Goal: Task Accomplishment & Management: Complete application form

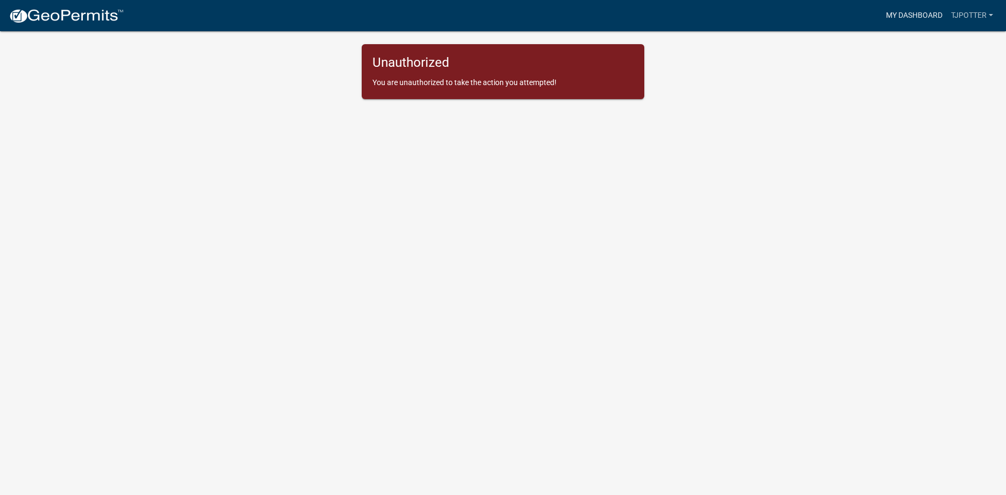
click at [885, 12] on link "My Dashboard" at bounding box center [914, 15] width 65 height 20
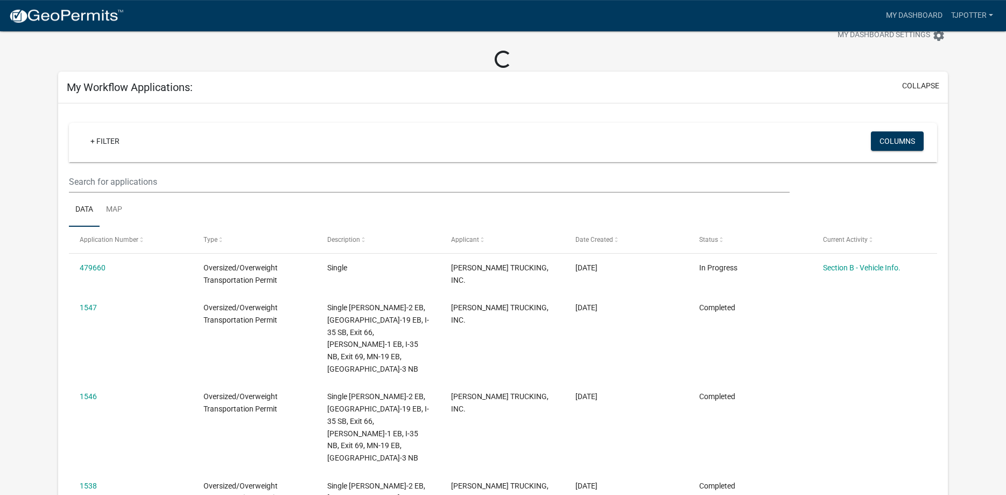
scroll to position [37, 0]
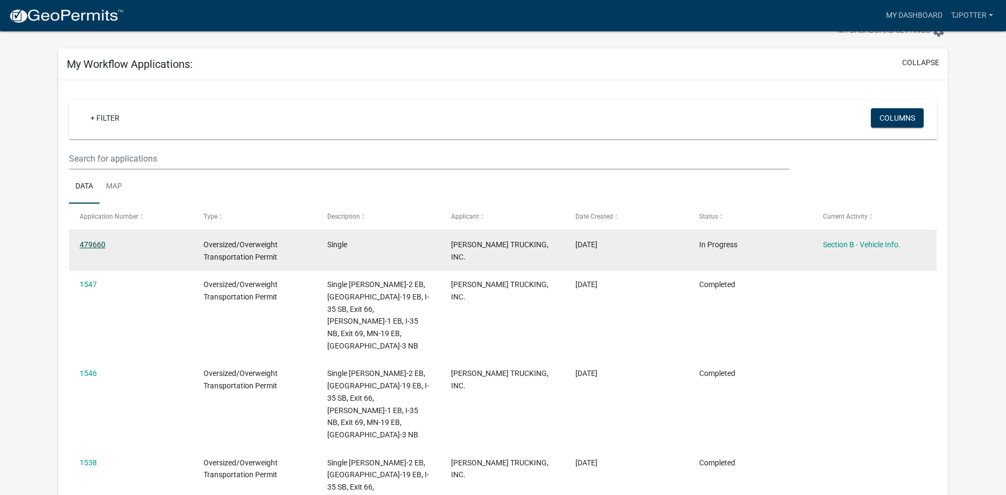
click at [92, 244] on link "479660" at bounding box center [93, 244] width 26 height 9
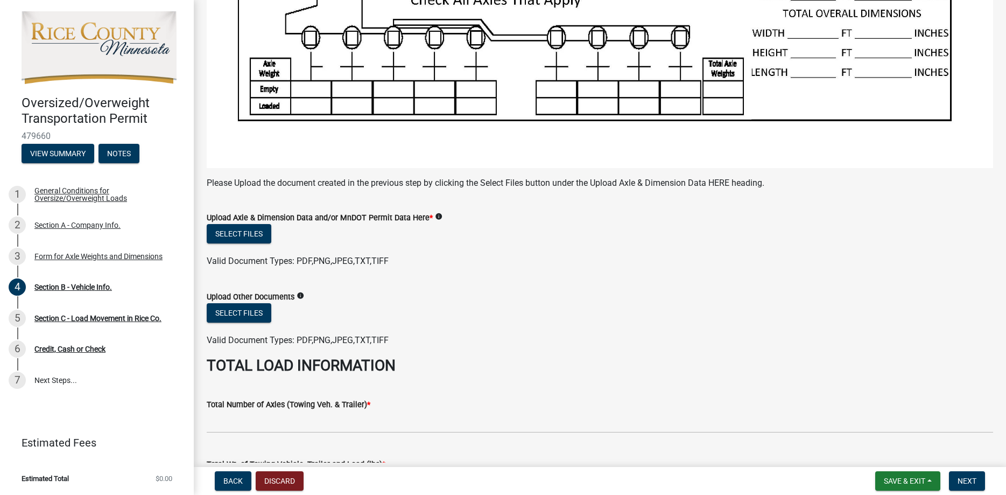
scroll to position [225, 0]
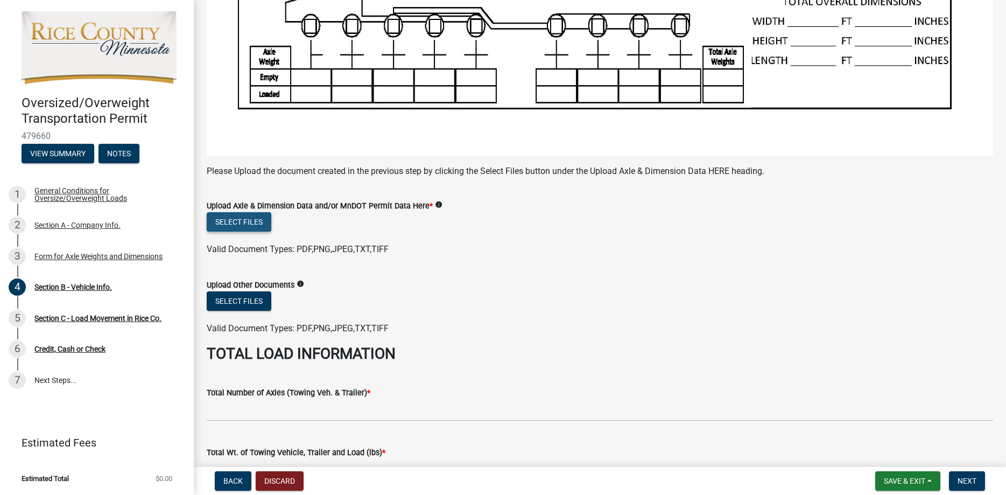
click at [233, 226] on button "Select files" at bounding box center [239, 221] width 65 height 19
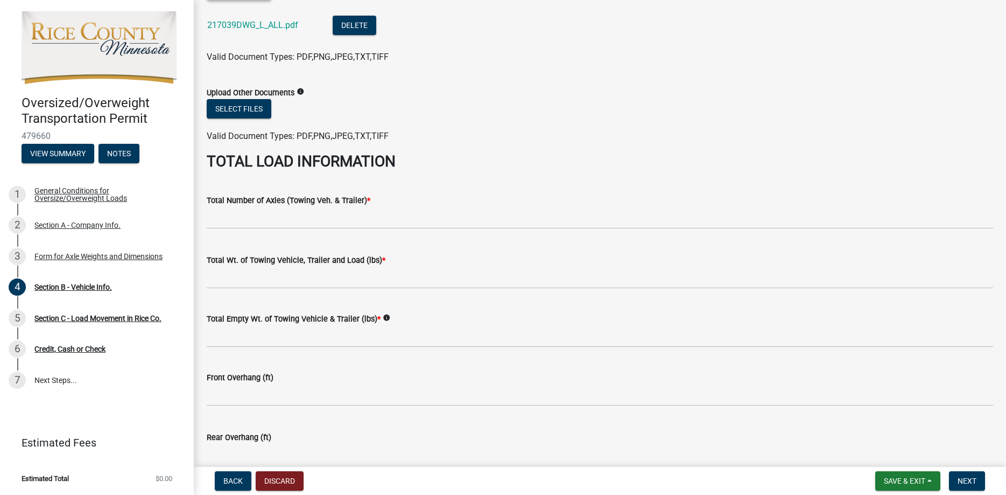
scroll to position [470, 0]
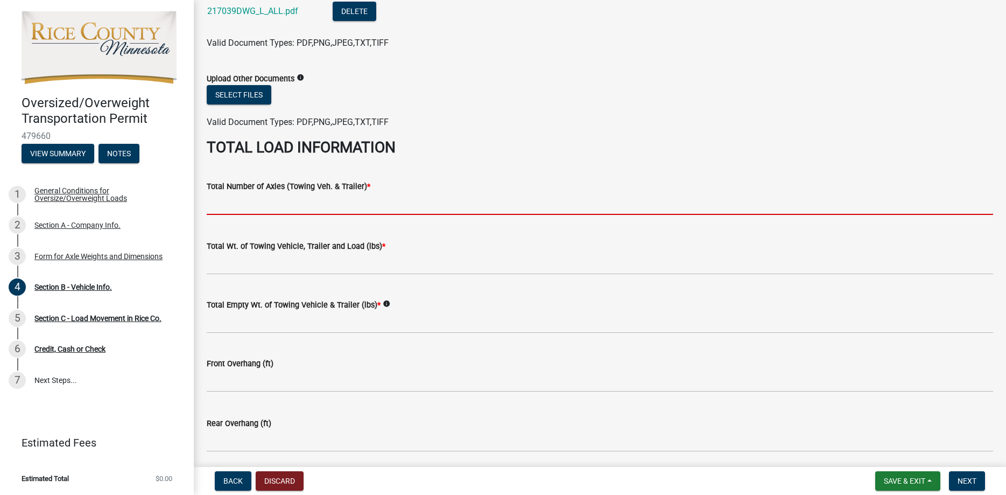
click at [265, 206] on input "text" at bounding box center [600, 204] width 786 height 22
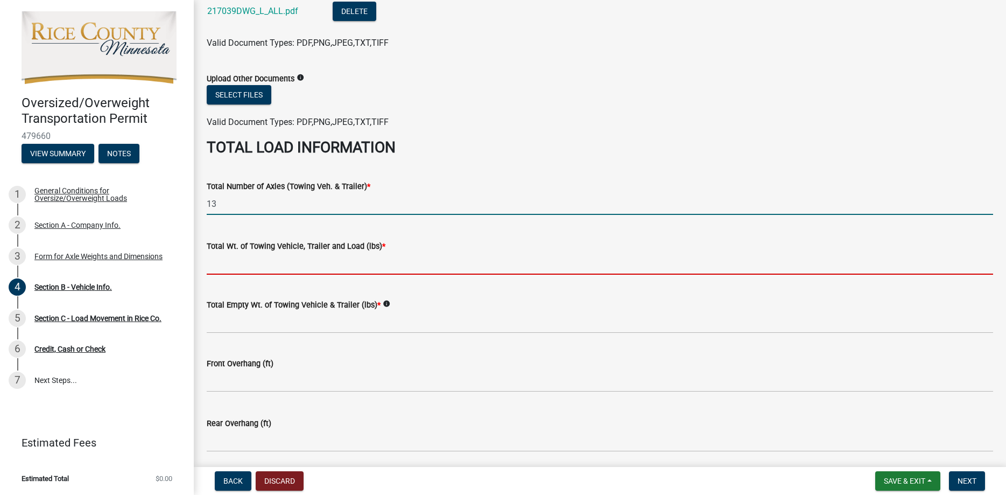
type input "13.0"
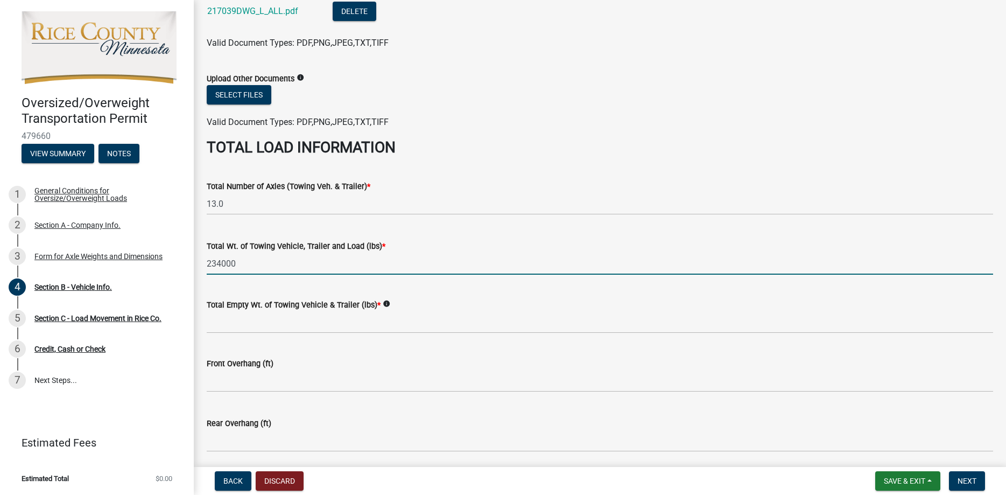
type input "234000"
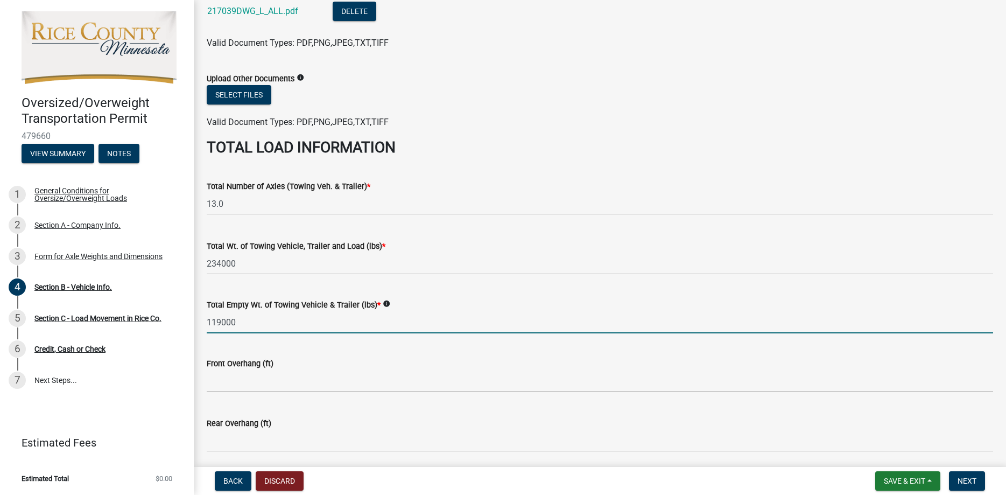
type input "119000"
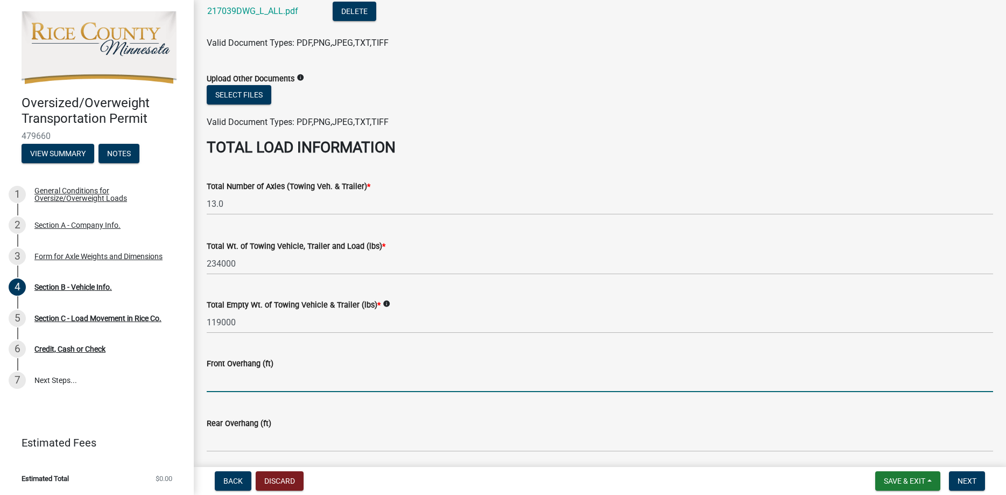
click at [224, 385] on input "text" at bounding box center [600, 381] width 786 height 22
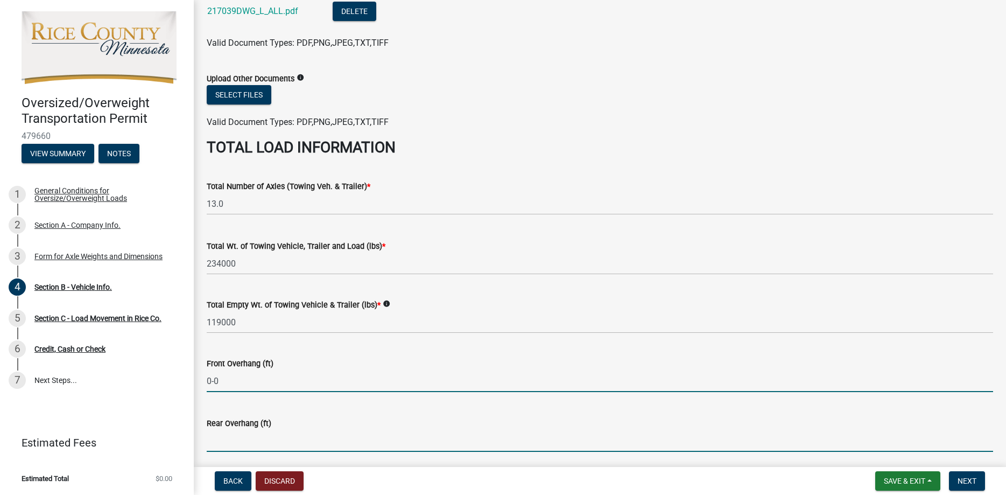
type input "0.0"
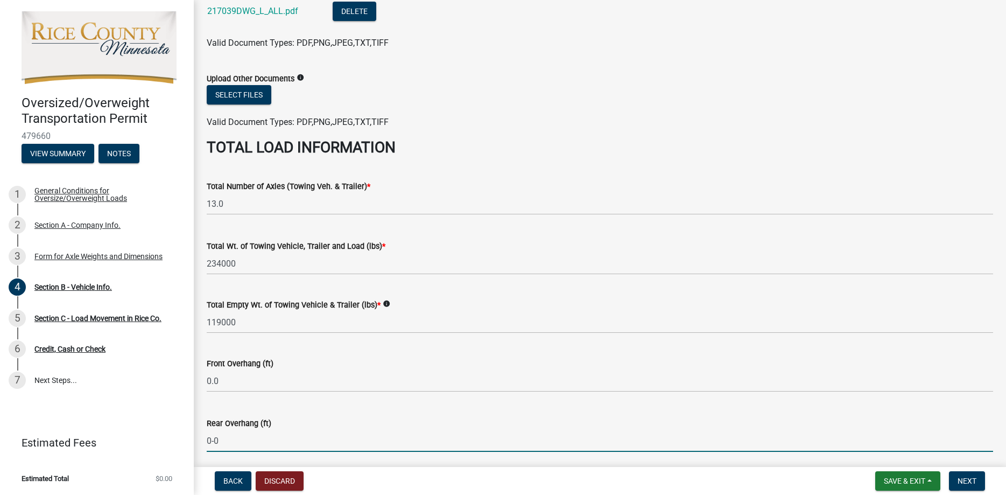
type input "0.0"
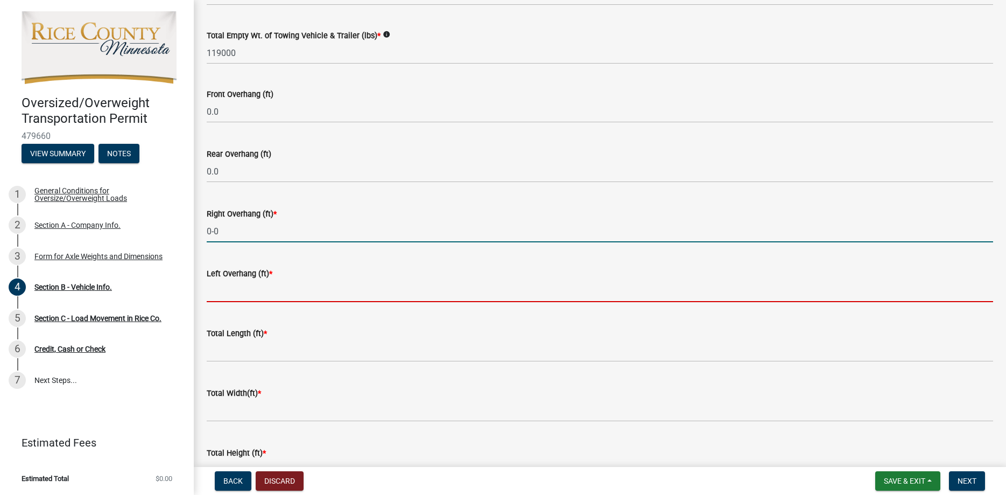
type input "0.0"
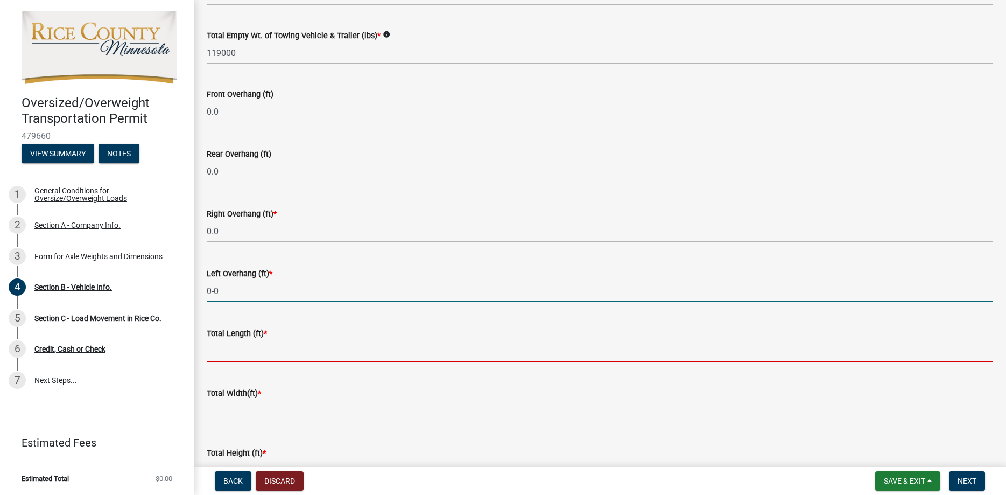
type input "0.0"
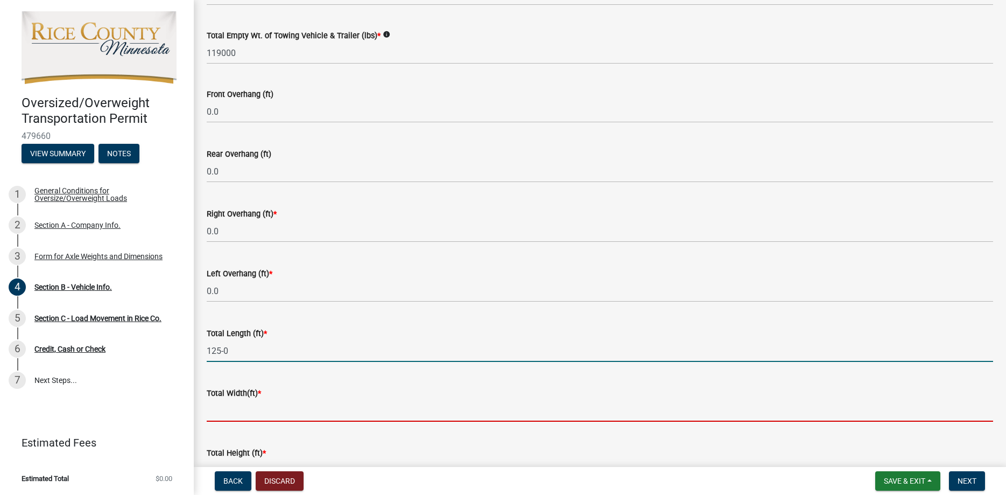
type input "-1250.0"
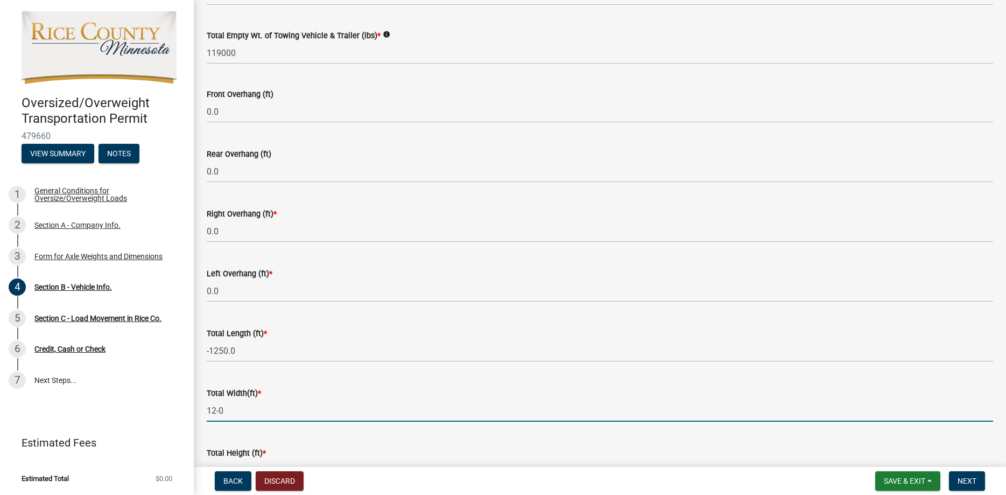
type input "-120.0"
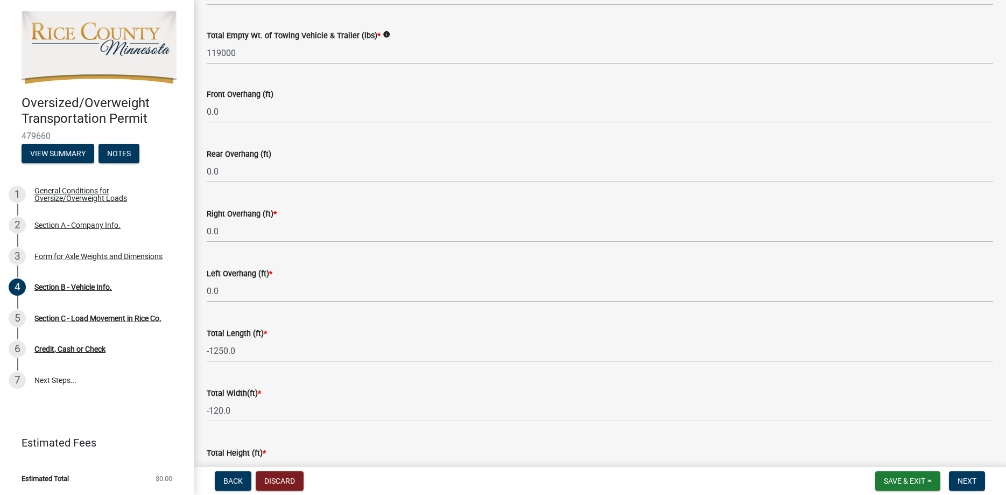
scroll to position [979, 0]
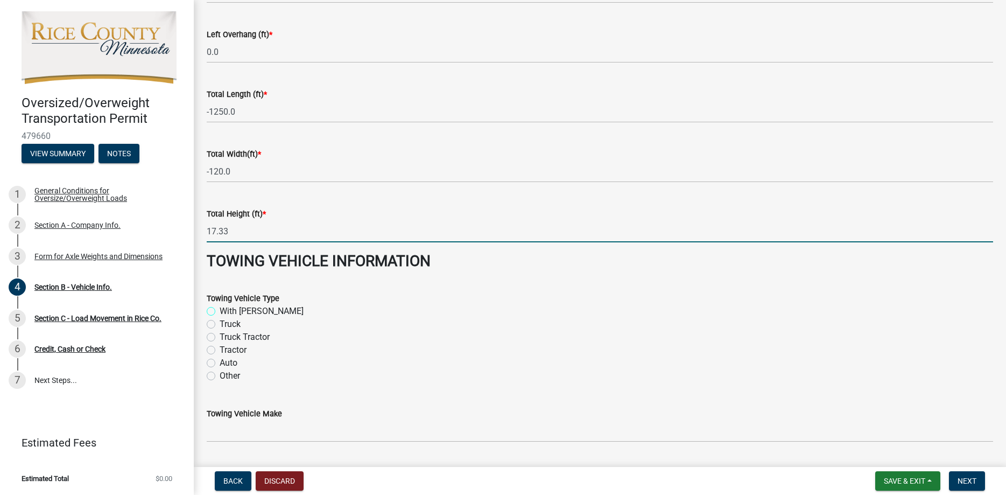
type input "17.3"
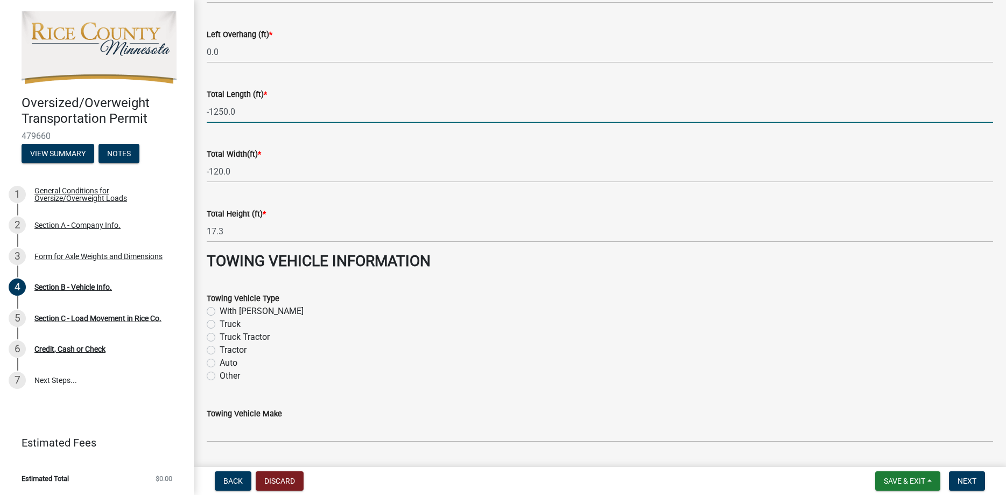
drag, startPoint x: 243, startPoint y: 107, endPoint x: 146, endPoint y: 110, distance: 96.9
click at [207, 112] on input "-1250.0" at bounding box center [600, 112] width 786 height 22
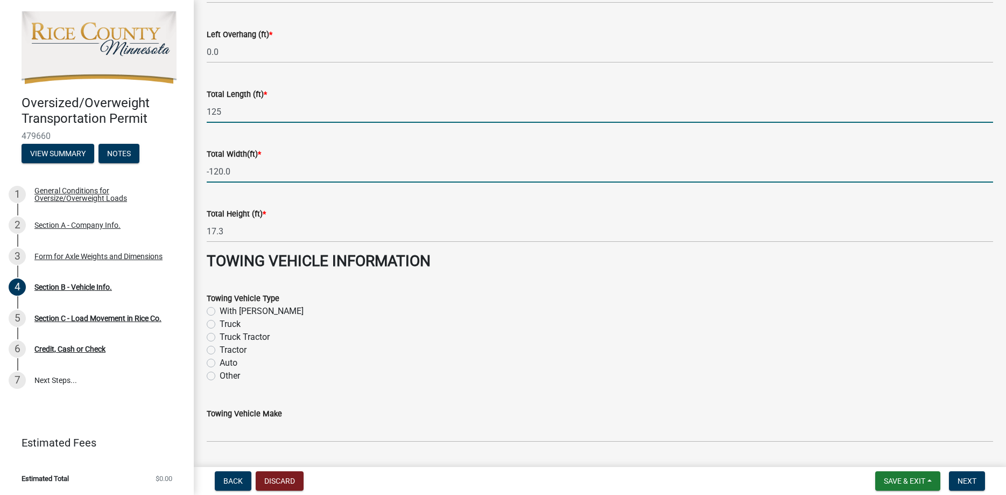
type input "125.0"
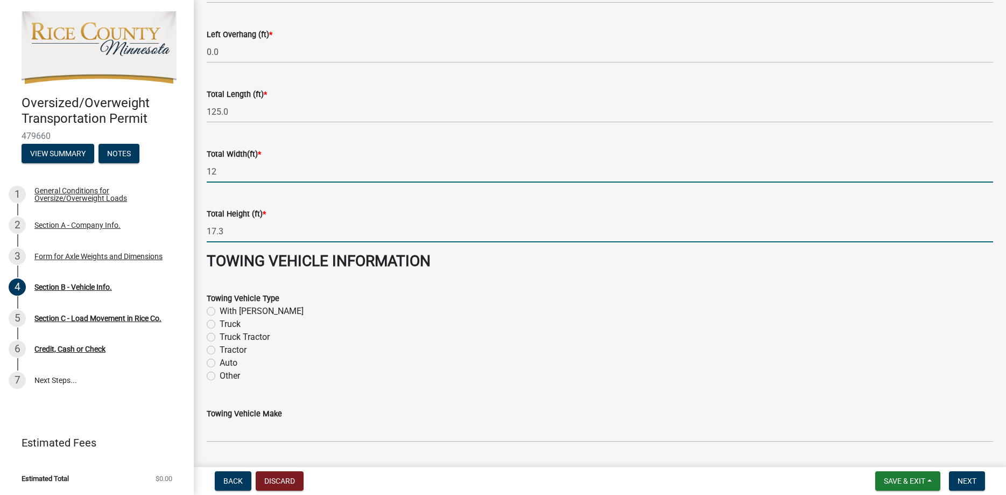
type input "12.0"
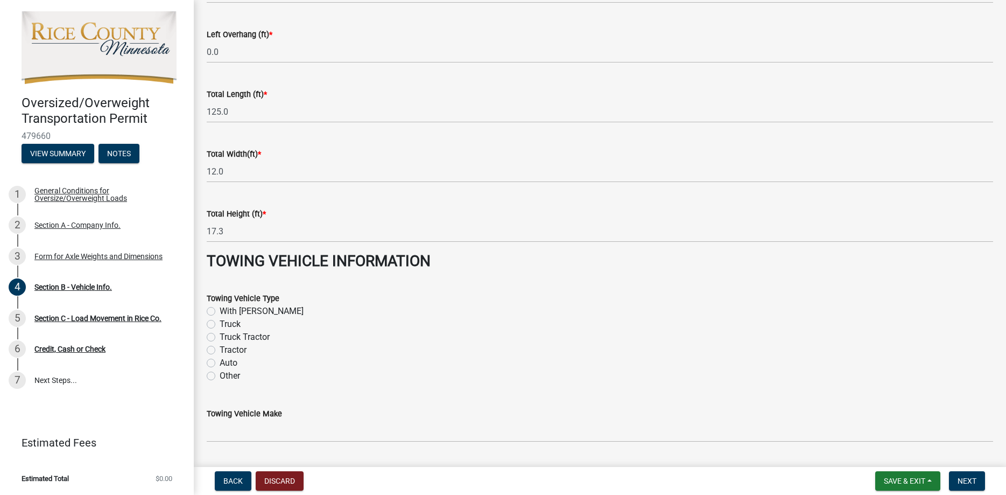
click at [220, 339] on label "Truck Tractor" at bounding box center [245, 336] width 50 height 13
click at [220, 337] on input "Truck Tractor" at bounding box center [223, 333] width 7 height 7
radio input "true"
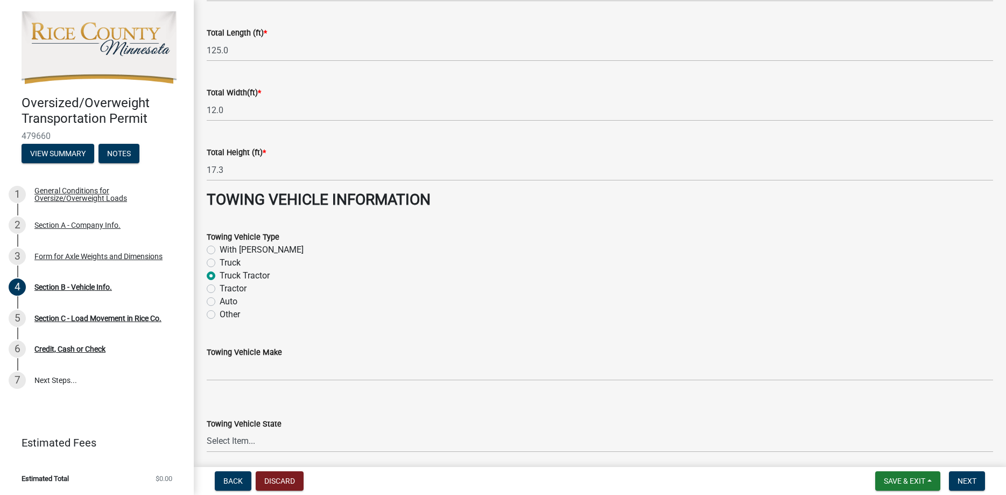
scroll to position [1142, 0]
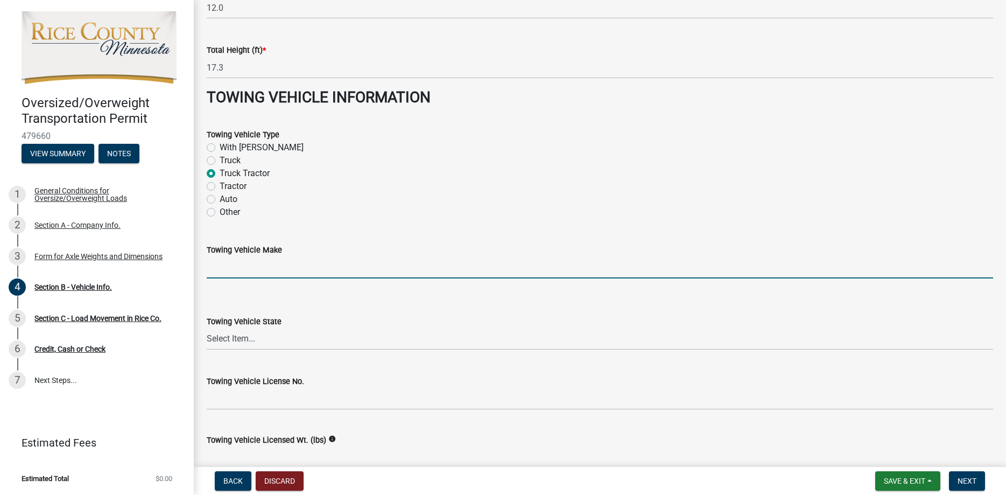
click at [245, 273] on input "Towing Vehicle Make" at bounding box center [600, 267] width 786 height 22
type input "Kenworth"
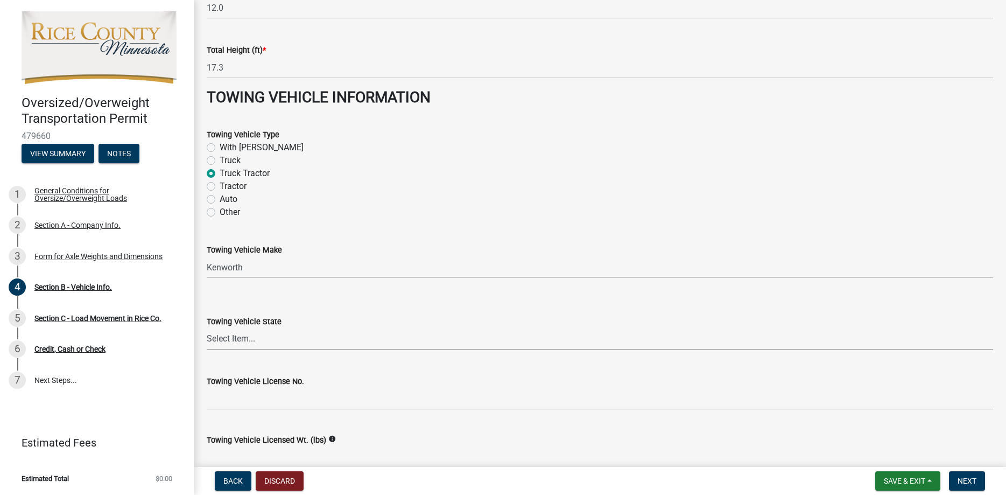
click at [207, 328] on select "Select Item... [US_STATE] [US_STATE] [US_STATE] [US_STATE] [US_STATE] [US_STATE…" at bounding box center [600, 339] width 786 height 22
select select "MN"
click option "[US_STATE]" at bounding box center [0, 0] width 0 height 0
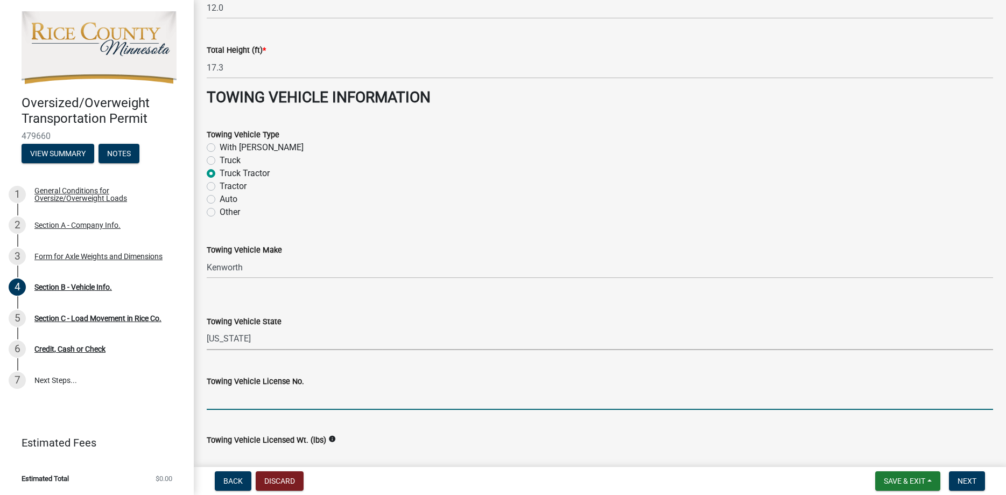
click at [265, 406] on input "Towing Vehicle License No." at bounding box center [600, 399] width 786 height 22
click at [262, 404] on input "Towing Vehicle License No." at bounding box center [600, 399] width 786 height 22
drag, startPoint x: 258, startPoint y: 397, endPoint x: -58, endPoint y: 414, distance: 316.4
click at [207, 410] on input "PZA6228" at bounding box center [600, 399] width 786 height 22
type input "PAG9773"
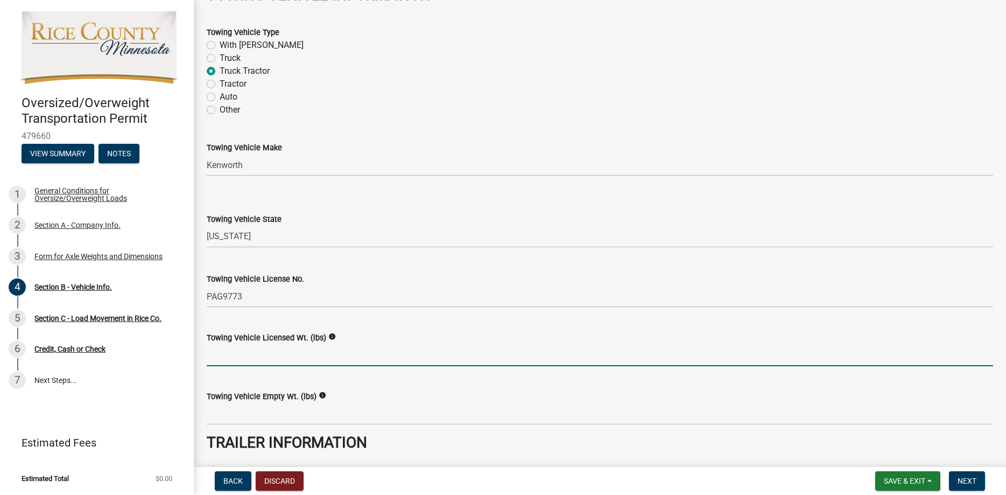
scroll to position [1326, 0]
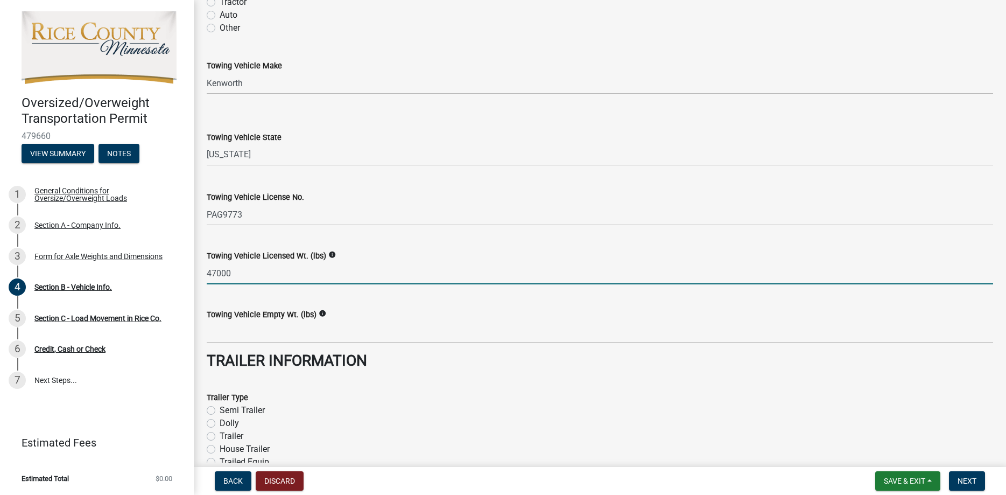
type input "47000"
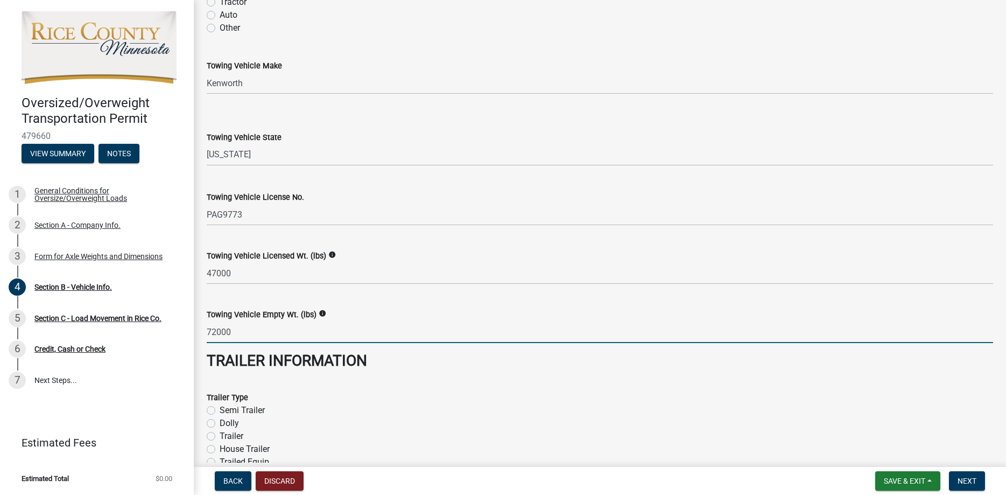
type input "72000"
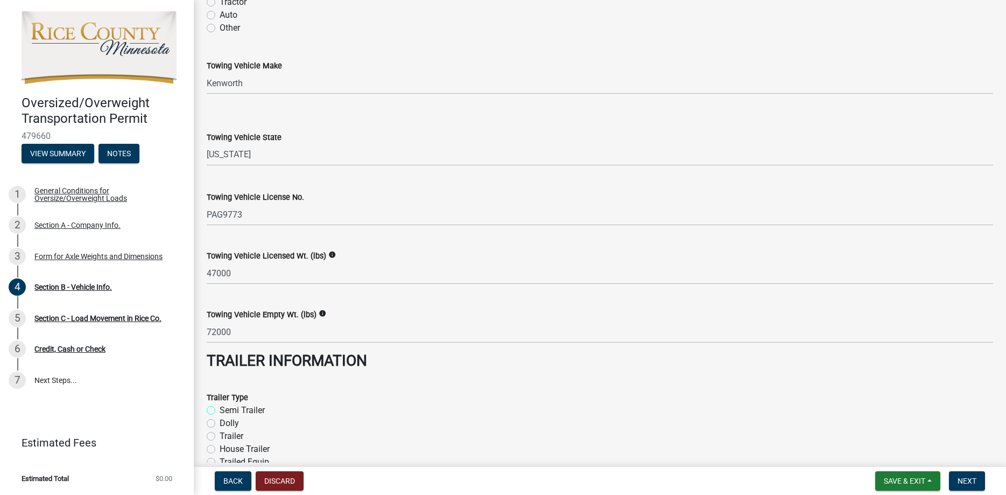
scroll to position [1408, 0]
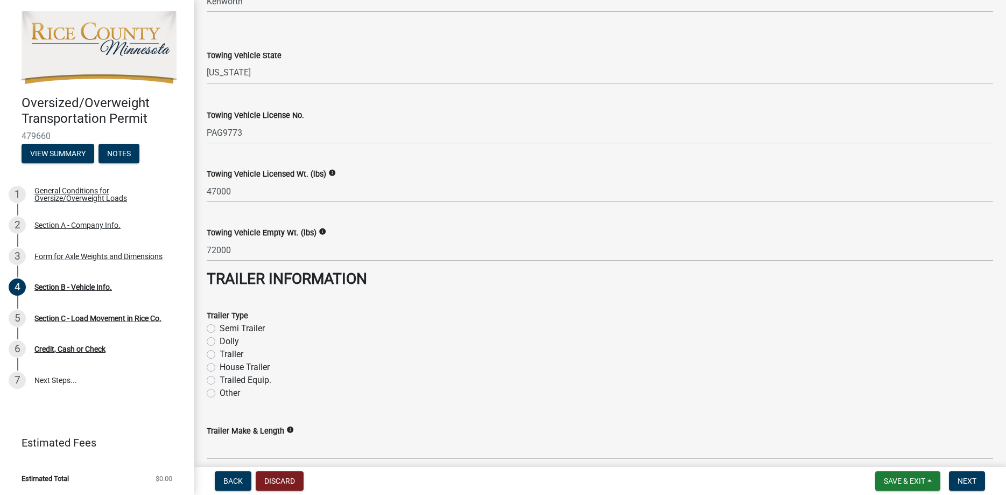
click at [220, 343] on label "Dolly" at bounding box center [229, 341] width 19 height 13
click at [220, 342] on input "Dolly" at bounding box center [223, 338] width 7 height 7
radio input "true"
click at [220, 394] on label "Other" at bounding box center [230, 392] width 20 height 13
click at [220, 393] on input "Other" at bounding box center [223, 389] width 7 height 7
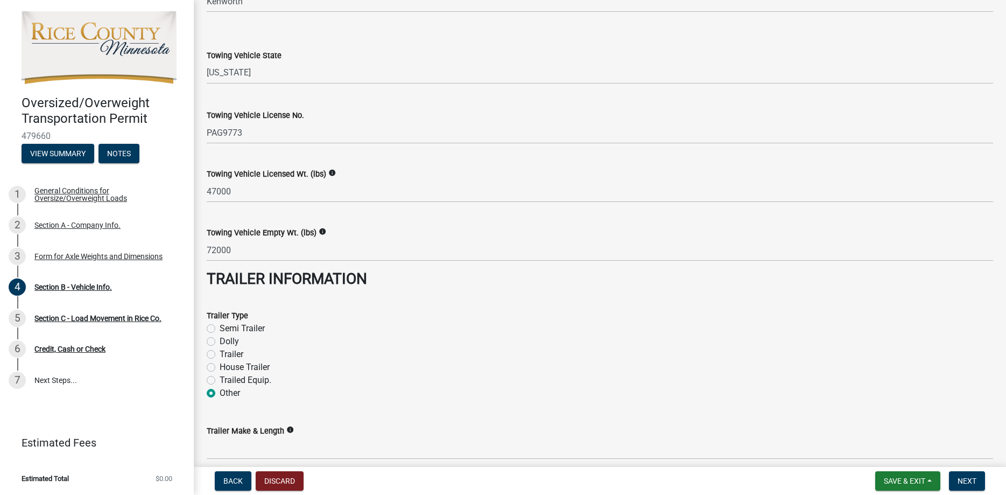
radio input "true"
click at [220, 340] on label "Dolly" at bounding box center [229, 341] width 19 height 13
click at [220, 340] on input "Dolly" at bounding box center [223, 338] width 7 height 7
radio input "true"
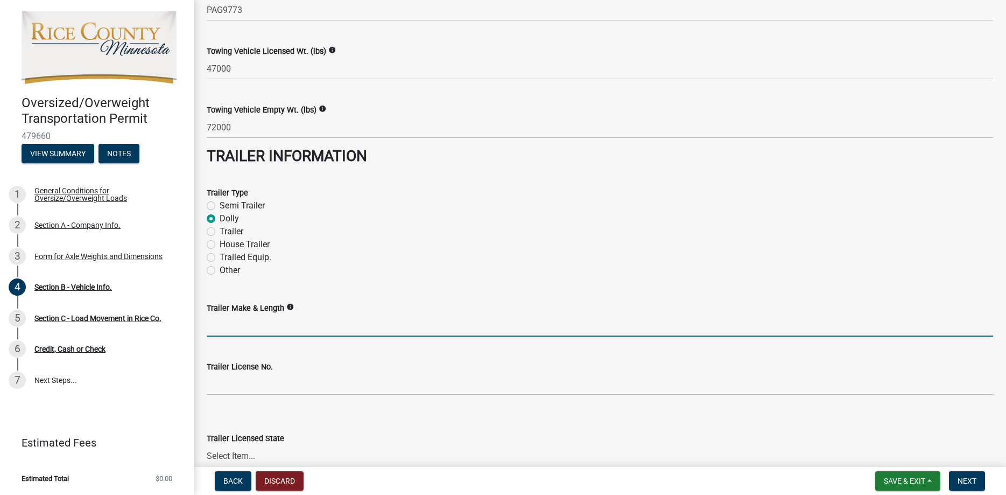
click at [247, 328] on input "Trailer Make & Length" at bounding box center [600, 325] width 786 height 22
type input "Diamond - 105'0""
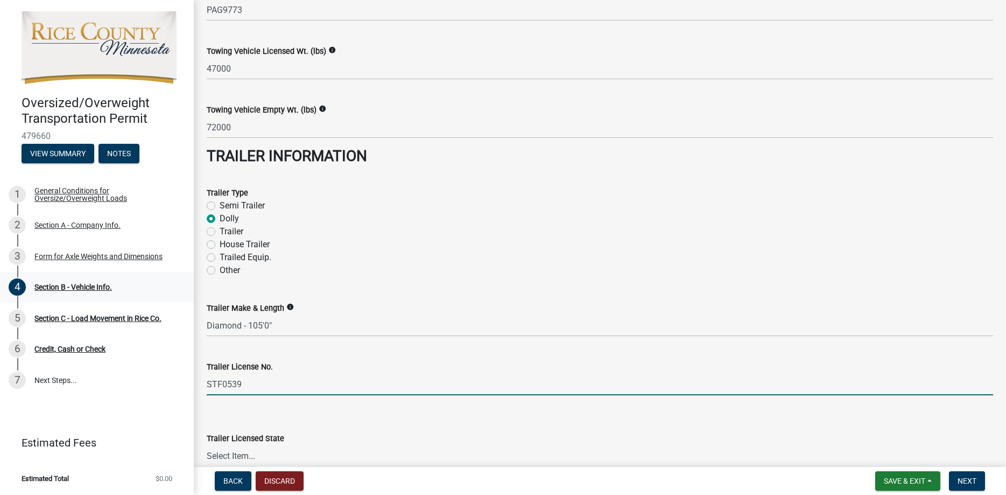
type input "STF0539"
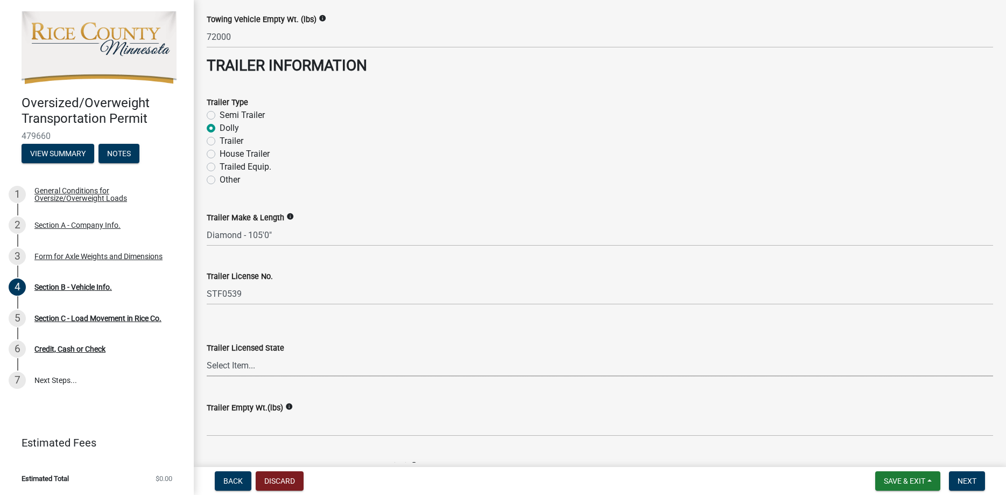
scroll to position [1633, 0]
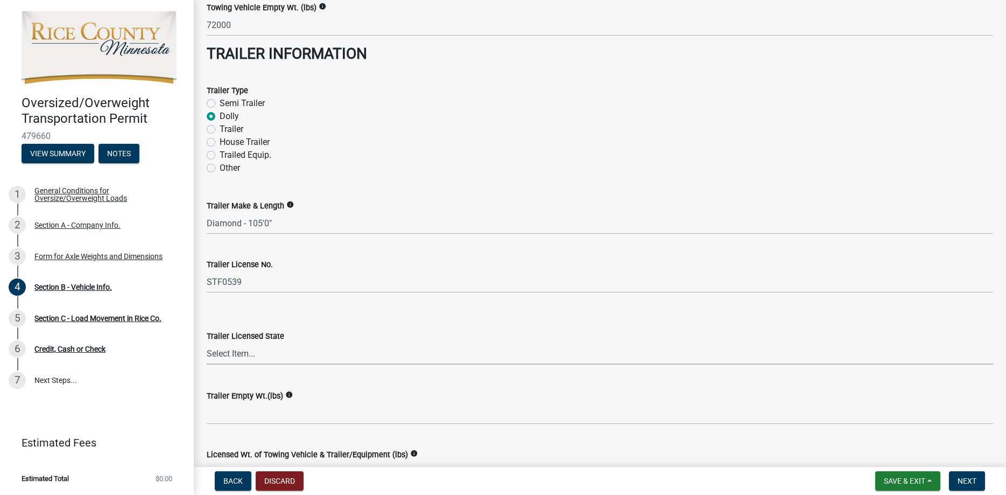
click at [207, 342] on select "Select Item... [US_STATE] [US_STATE] [US_STATE] [US_STATE] [US_STATE] [US_STATE…" at bounding box center [600, 353] width 786 height 22
select select "MN"
click option "[US_STATE]" at bounding box center [0, 0] width 0 height 0
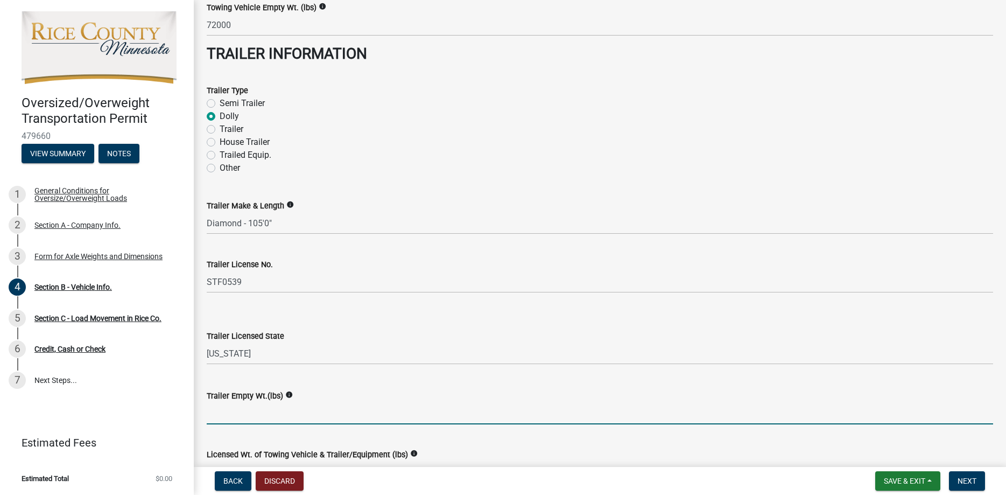
click at [275, 411] on input "Trailer Empty Wt.(lbs)" at bounding box center [600, 413] width 786 height 22
type input "72000"
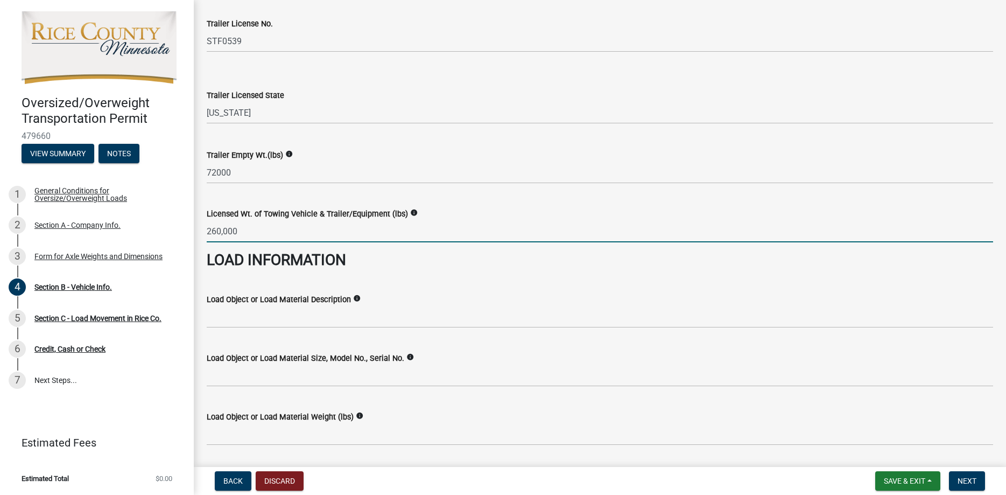
type input "260,000"
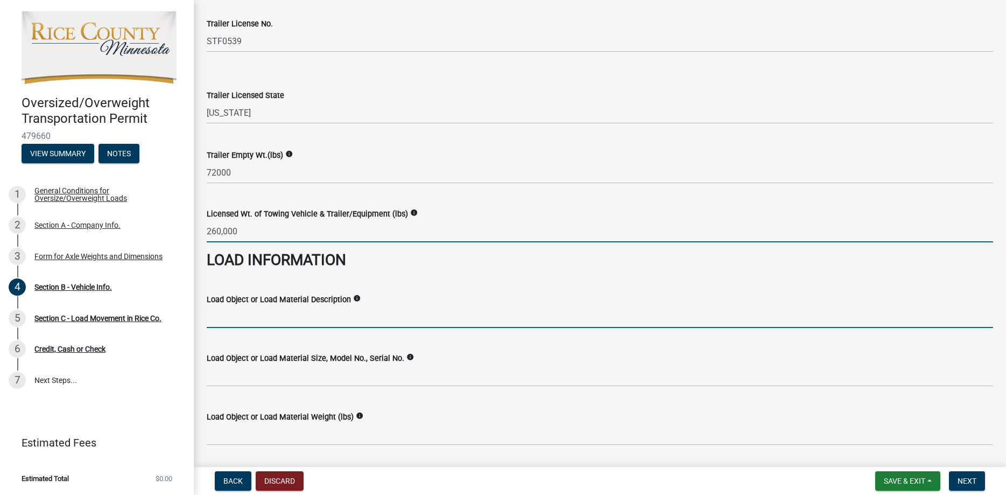
click at [292, 326] on input "Load Object or Load Material Description" at bounding box center [600, 317] width 786 height 22
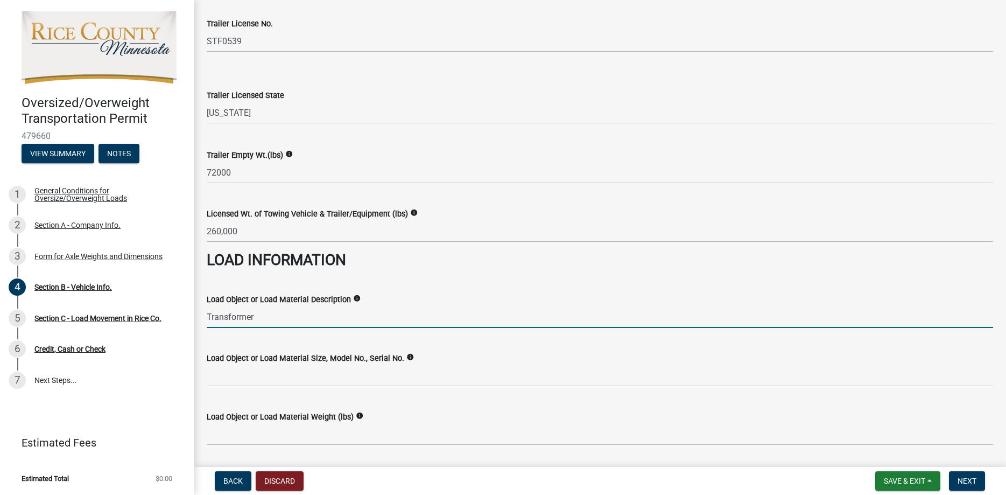
type input "Transformer"
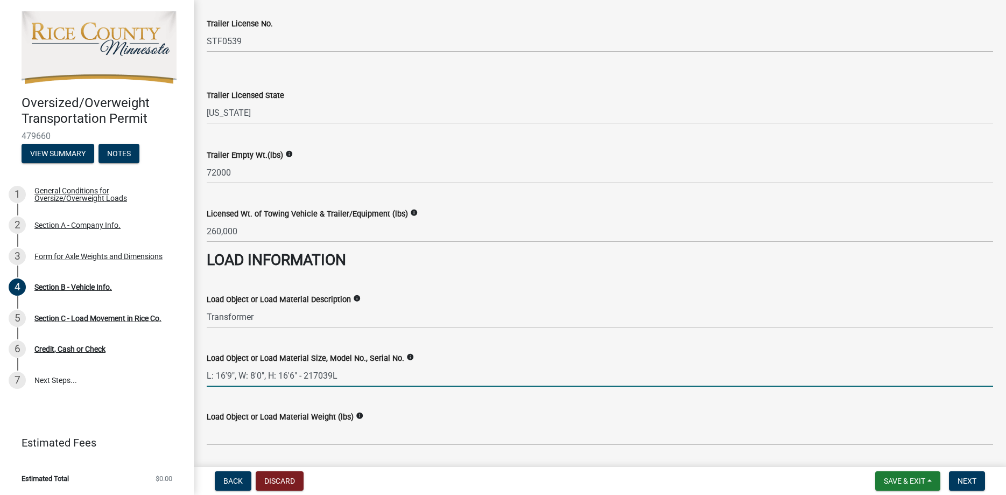
type input "L: 16'9", W: 8'0", H: 16'6" - 217039L"
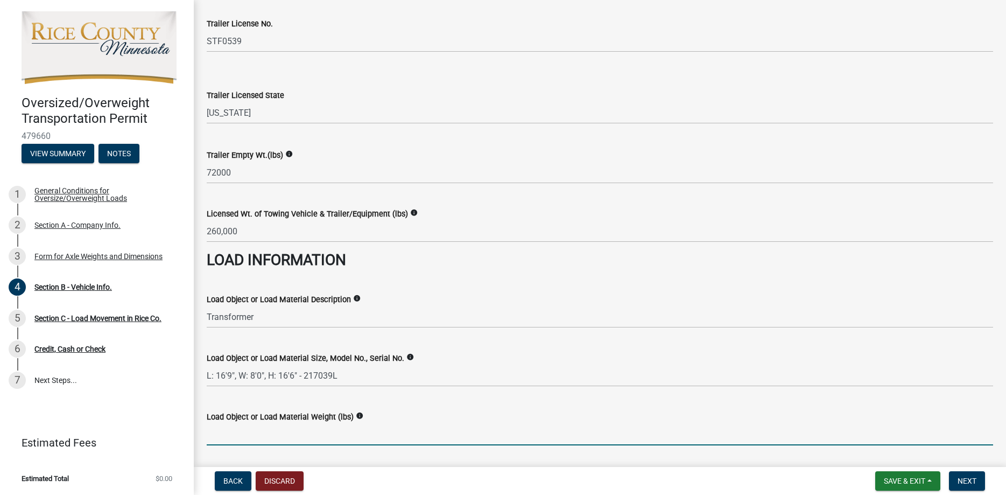
click at [264, 430] on input "Load Object or Load Material Weight (lbs)" at bounding box center [600, 434] width 786 height 22
type input "115000"
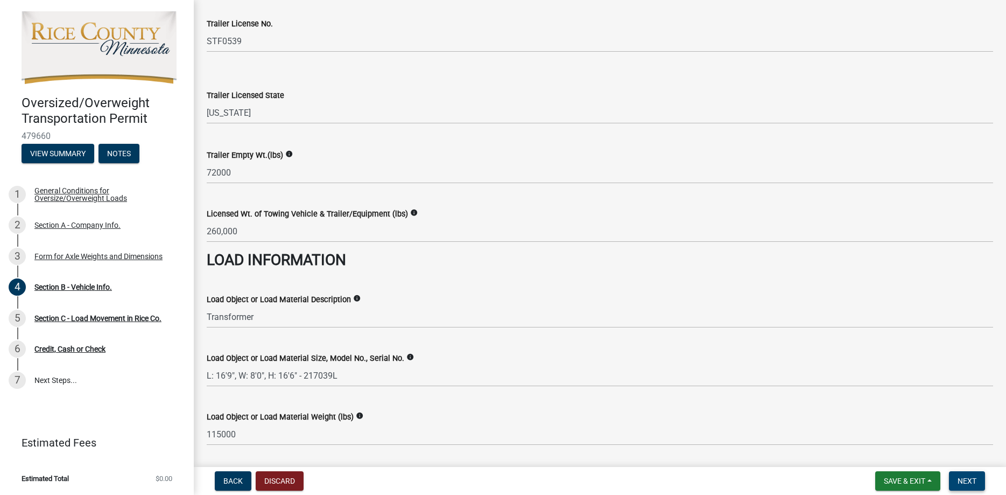
click at [968, 481] on span "Next" at bounding box center [967, 480] width 19 height 9
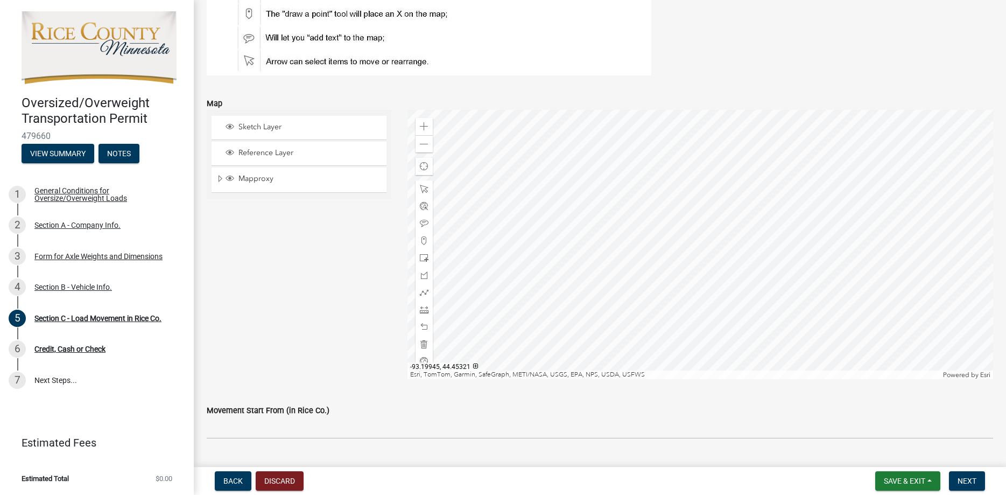
scroll to position [123, 0]
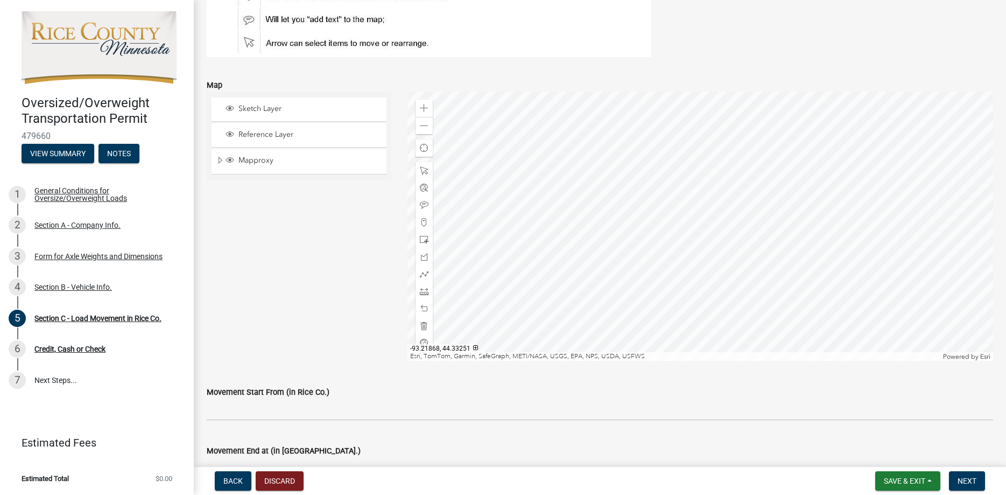
click at [569, 183] on div at bounding box center [700, 226] width 586 height 269
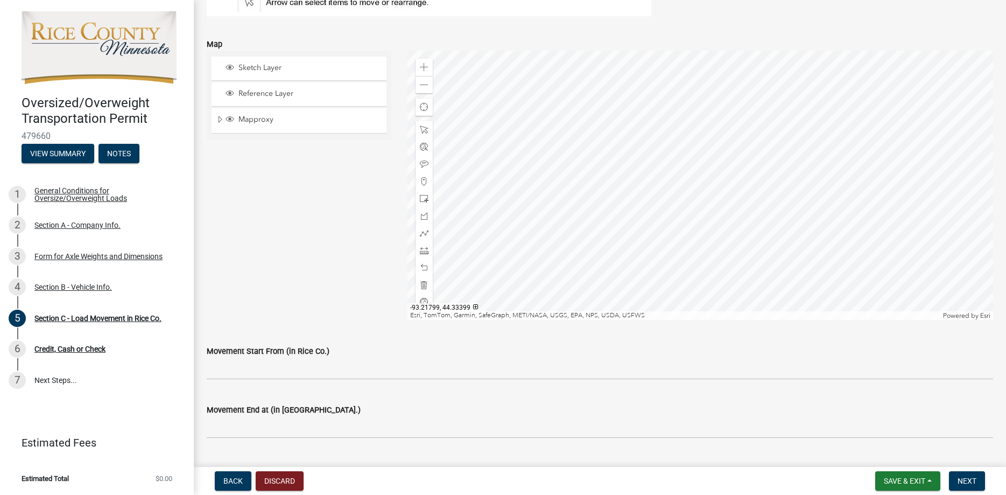
scroll to position [184, 0]
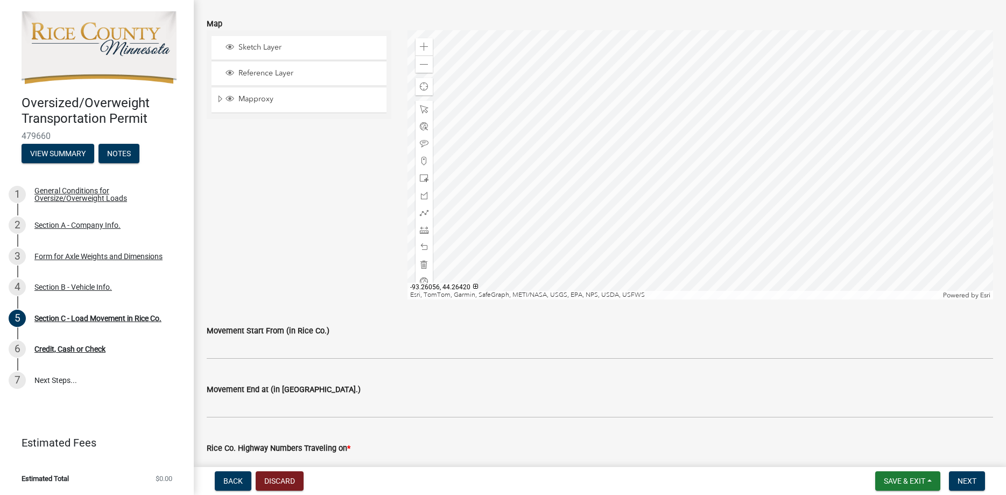
click at [507, 275] on div at bounding box center [700, 164] width 586 height 269
click at [592, 257] on div at bounding box center [700, 164] width 586 height 269
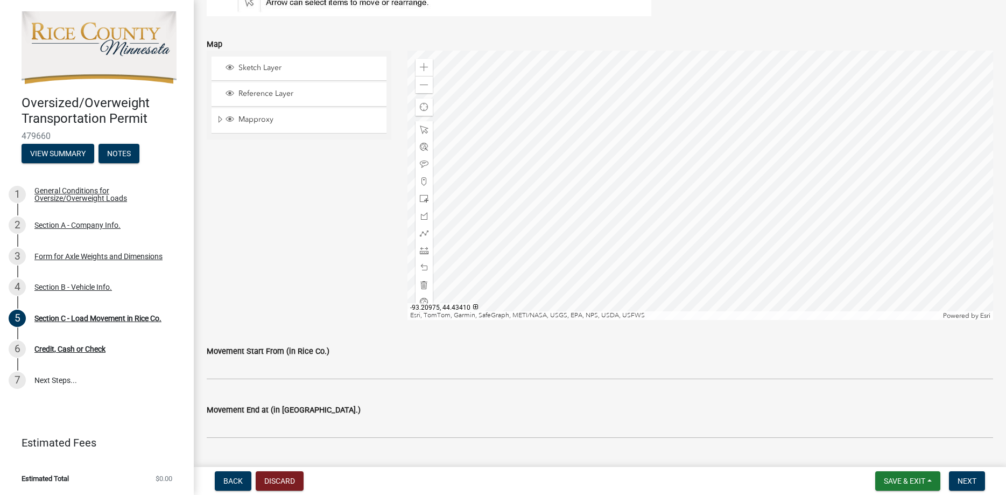
click at [586, 170] on div at bounding box center [700, 185] width 586 height 269
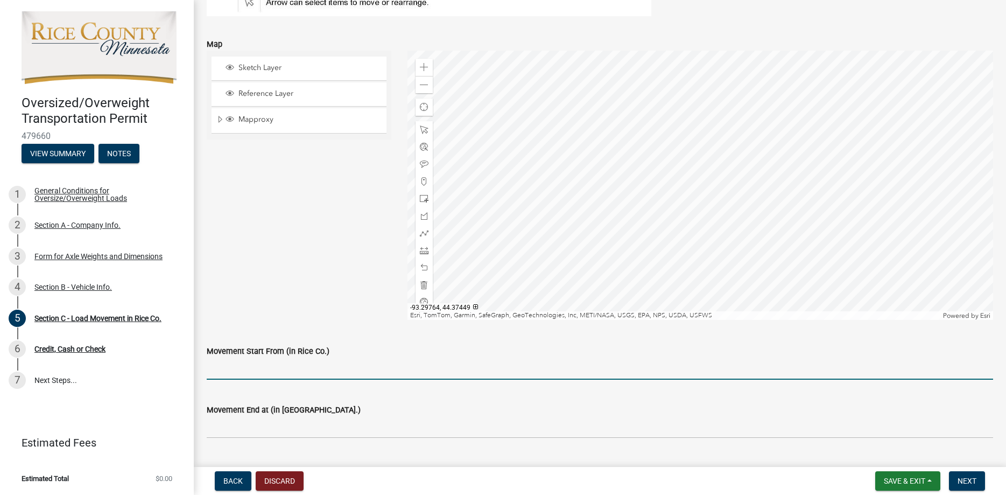
click at [284, 376] on input "Movement Start From (in Rice Co.)" at bounding box center [600, 368] width 786 height 22
type input "MN-3 SB"
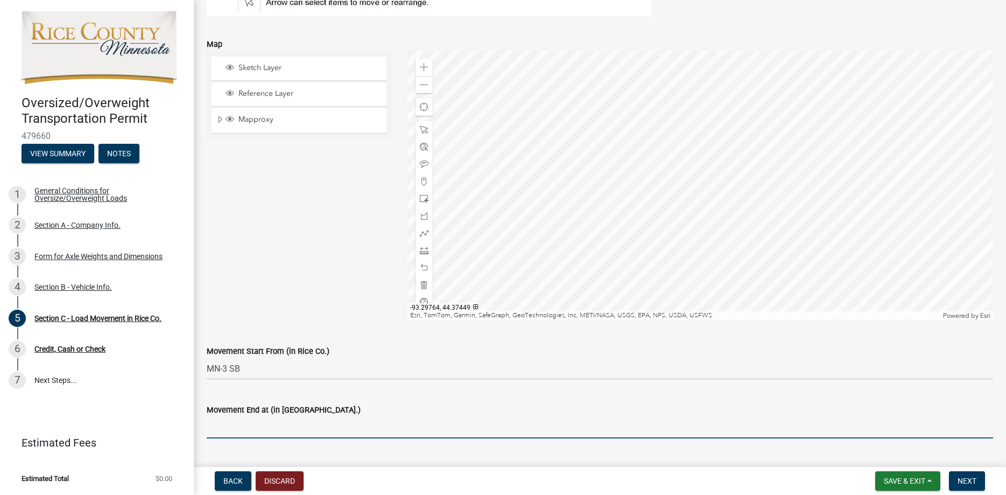
click at [282, 429] on input "Movement End at (in [GEOGRAPHIC_DATA].)" at bounding box center [600, 427] width 786 height 22
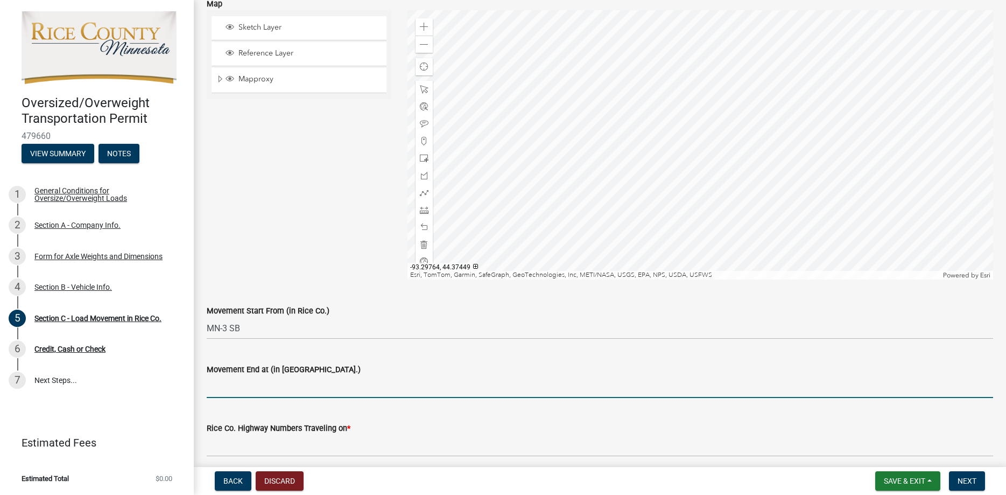
scroll to position [205, 0]
click at [622, 66] on div at bounding box center [700, 144] width 586 height 269
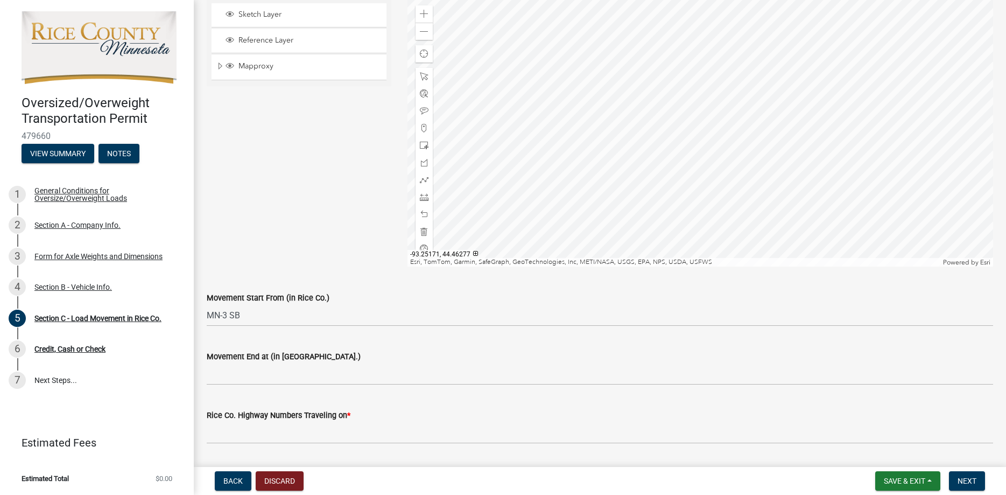
scroll to position [225, 0]
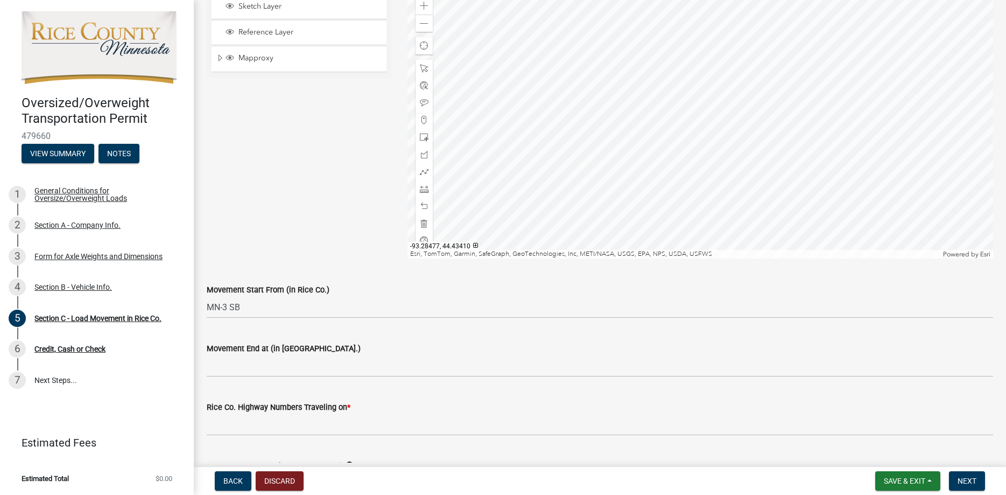
click at [688, 253] on div at bounding box center [700, 123] width 586 height 269
click at [689, 196] on div at bounding box center [700, 123] width 586 height 269
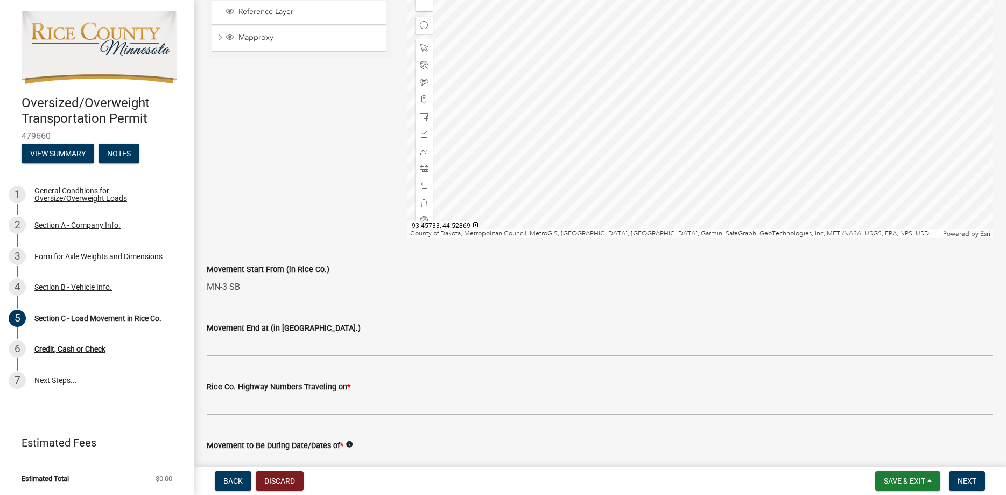
click at [763, 140] on div at bounding box center [700, 103] width 586 height 269
click at [550, 98] on div at bounding box center [700, 103] width 586 height 269
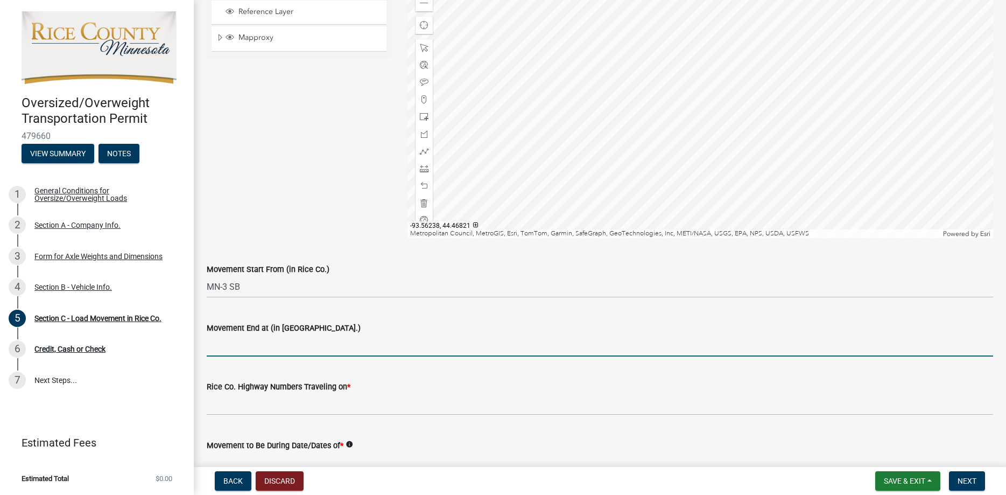
drag, startPoint x: 260, startPoint y: 351, endPoint x: 256, endPoint y: 345, distance: 7.8
click at [257, 347] on input "Movement End at (in [GEOGRAPHIC_DATA].)" at bounding box center [600, 345] width 786 height 22
type input "Rice CR-2/ Le Sueur County Line"
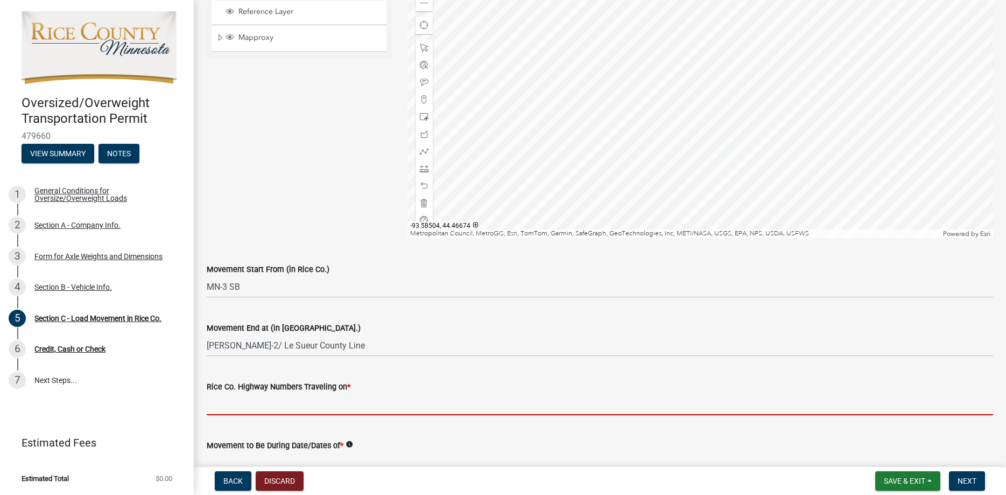
click at [259, 407] on input "Rice Co. Highway Numbers Traveling on *" at bounding box center [600, 404] width 786 height 22
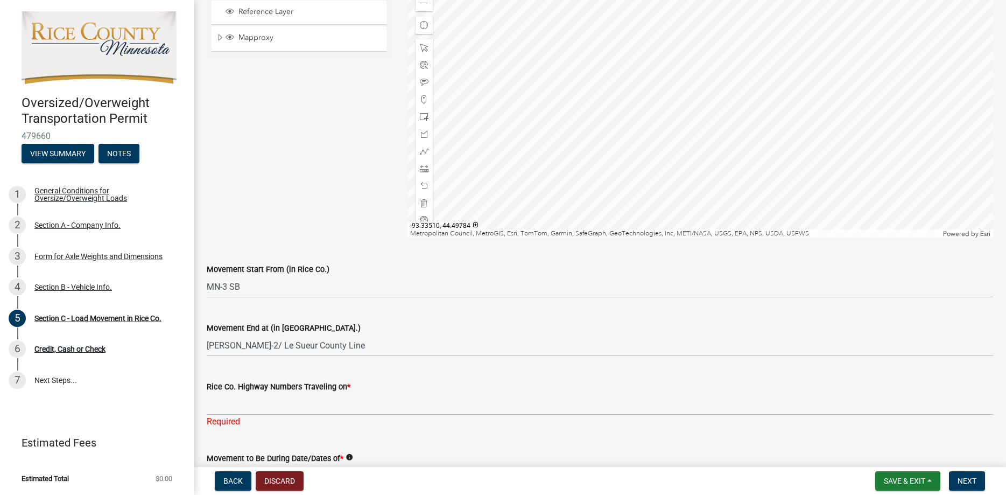
click at [623, 100] on div at bounding box center [700, 103] width 586 height 269
click at [722, 137] on div at bounding box center [700, 103] width 586 height 269
click at [689, 59] on div at bounding box center [700, 103] width 586 height 269
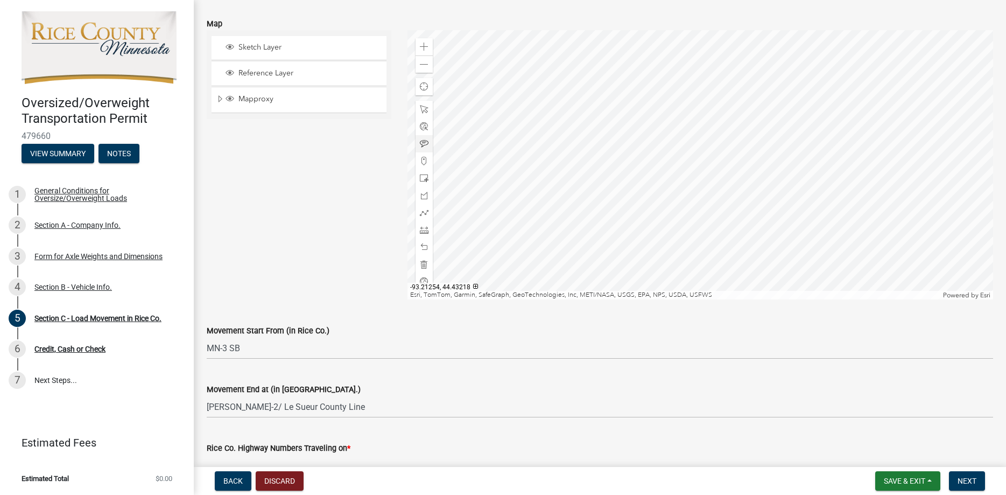
click at [704, 175] on div at bounding box center [700, 164] width 586 height 269
click at [684, 188] on div at bounding box center [700, 164] width 586 height 269
click at [684, 189] on div at bounding box center [700, 164] width 586 height 269
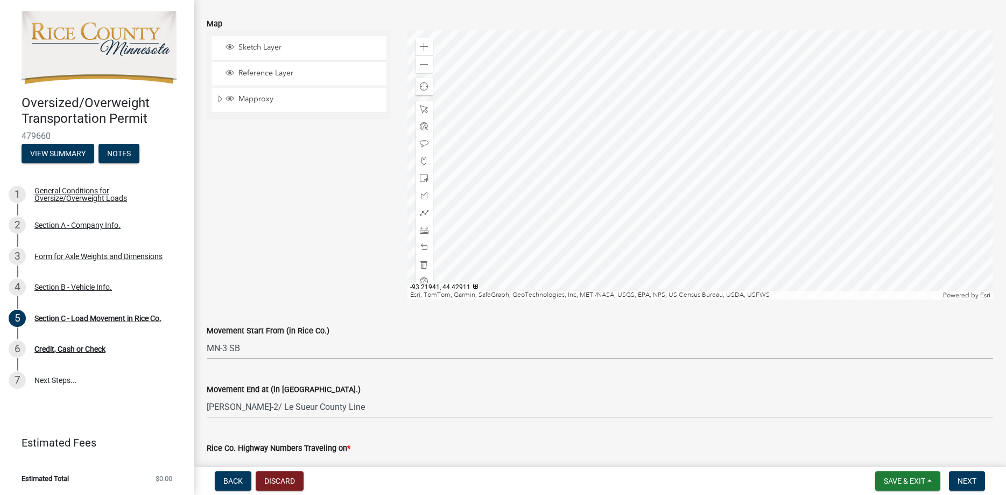
click at [680, 191] on div at bounding box center [700, 164] width 586 height 269
click at [933, 219] on div at bounding box center [700, 164] width 586 height 269
click at [890, 297] on div at bounding box center [700, 164] width 586 height 269
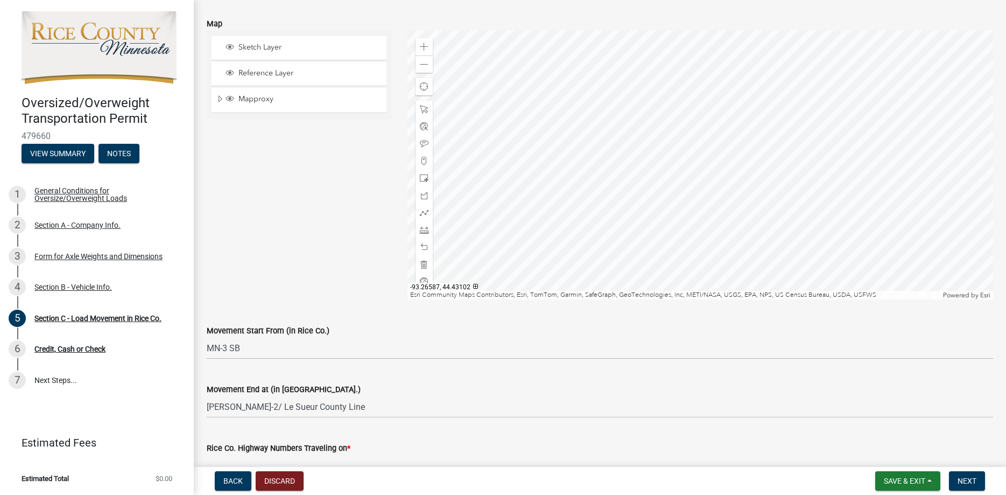
click at [646, 213] on div at bounding box center [700, 164] width 586 height 269
click at [782, 246] on div at bounding box center [700, 164] width 586 height 269
click at [854, 270] on div at bounding box center [700, 164] width 586 height 269
click at [793, 187] on div at bounding box center [700, 164] width 586 height 269
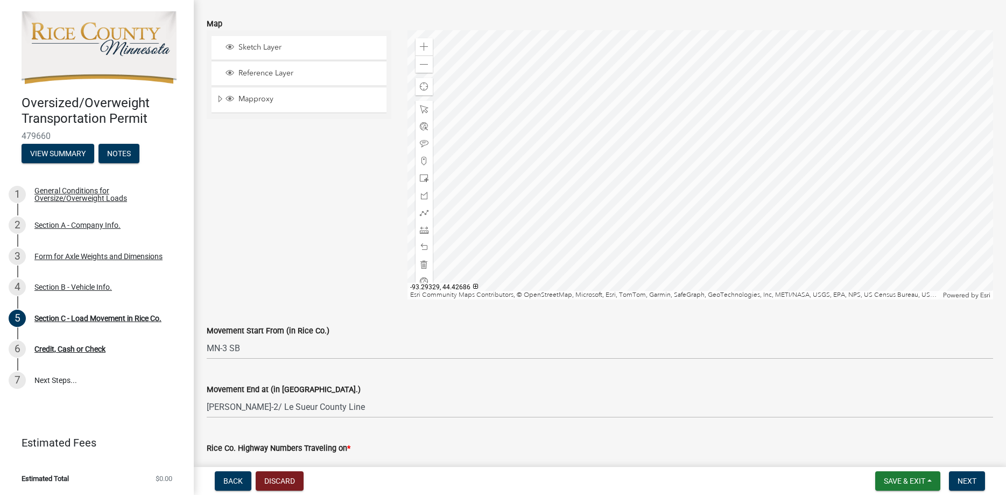
click at [688, 236] on div at bounding box center [700, 164] width 586 height 269
click at [599, 176] on div at bounding box center [700, 164] width 586 height 269
click at [726, 193] on div at bounding box center [700, 164] width 586 height 269
click at [722, 245] on div at bounding box center [700, 164] width 586 height 269
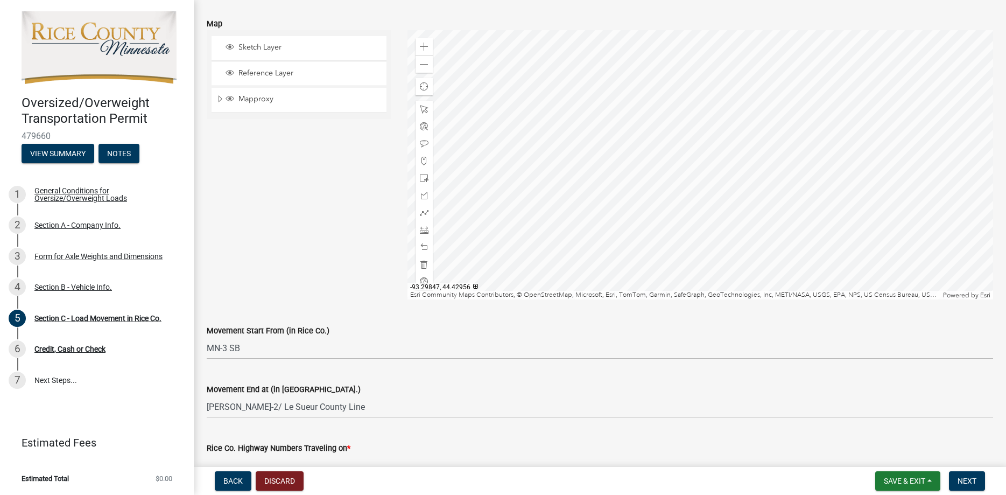
click at [628, 219] on div at bounding box center [700, 164] width 586 height 269
click at [522, 147] on div at bounding box center [700, 164] width 586 height 269
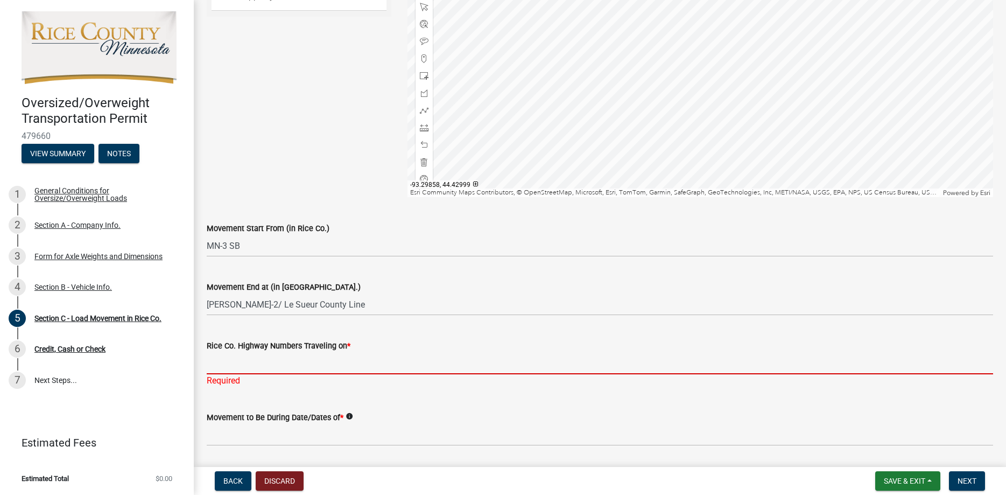
click at [248, 367] on input "Rice Co. Highway Numbers Traveling on *" at bounding box center [600, 363] width 786 height 22
click at [216, 367] on input "Rice Co. Highway Numbers Traveling on *" at bounding box center [600, 363] width 786 height 22
paste input "MN-3 SB, [PERSON_NAME]-1 WB, [PERSON_NAME]- 46 NB, [GEOGRAPHIC_DATA]-19 WB, [PE…"
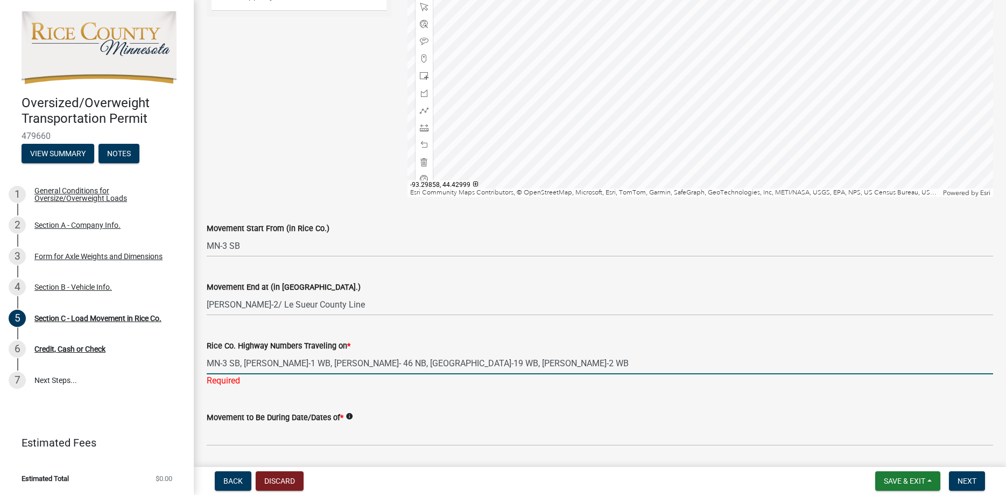
type input "MN-3 SB, [PERSON_NAME]-1 WB, [PERSON_NAME]- 46 NB, [GEOGRAPHIC_DATA]-19 WB, [PE…"
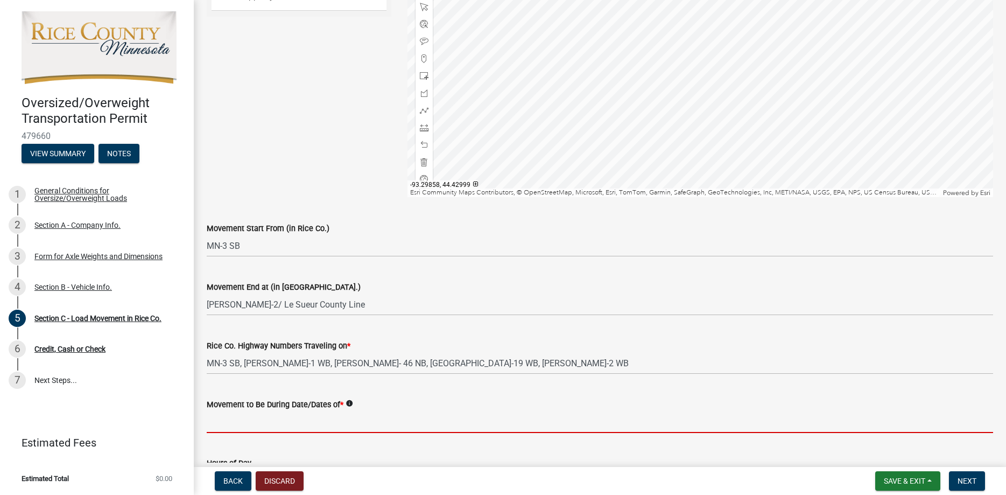
click at [237, 433] on input "Movement to Be During Date/Dates of *" at bounding box center [600, 422] width 786 height 22
click at [246, 417] on input "Movement to Be During Date/Dates of *" at bounding box center [600, 422] width 786 height 22
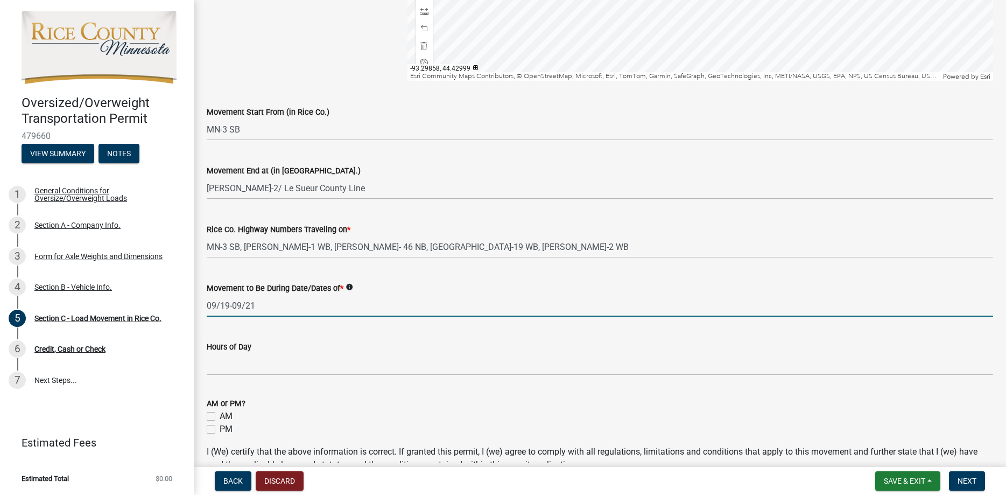
scroll to position [409, 0]
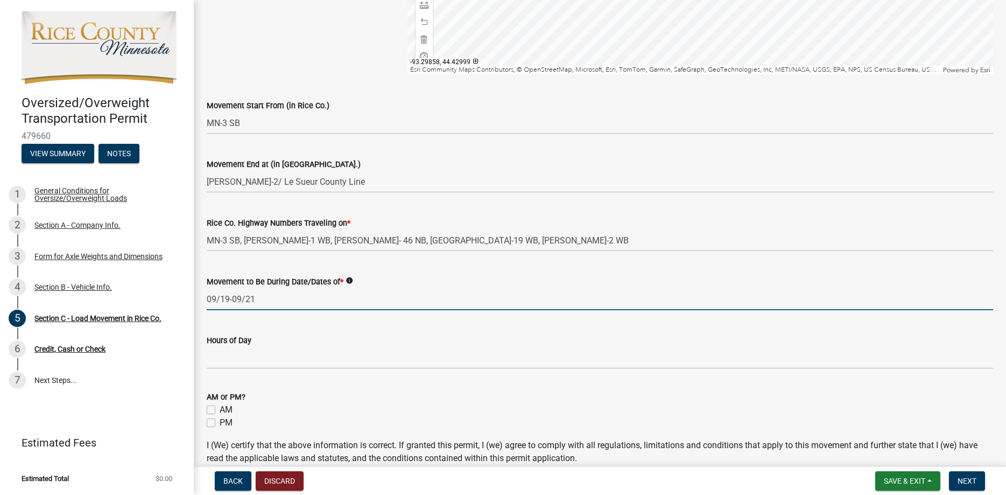
type input "09/19-09/21"
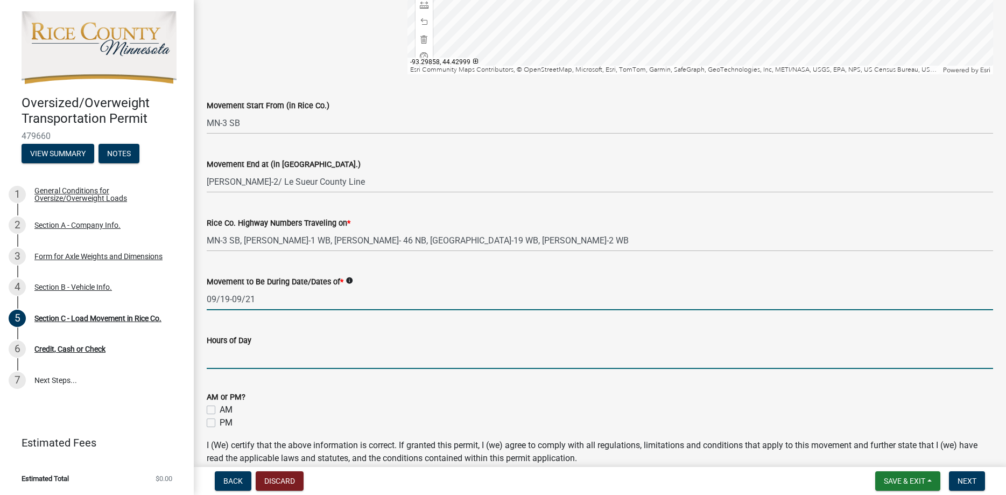
click at [276, 363] on input "Hours of Day" at bounding box center [600, 358] width 786 height 22
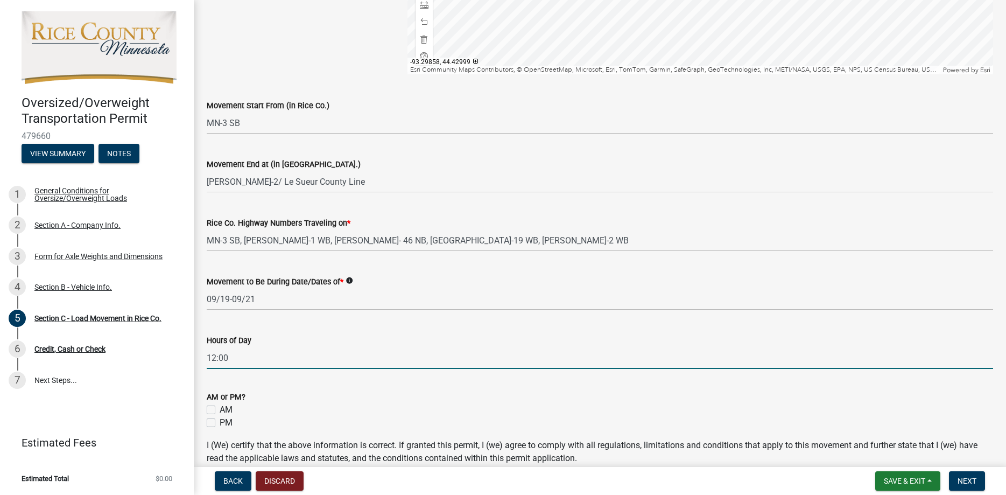
type input "12:00"
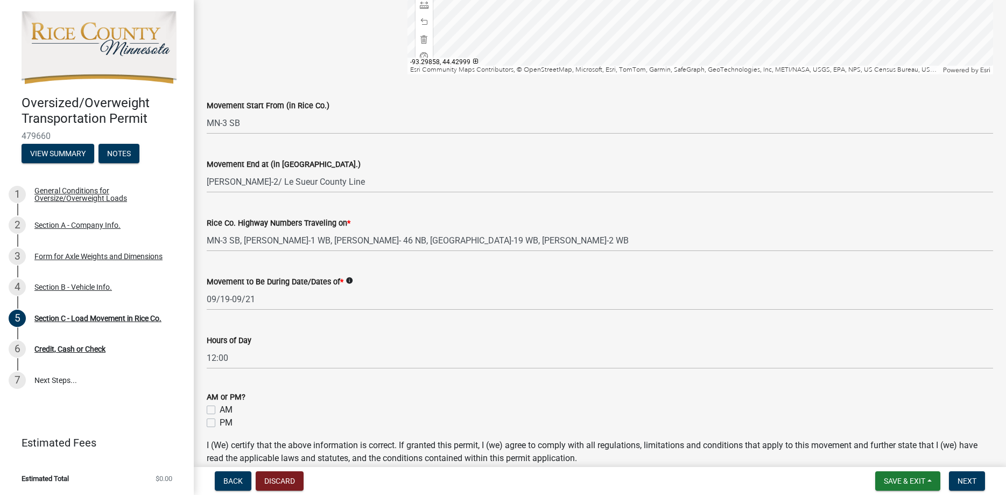
click at [220, 422] on label "PM" at bounding box center [226, 422] width 13 height 13
click at [220, 422] on input "PM" at bounding box center [223, 419] width 7 height 7
checkbox input "true"
checkbox input "false"
checkbox input "true"
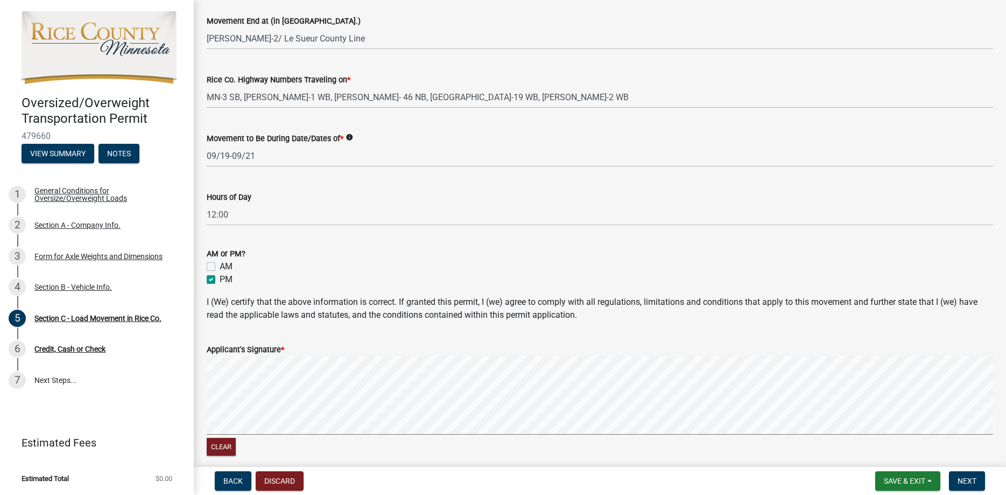
scroll to position [655, 0]
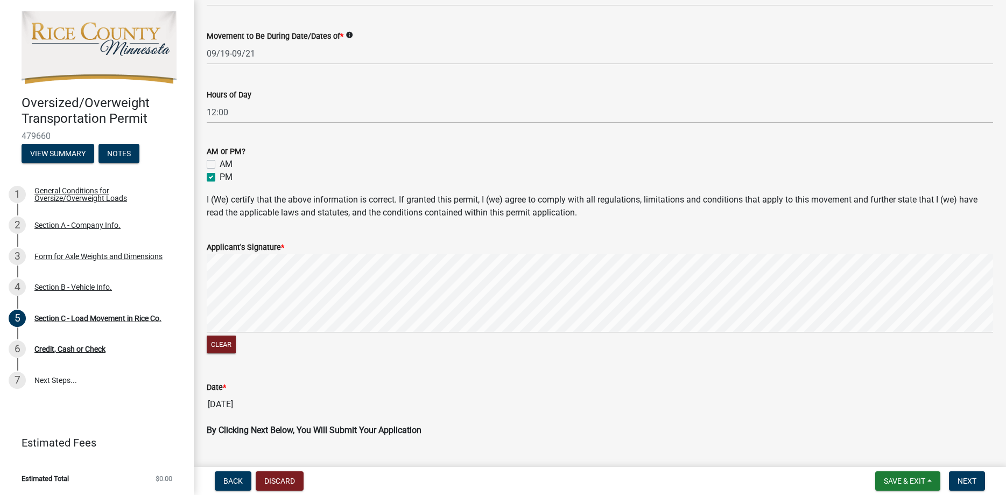
click at [448, 243] on form "Applicant's Signature * Clear" at bounding box center [600, 292] width 786 height 128
click at [966, 475] on button "Next" at bounding box center [967, 480] width 36 height 19
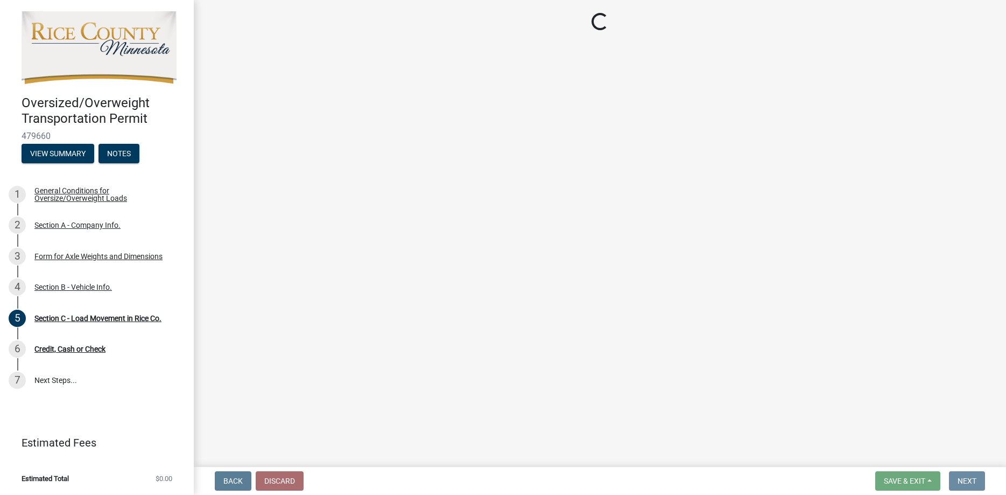
scroll to position [0, 0]
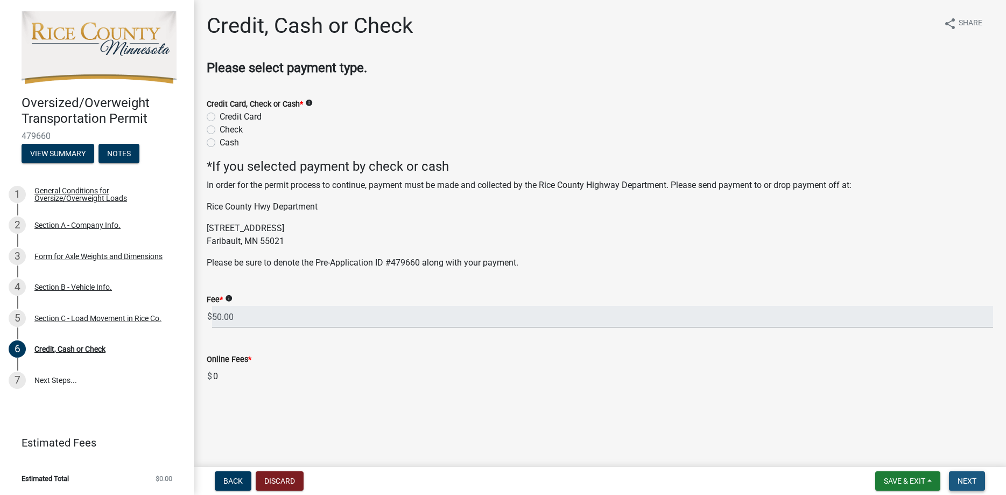
click at [970, 481] on span "Next" at bounding box center [967, 480] width 19 height 9
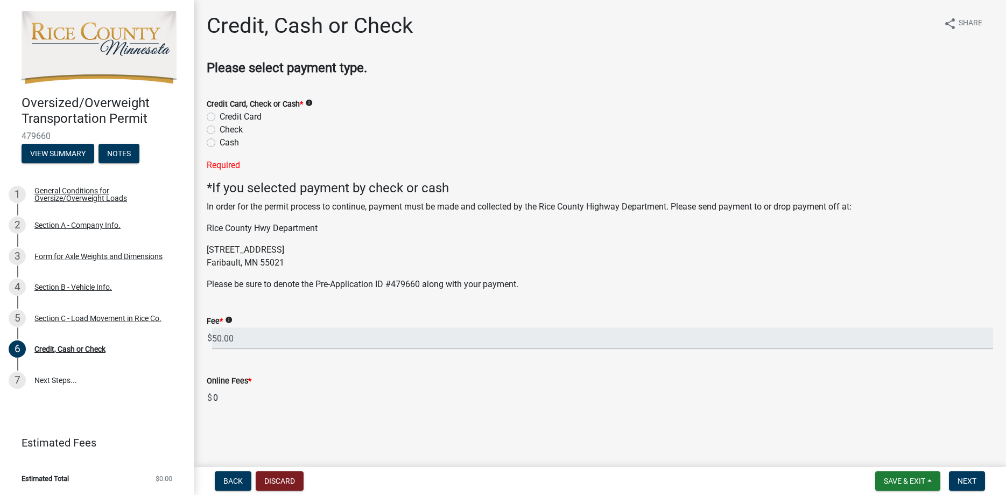
click at [220, 117] on label "Credit Card" at bounding box center [241, 116] width 42 height 13
click at [220, 117] on input "Credit Card" at bounding box center [223, 113] width 7 height 7
radio input "true"
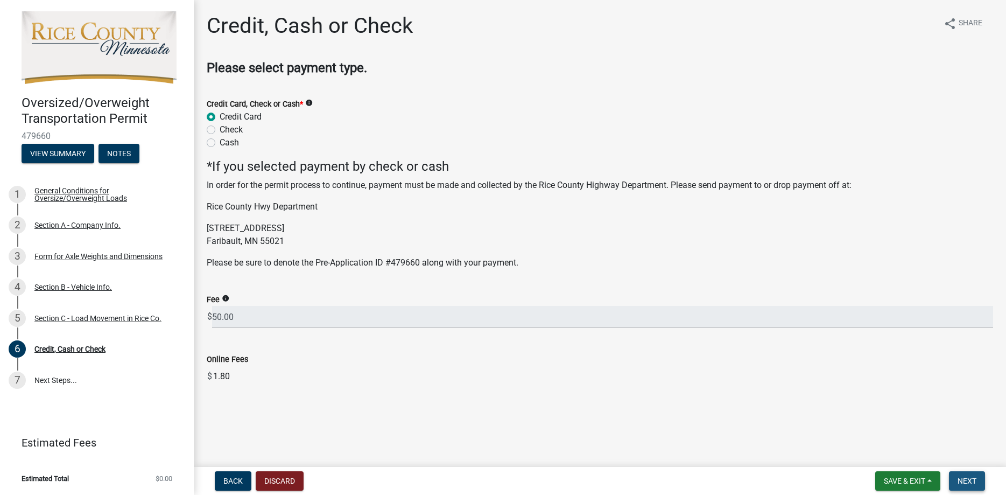
click at [972, 486] on button "Next" at bounding box center [967, 480] width 36 height 19
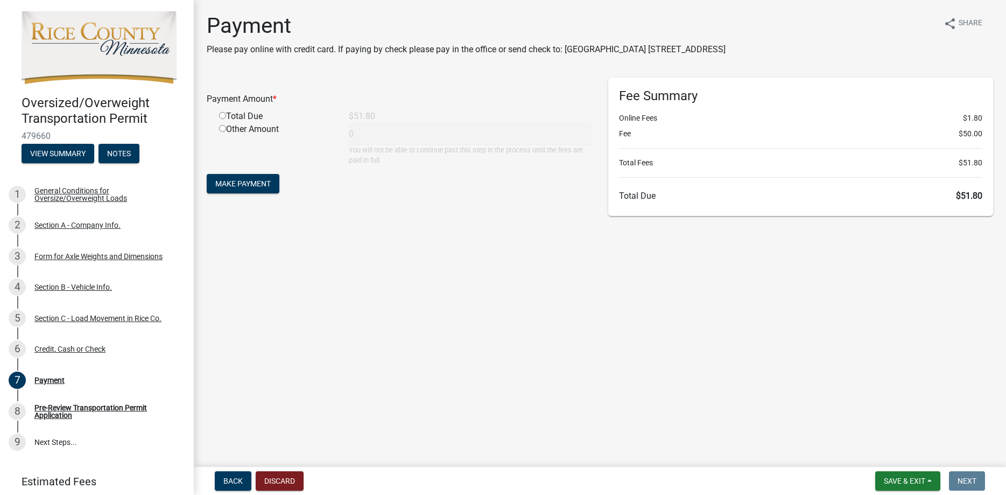
click at [226, 118] on input "radio" at bounding box center [222, 115] width 7 height 7
radio input "true"
type input "51.8"
click at [237, 181] on span "Make Payment" at bounding box center [242, 183] width 55 height 9
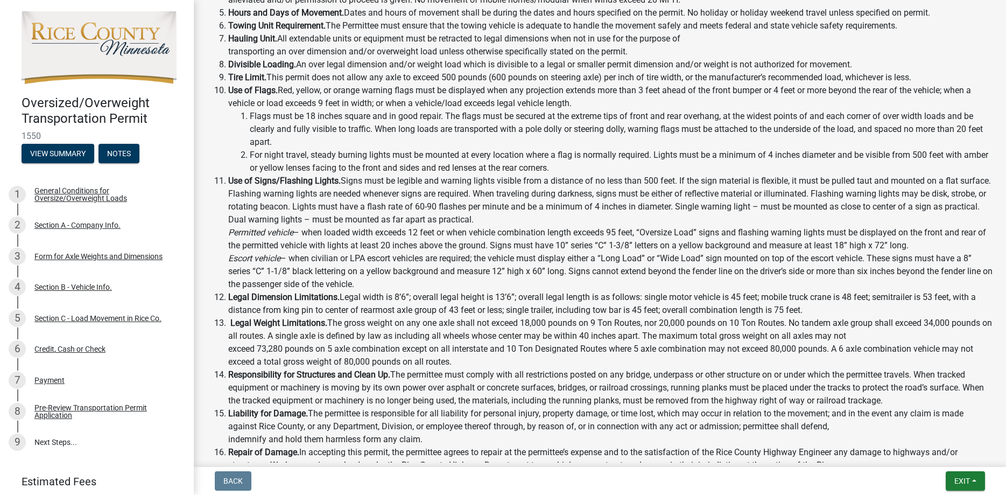
scroll to position [638, 0]
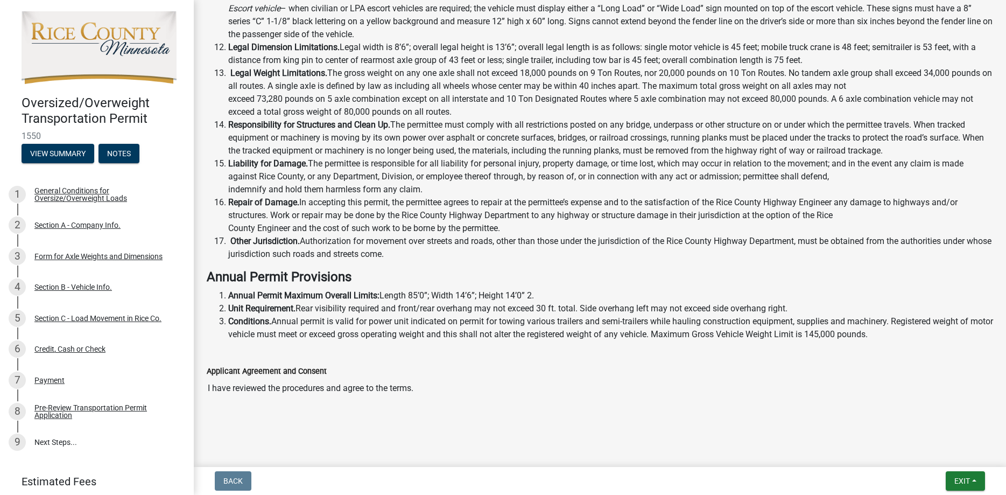
click at [229, 391] on input "I have reviewed the procedures and agree to the terms." at bounding box center [600, 388] width 786 height 22
click at [255, 396] on input "I have reviewed the procedures and agree to the terms." at bounding box center [600, 388] width 786 height 22
click at [404, 392] on input "I have reviewed the procedures and agree to the terms." at bounding box center [600, 388] width 786 height 22
click at [235, 369] on label "Applicant Agreement and Consent" at bounding box center [267, 372] width 120 height 8
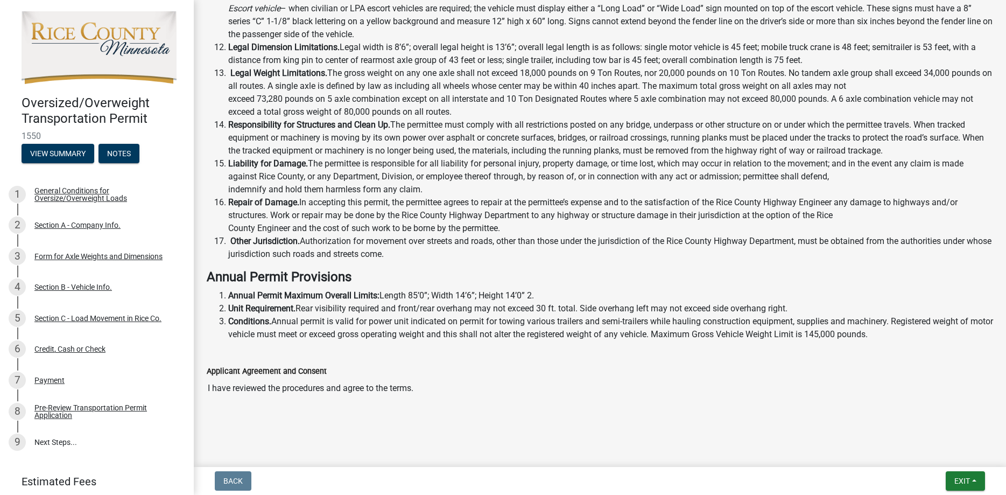
click at [235, 377] on input "I have reviewed the procedures and agree to the terms." at bounding box center [600, 388] width 786 height 22
drag, startPoint x: 235, startPoint y: 369, endPoint x: 277, endPoint y: 370, distance: 42.5
click at [235, 369] on label "Applicant Agreement and Consent" at bounding box center [267, 372] width 120 height 8
click at [235, 377] on input "I have reviewed the procedures and agree to the terms." at bounding box center [600, 388] width 786 height 22
click at [219, 389] on input "I have reviewed the procedures and agree to the terms." at bounding box center [600, 388] width 786 height 22
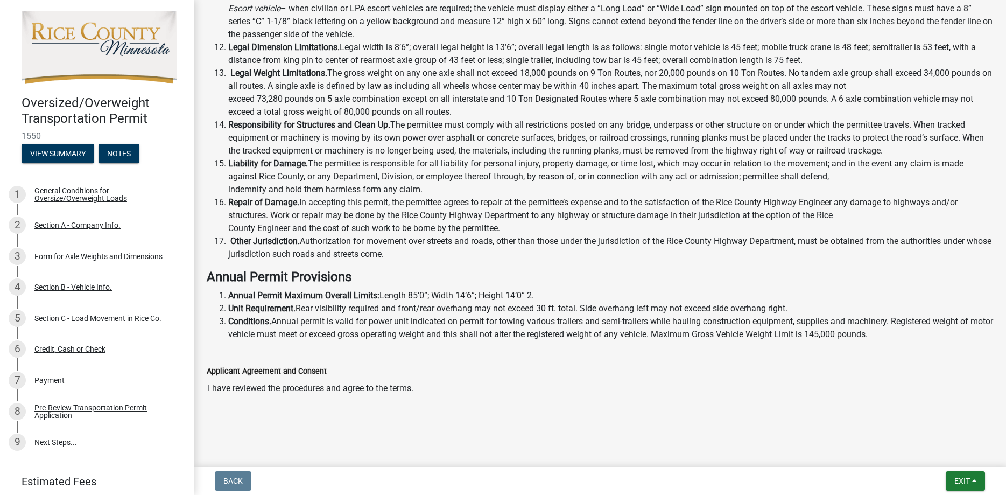
click at [219, 389] on input "I have reviewed the procedures and agree to the terms." at bounding box center [600, 388] width 786 height 22
click at [365, 389] on input "I have reviewed the procedures and agree to the terms." at bounding box center [600, 388] width 786 height 22
click at [366, 389] on input "I have reviewed the procedures and agree to the terms." at bounding box center [600, 388] width 786 height 22
click at [366, 388] on input "I have reviewed the procedures and agree to the terms." at bounding box center [600, 388] width 786 height 22
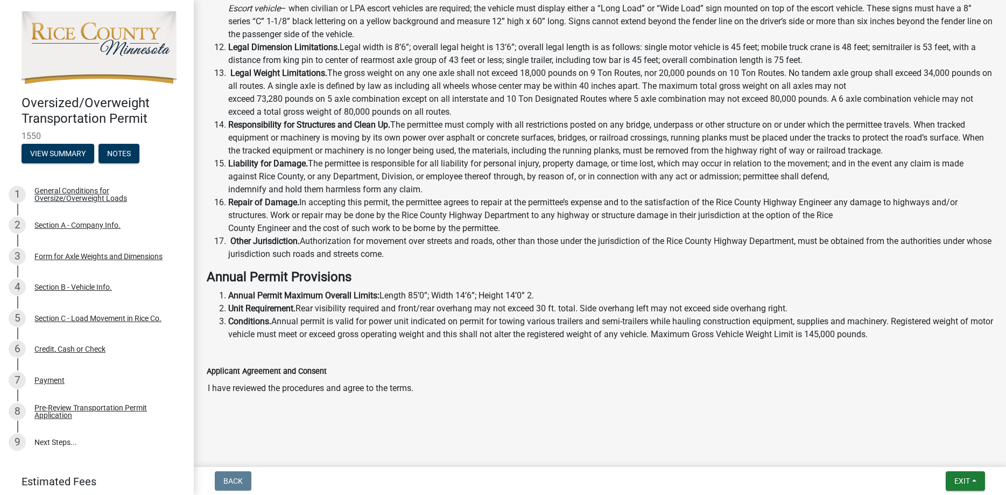
click at [976, 387] on input "I have reviewed the procedures and agree to the terms." at bounding box center [600, 388] width 786 height 22
click at [557, 381] on input "I have reviewed the procedures and agree to the terms." at bounding box center [600, 388] width 786 height 22
click at [262, 437] on main "Submitted Thank you for submitting your information. You may view the submitted…" at bounding box center [600, 231] width 812 height 462
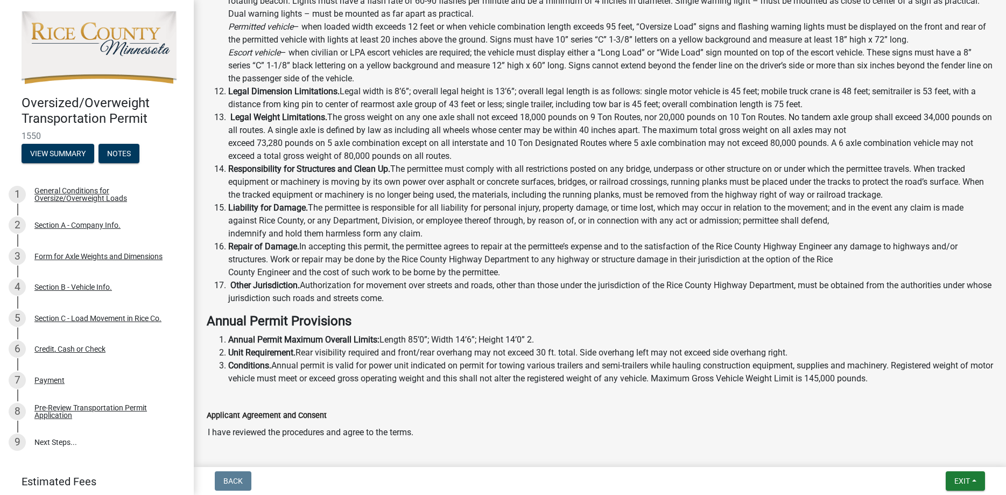
scroll to position [597, 0]
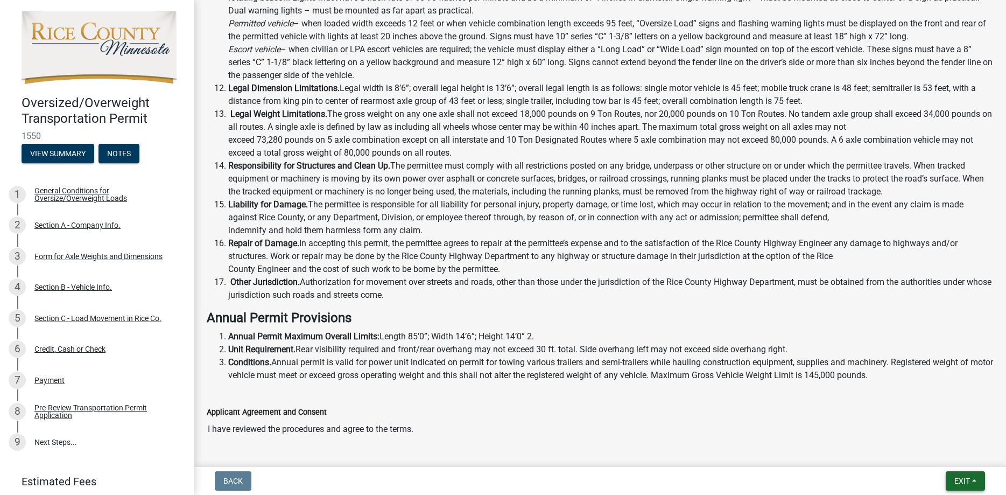
click at [968, 481] on span "Exit" at bounding box center [962, 480] width 16 height 9
click at [934, 449] on button "Save & Exit" at bounding box center [942, 453] width 86 height 26
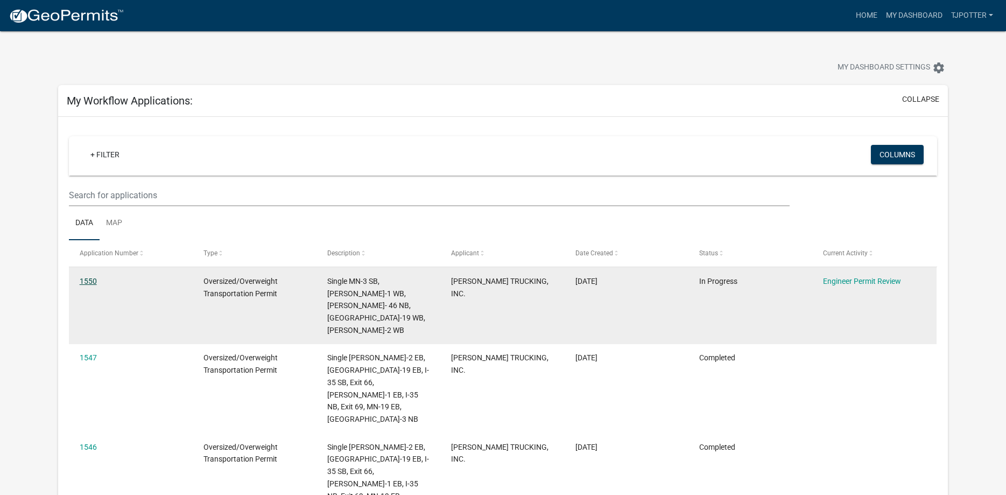
click at [89, 277] on link "1550" at bounding box center [88, 281] width 17 height 9
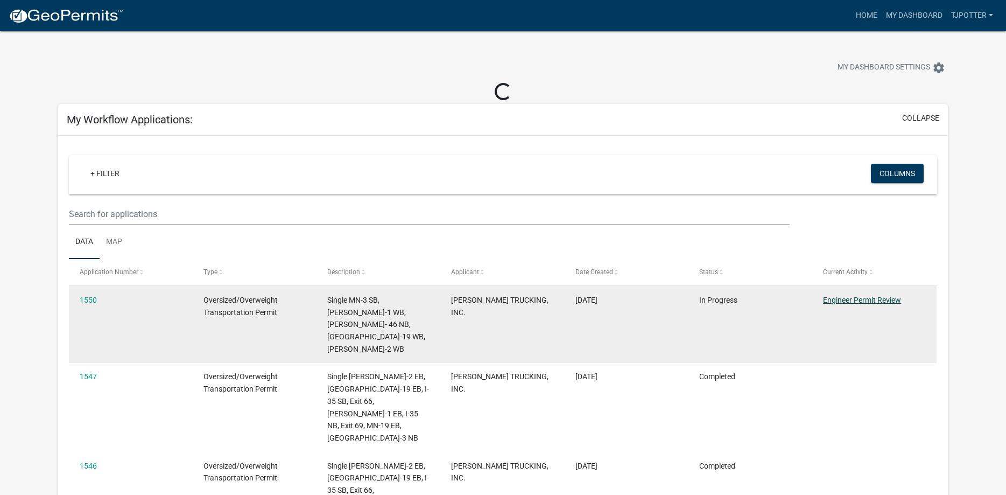
click at [846, 301] on link "Engineer Permit Review" at bounding box center [862, 300] width 78 height 9
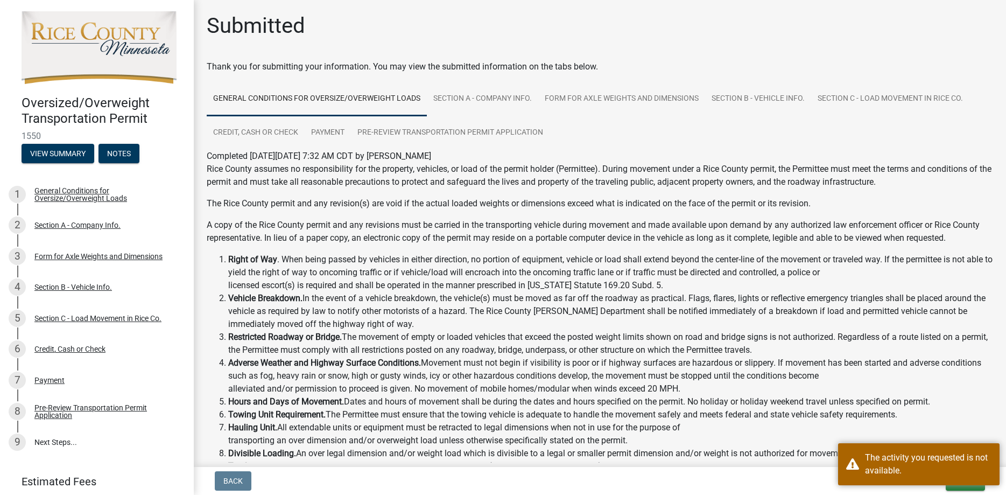
click at [669, 265] on li "Right of Way . When being passed by vehicles in either direction, no portion of…" at bounding box center [610, 272] width 765 height 39
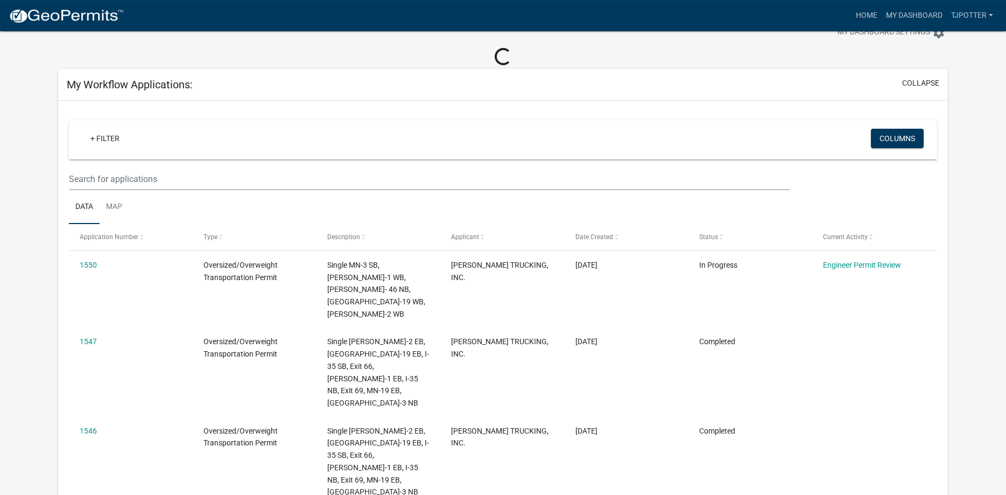
scroll to position [37, 0]
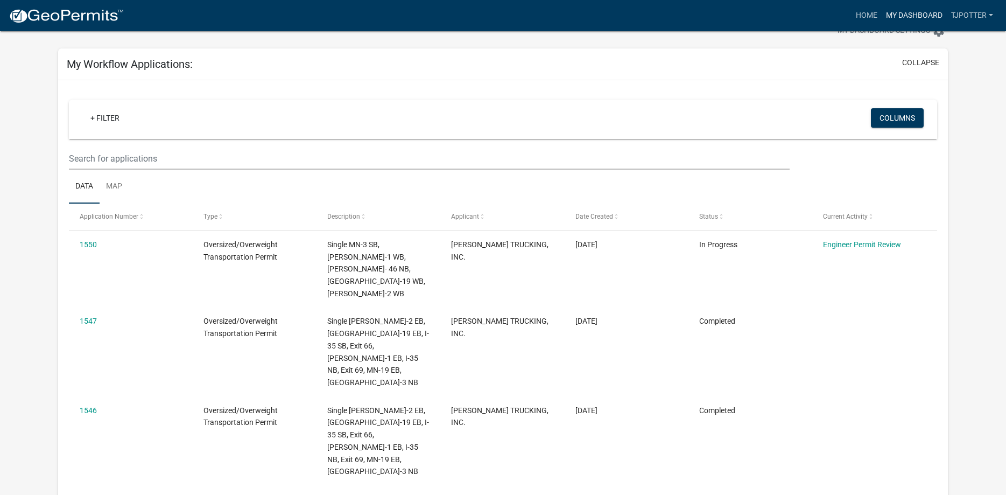
click at [911, 16] on link "My Dashboard" at bounding box center [914, 15] width 65 height 20
click at [901, 11] on link "My Dashboard" at bounding box center [914, 15] width 65 height 20
click at [867, 13] on link "Home" at bounding box center [867, 15] width 30 height 20
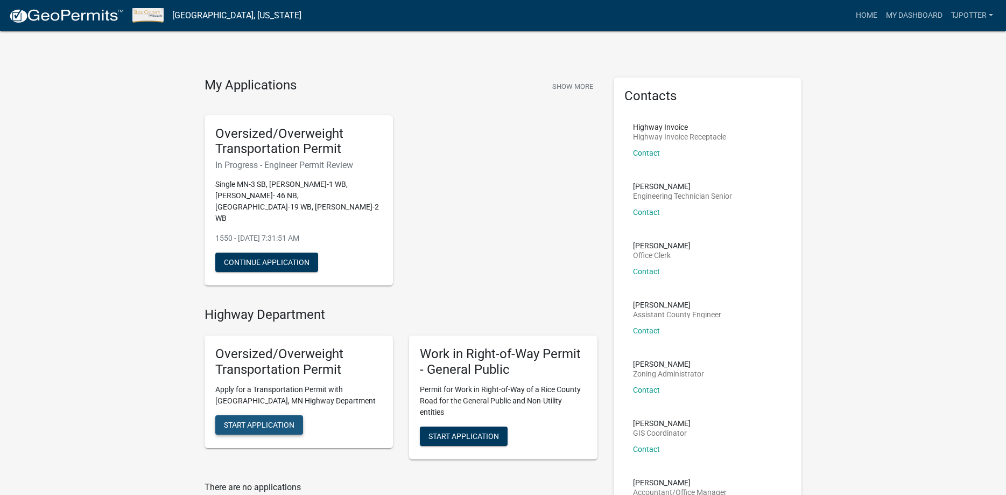
click at [286, 420] on span "Start Application" at bounding box center [259, 424] width 71 height 9
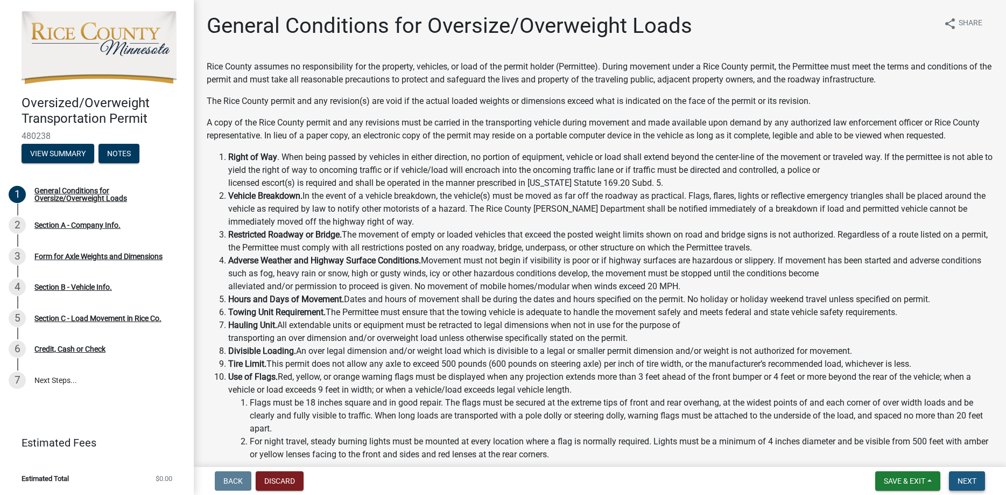
click at [959, 480] on span "Next" at bounding box center [967, 480] width 19 height 9
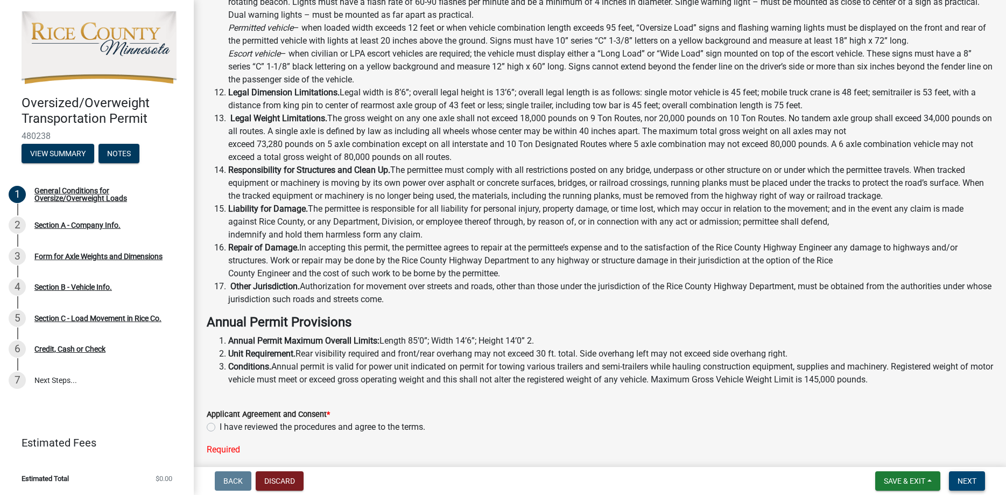
scroll to position [535, 0]
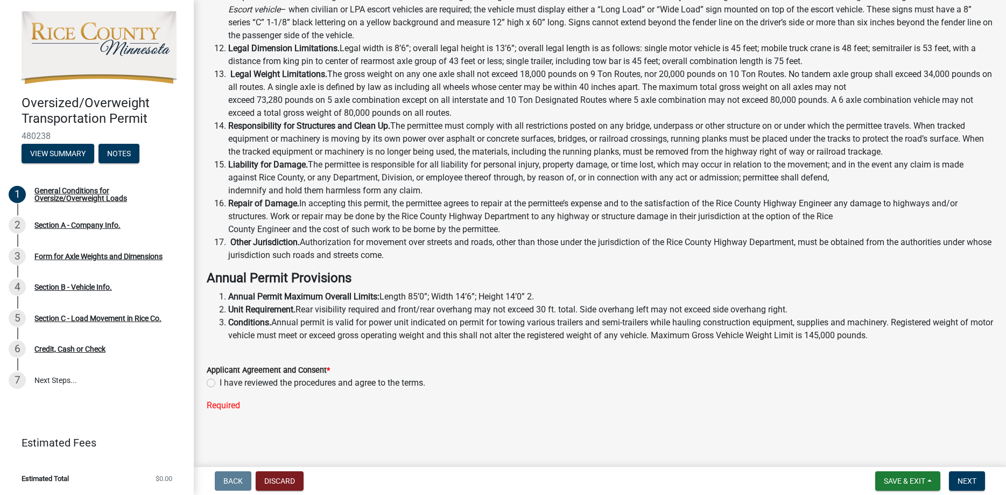
click at [220, 379] on label "I have reviewed the procedures and agree to the terms." at bounding box center [323, 382] width 206 height 13
click at [220, 379] on input "I have reviewed the procedures and agree to the terms." at bounding box center [223, 379] width 7 height 7
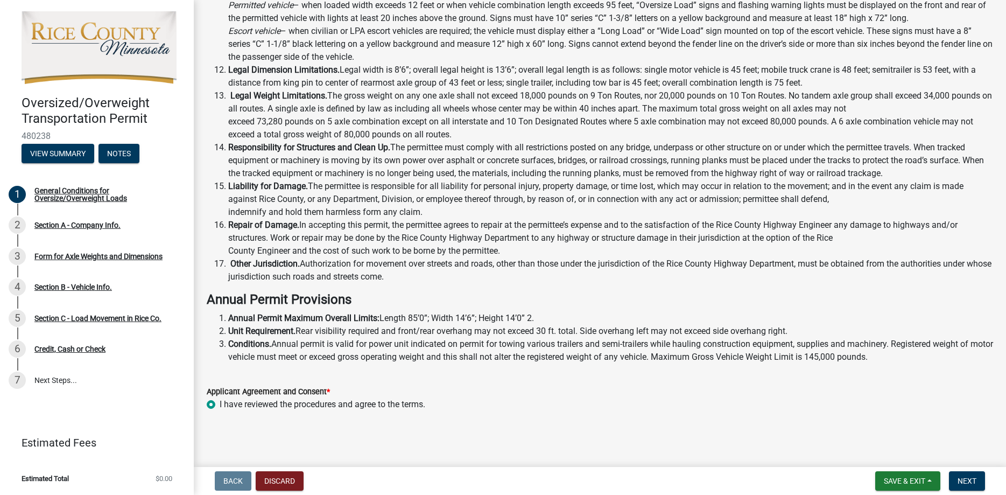
radio input "true"
click at [967, 476] on span "Next" at bounding box center [967, 480] width 19 height 9
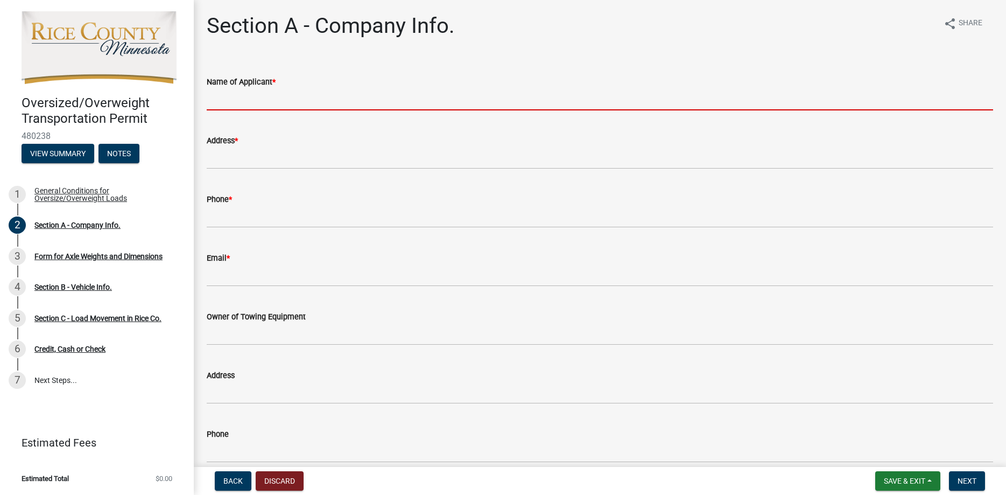
click at [313, 105] on input "Name of Applicant *" at bounding box center [600, 99] width 786 height 22
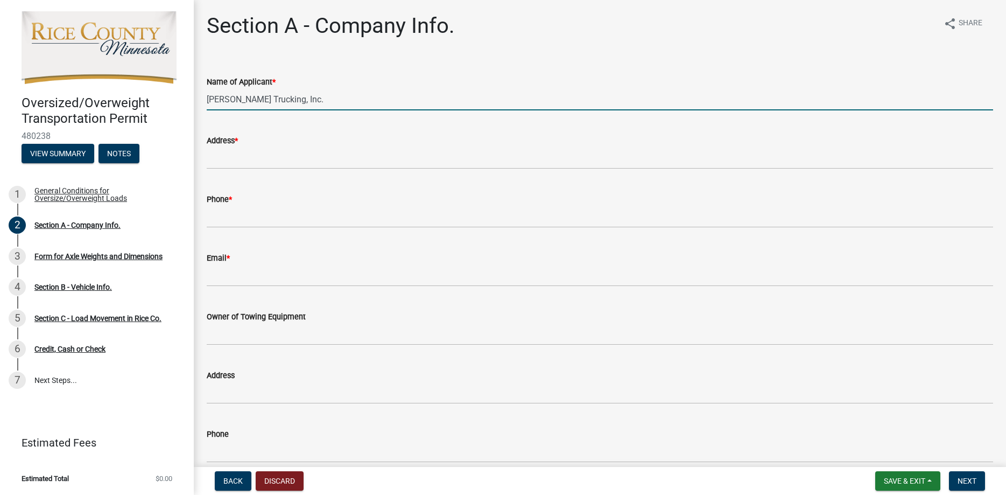
type input "[PERSON_NAME] Trucking, Inc."
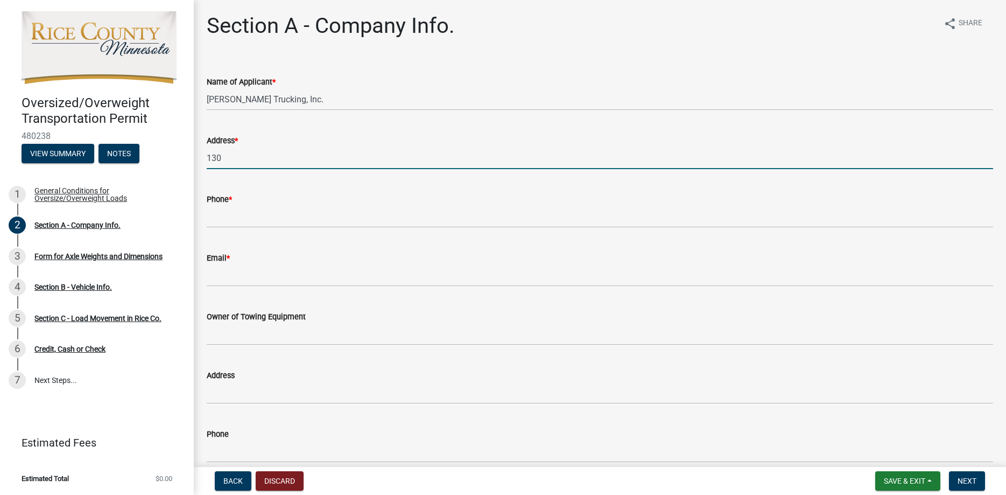
type input "[STREET_ADDRESS][PERSON_NAME]"
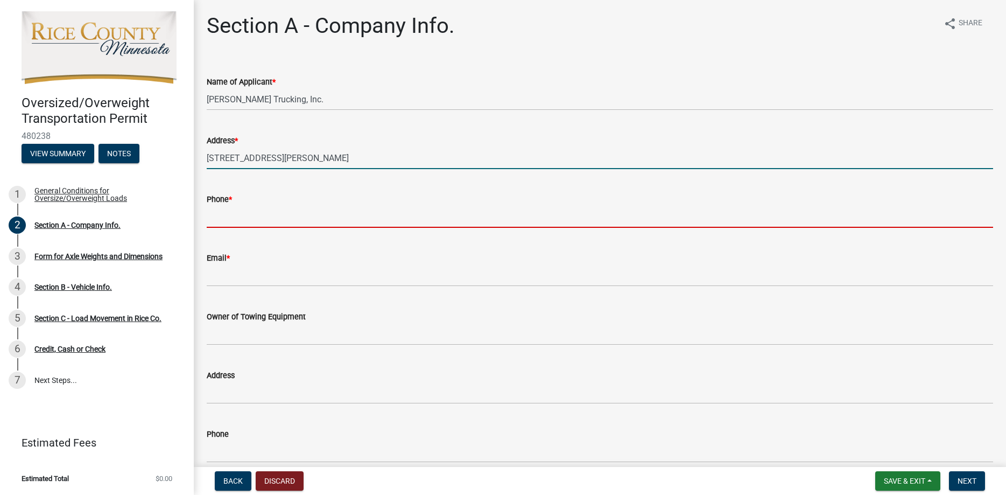
type input "7632625850"
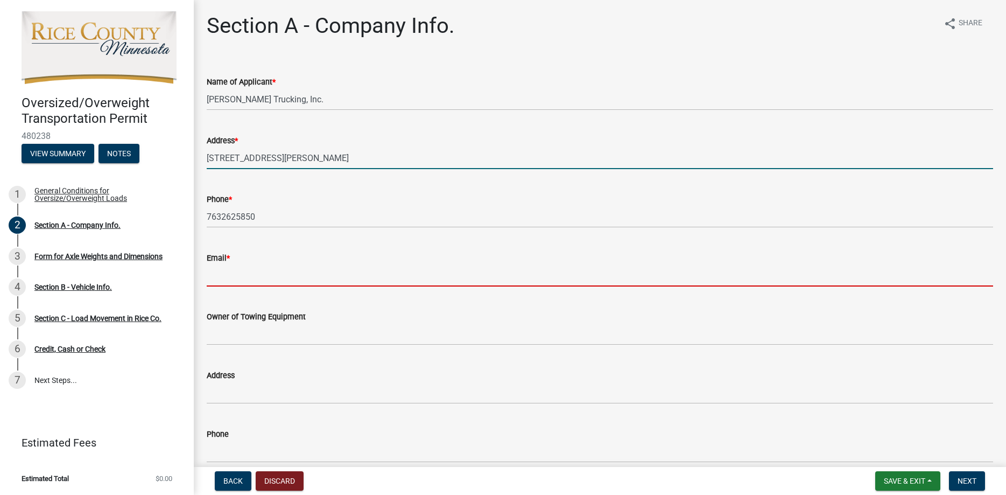
type input "[EMAIL_ADDRESS][DOMAIN_NAME]"
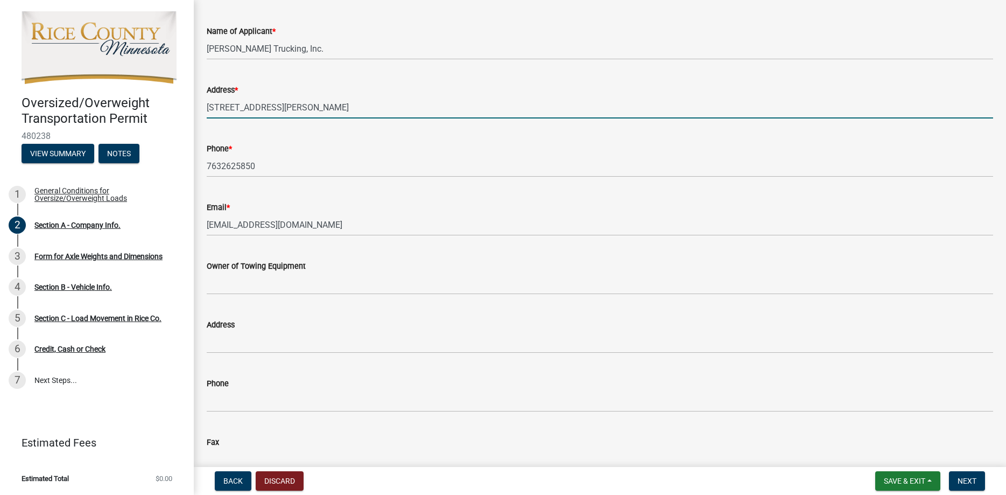
scroll to position [61, 0]
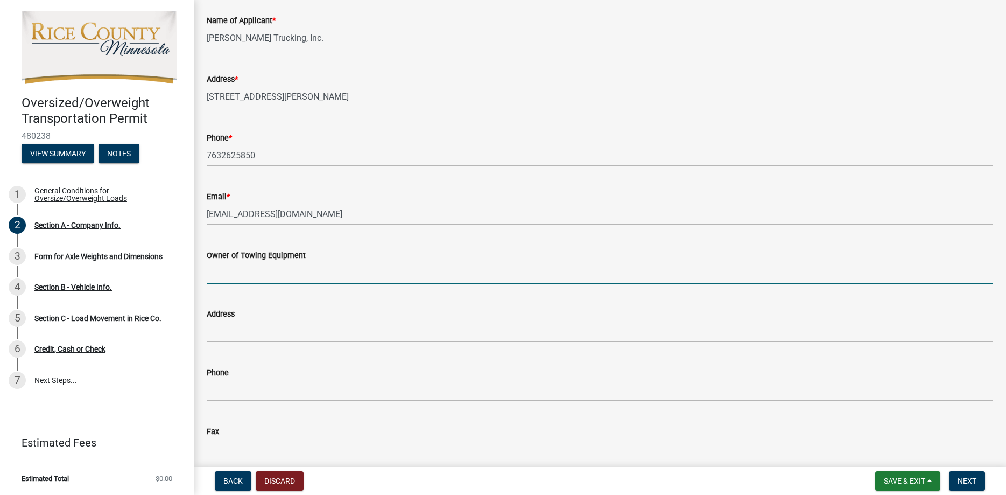
click at [311, 278] on input "Owner of Towing Equipment" at bounding box center [600, 273] width 786 height 22
type input "[PERSON_NAME] Trucking, Inc."
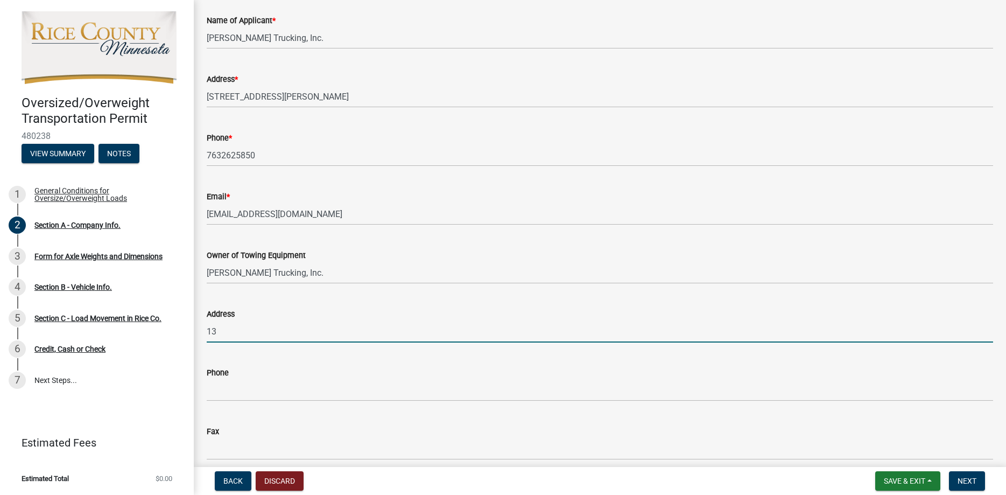
type input "[STREET_ADDRESS][PERSON_NAME]"
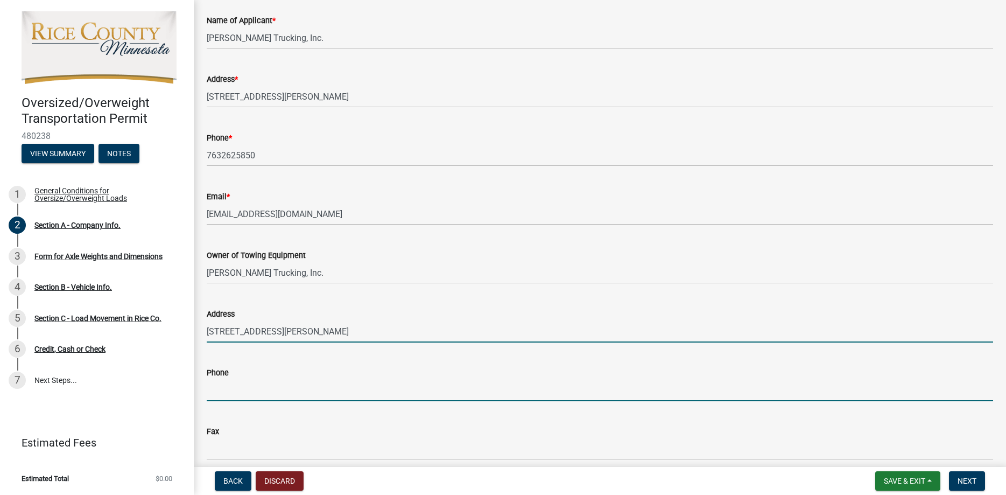
type input "7632625850"
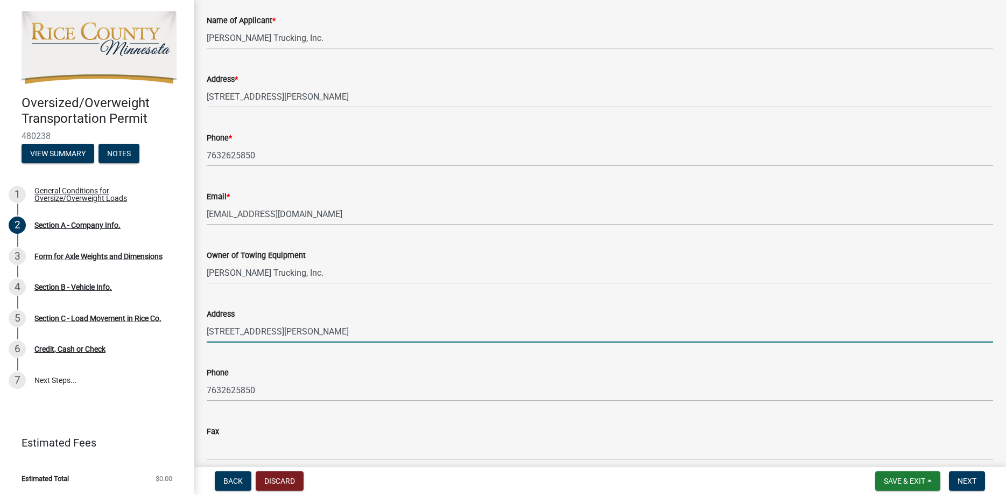
type input "[PERSON_NAME] TRUCKING, INC."
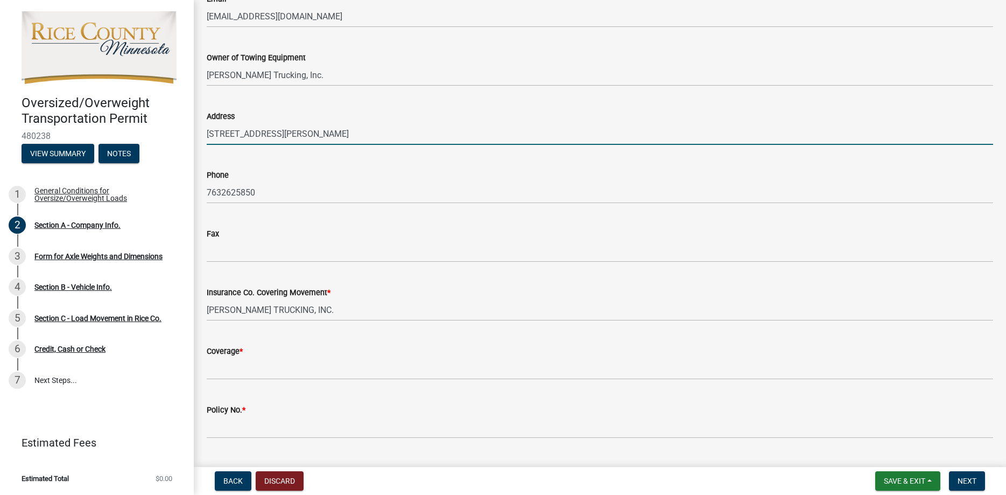
scroll to position [327, 0]
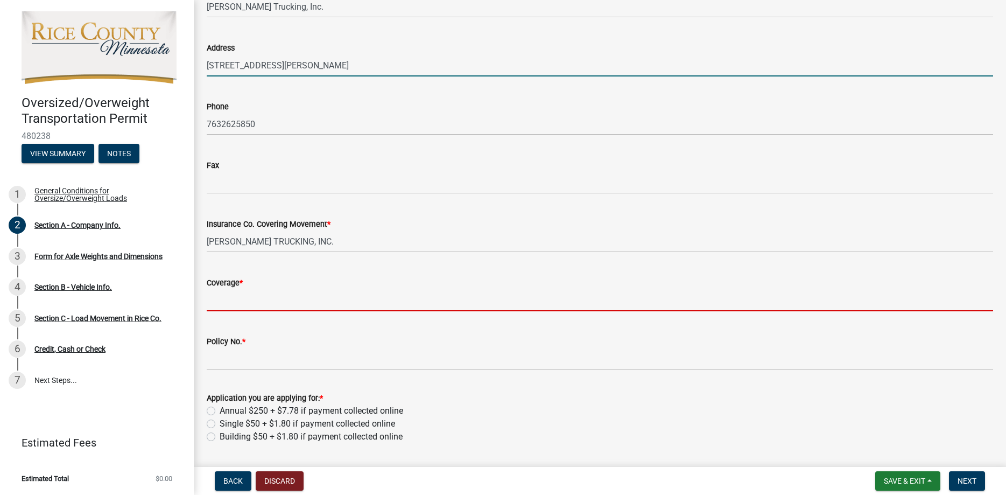
click at [314, 296] on input "Coverage *" at bounding box center [600, 300] width 786 height 22
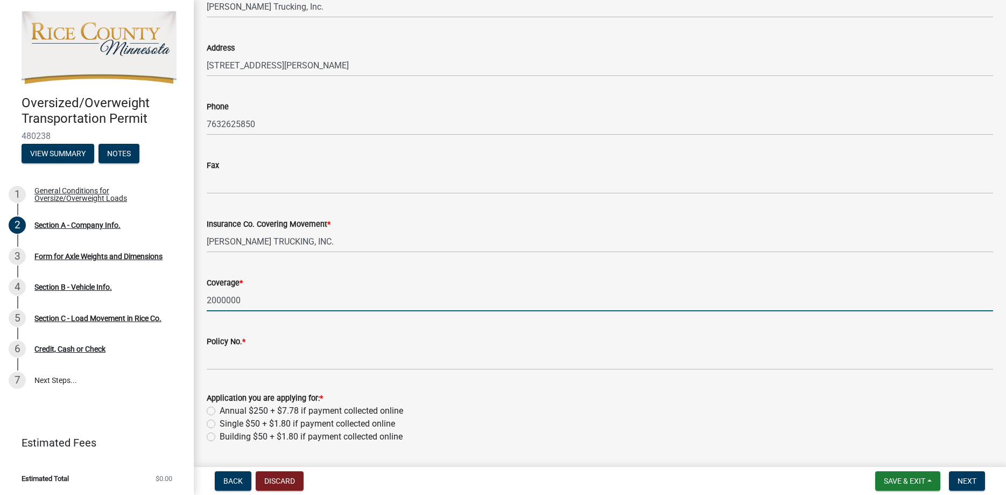
type input "2000000"
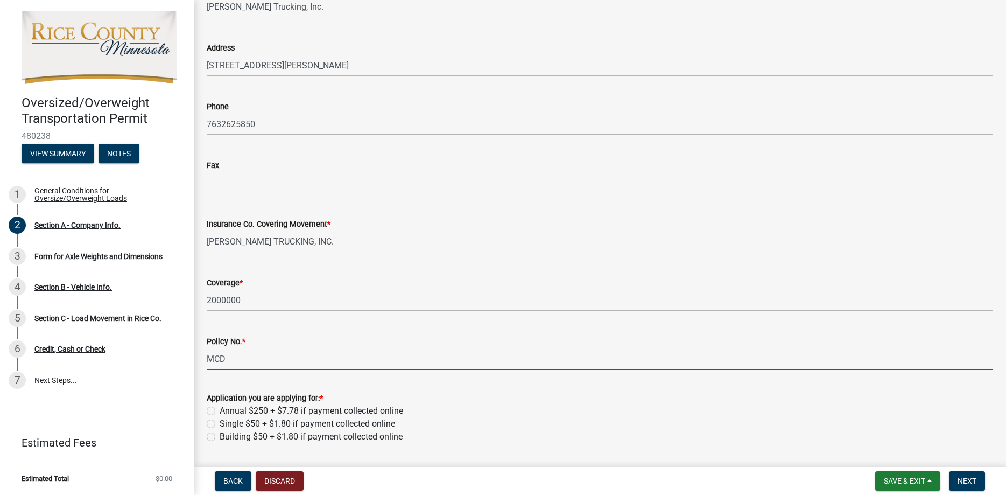
drag, startPoint x: 235, startPoint y: 354, endPoint x: 217, endPoint y: 353, distance: 17.8
click at [221, 358] on input "MCD" at bounding box center [600, 359] width 786 height 22
type input "MCP88102D"
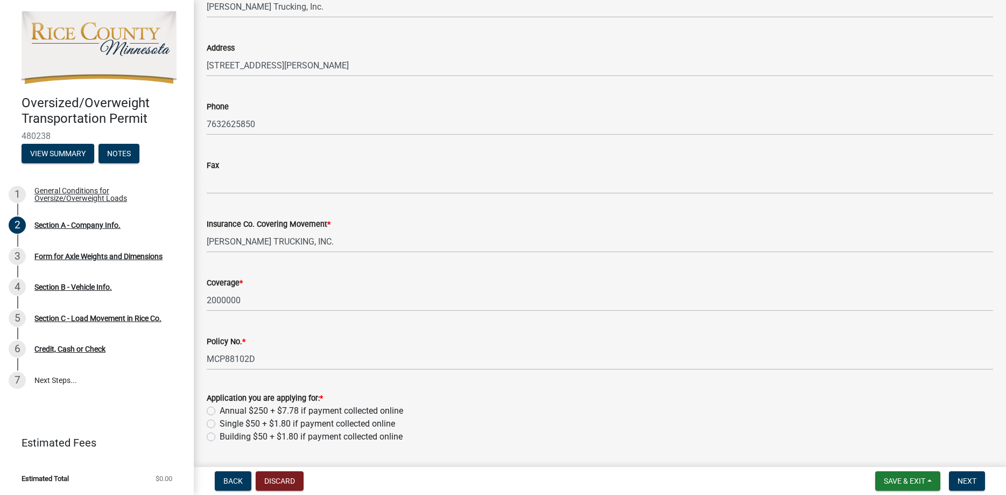
click at [220, 423] on label "Single $50 + $1.80 if payment collected online" at bounding box center [307, 423] width 175 height 13
click at [220, 423] on input "Single $50 + $1.80 if payment collected online" at bounding box center [223, 420] width 7 height 7
radio input "true"
click at [975, 481] on span "Next" at bounding box center [967, 480] width 19 height 9
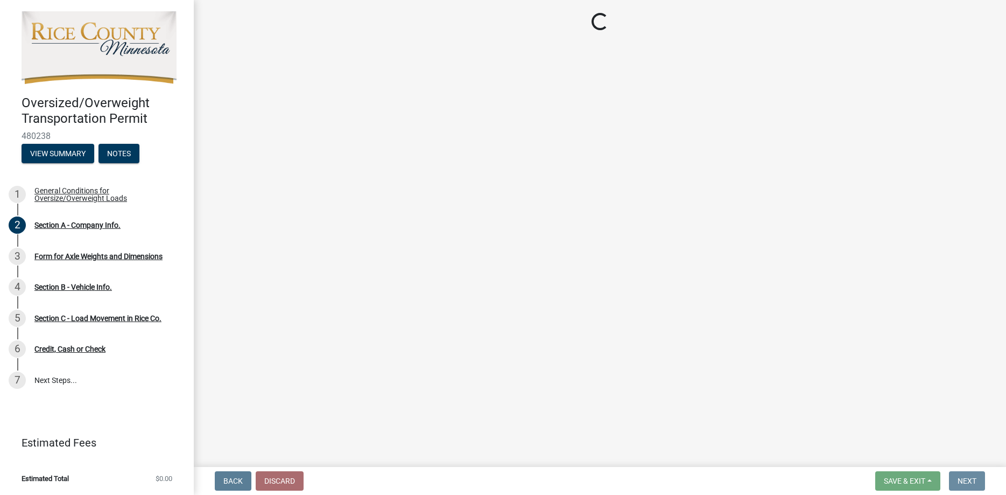
scroll to position [0, 0]
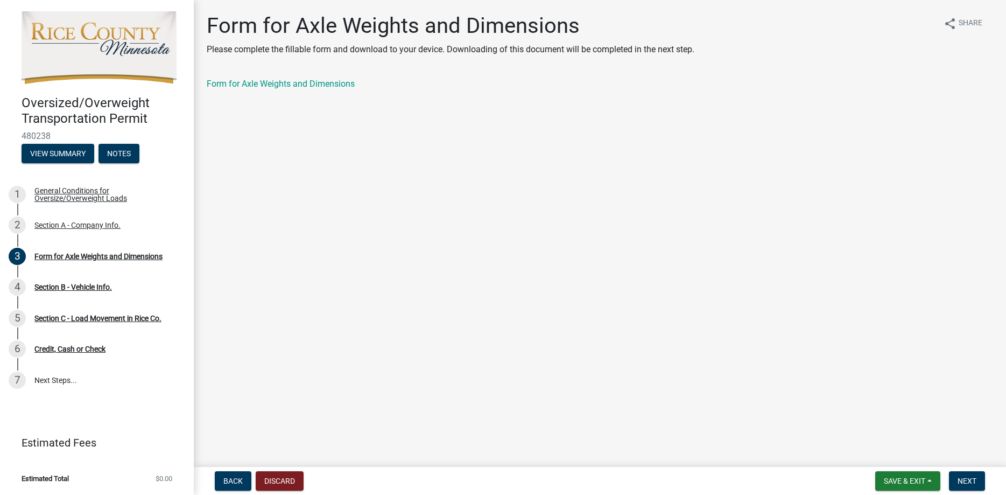
click at [303, 210] on main "Form for Axle Weights and Dimensions Please complete the fillable form and down…" at bounding box center [600, 231] width 812 height 462
click at [340, 83] on link "Form for Axle Weights and Dimensions" at bounding box center [281, 84] width 148 height 10
click at [974, 483] on span "Next" at bounding box center [967, 480] width 19 height 9
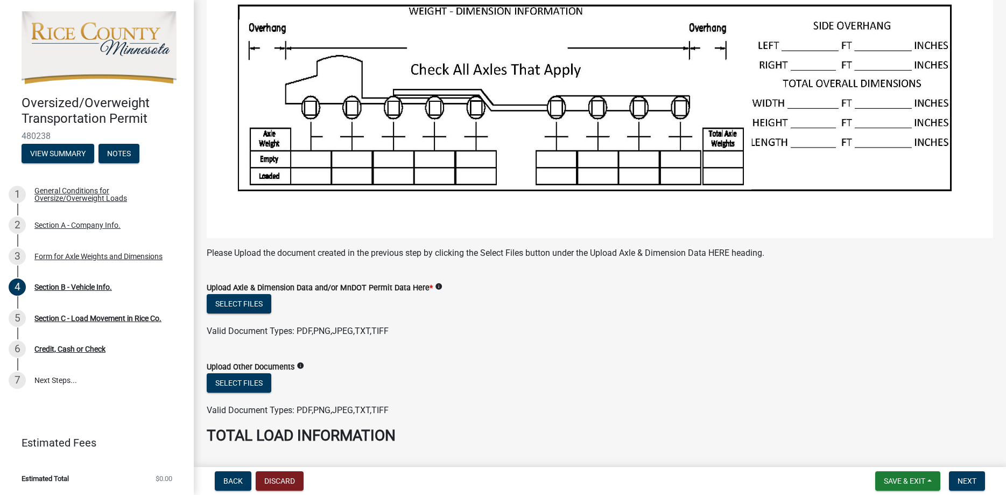
scroll to position [184, 0]
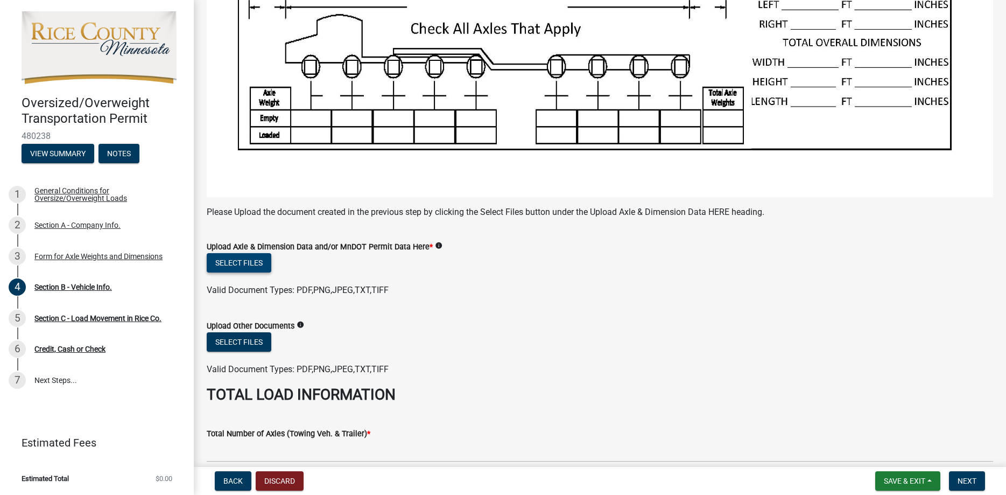
click at [230, 259] on button "Select files" at bounding box center [239, 262] width 65 height 19
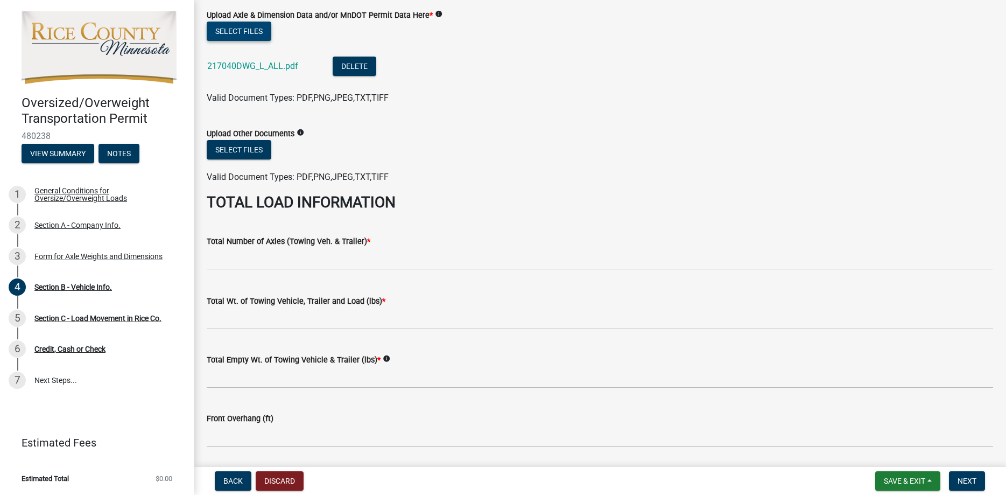
scroll to position [450, 0]
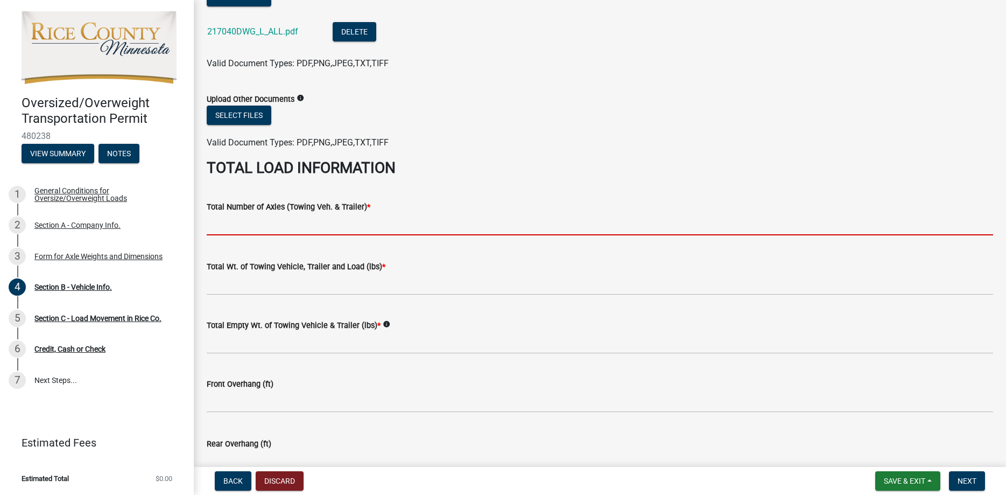
click at [275, 217] on input "text" at bounding box center [600, 224] width 786 height 22
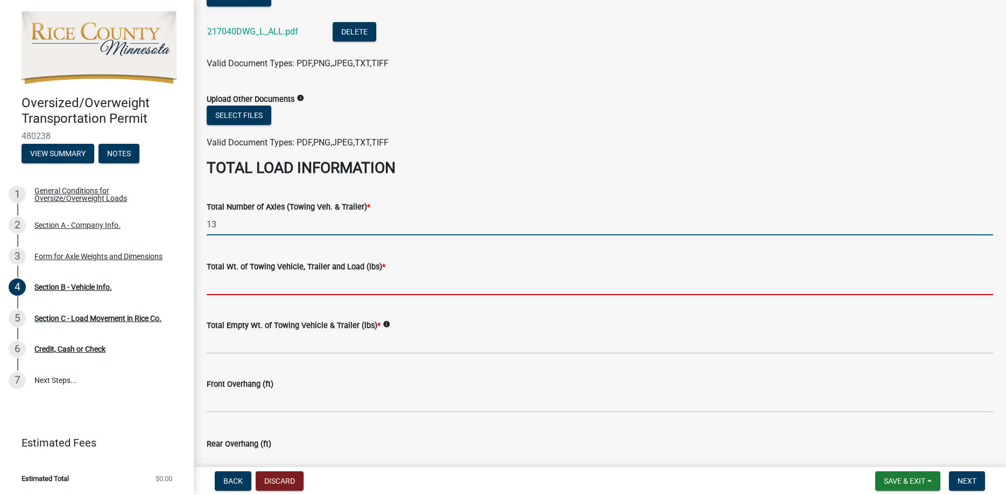
type input "13.0"
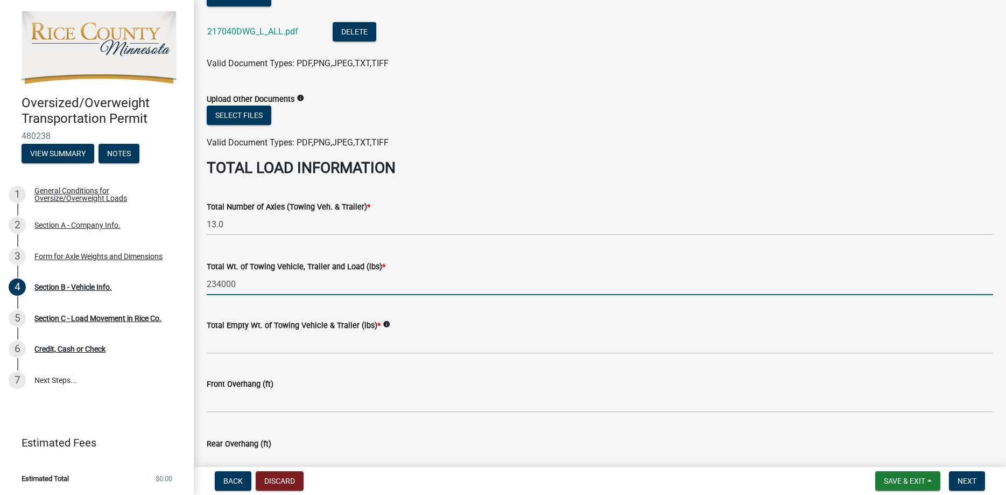
type input "234000"
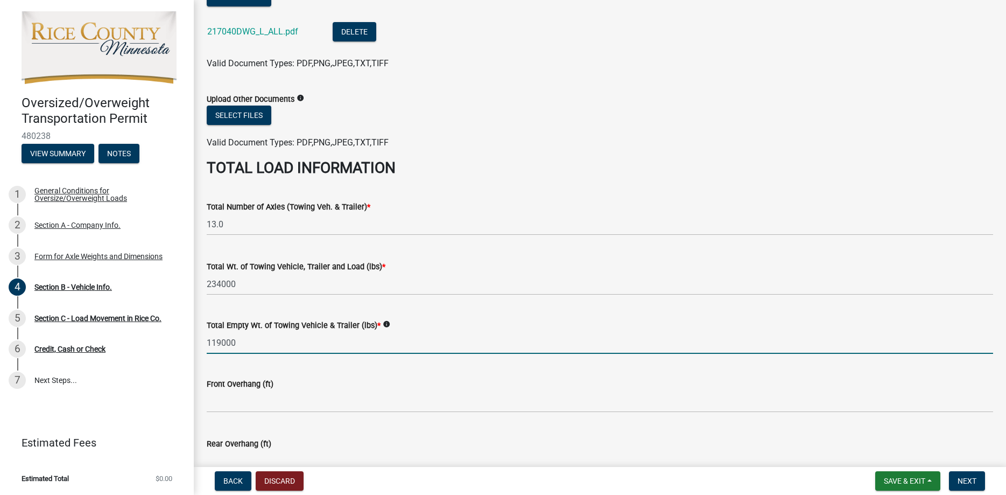
type input "119000"
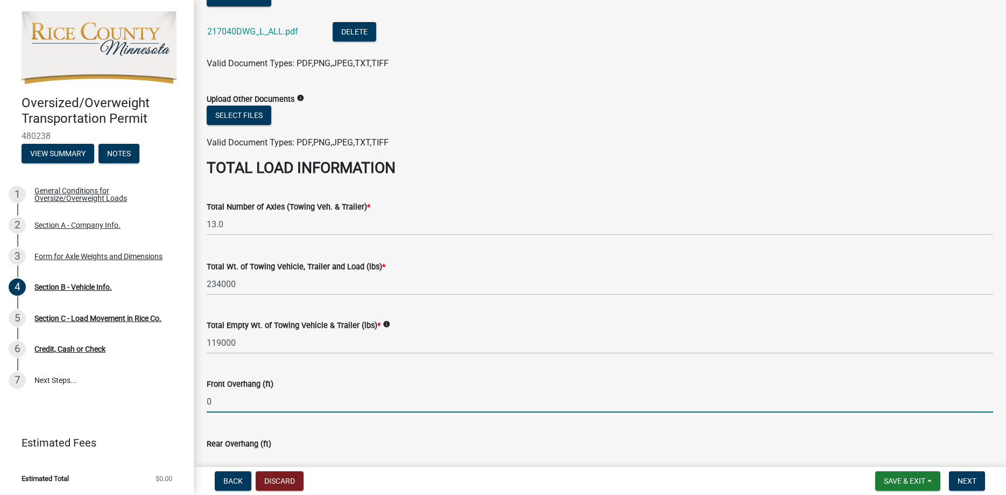
type input "0.0"
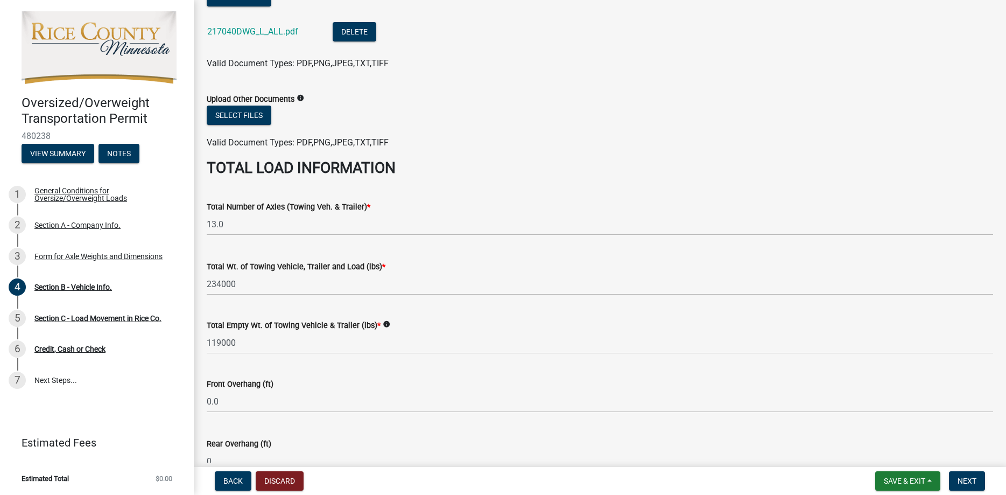
type input "0.0"
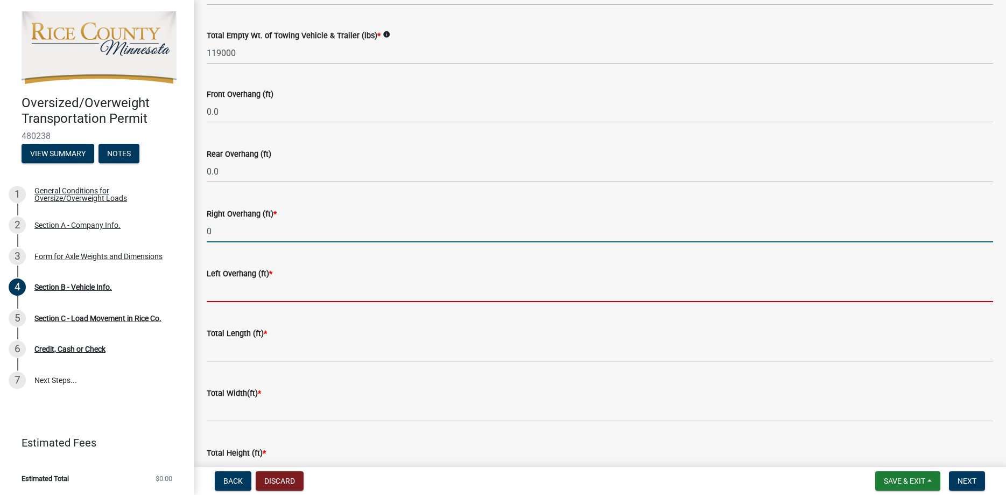
type input "0.0"
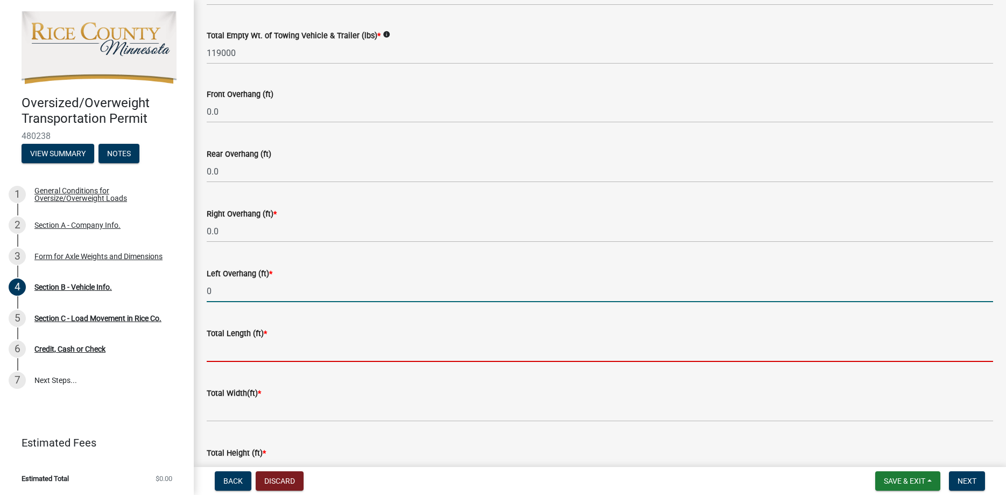
type input "0.0"
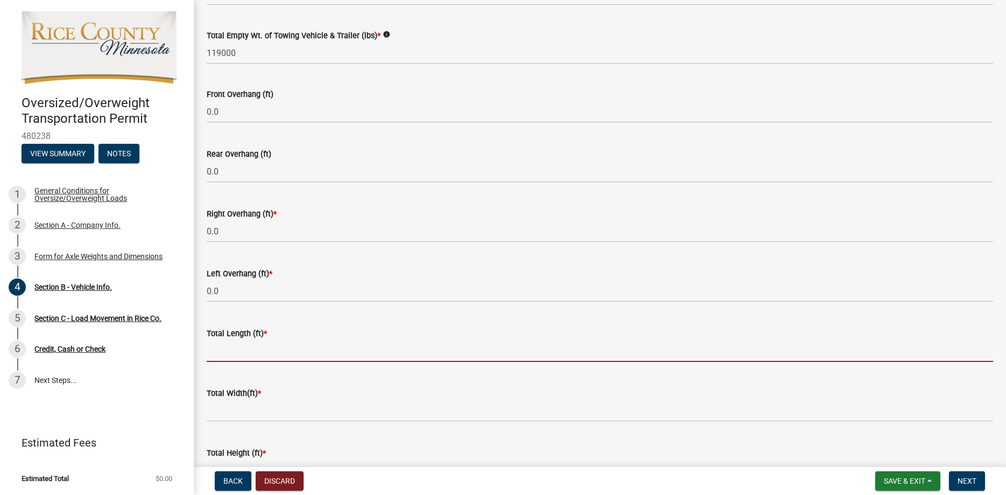
type input "0"
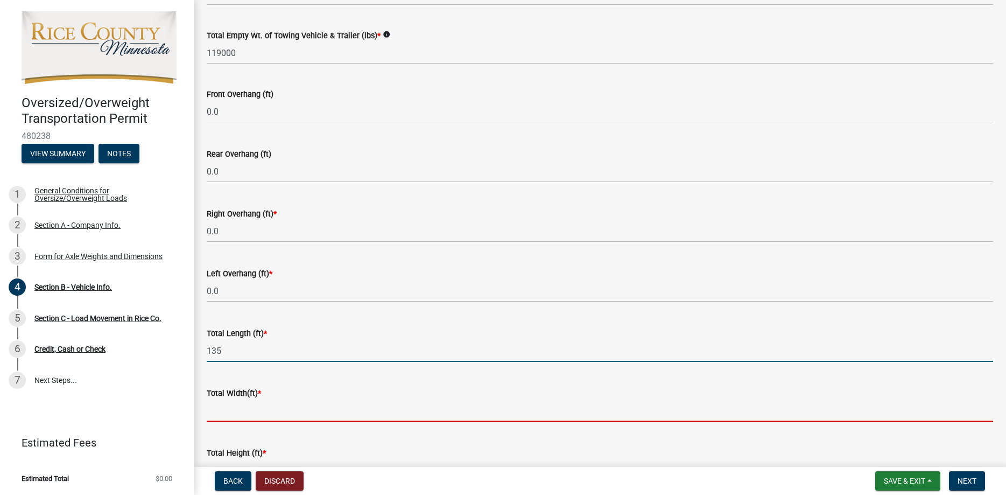
type input "135.0"
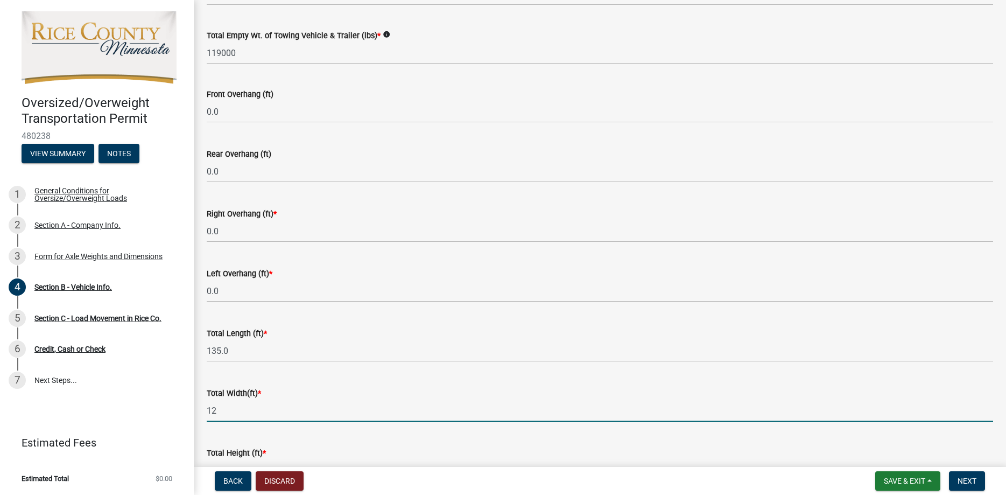
type input "12.0"
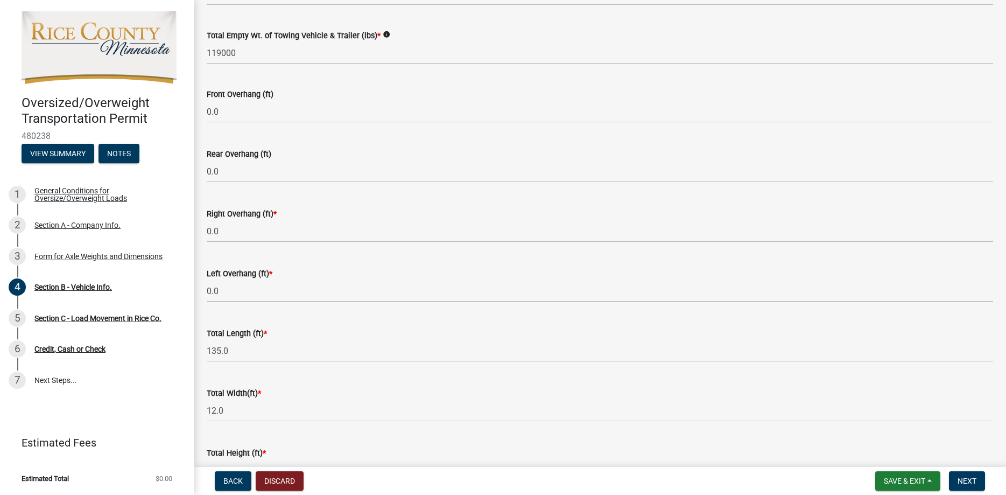
scroll to position [979, 0]
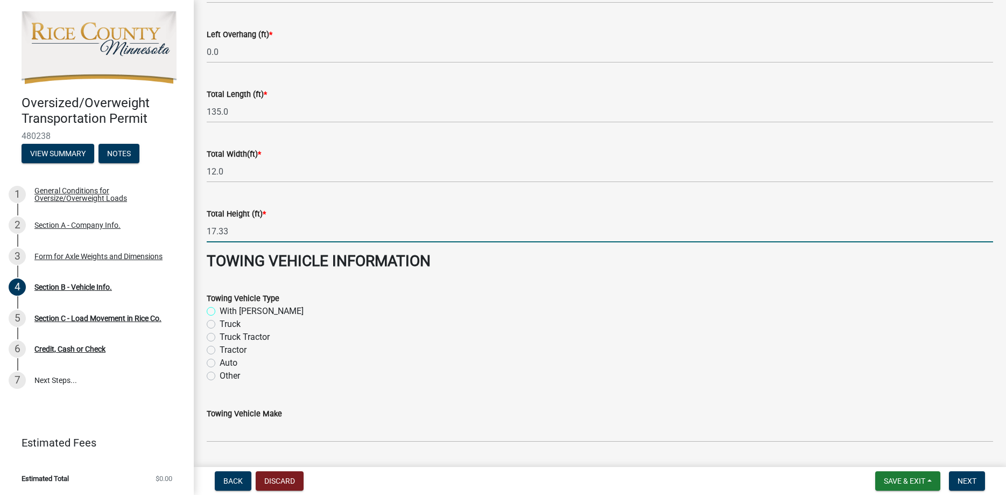
type input "17.3"
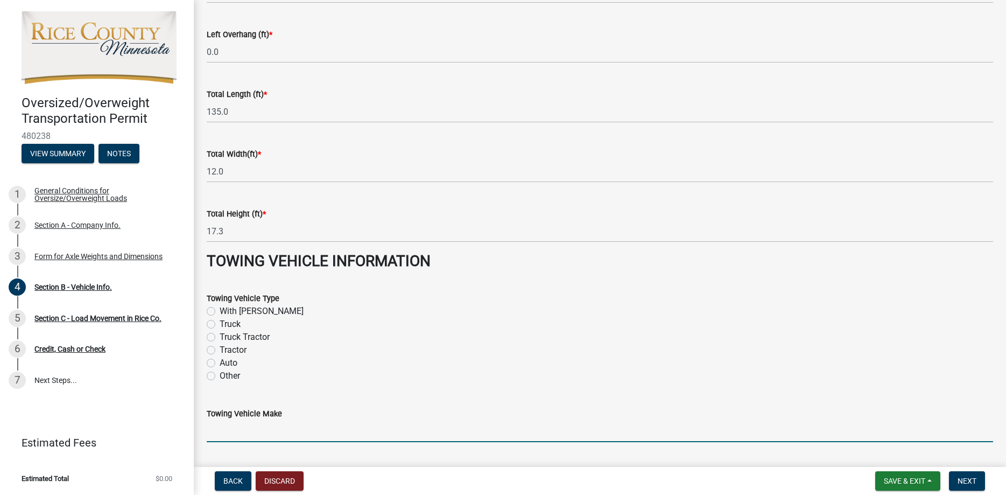
click at [220, 338] on label "Truck Tractor" at bounding box center [245, 336] width 50 height 13
click at [220, 337] on input "Truck Tractor" at bounding box center [223, 333] width 7 height 7
radio input "true"
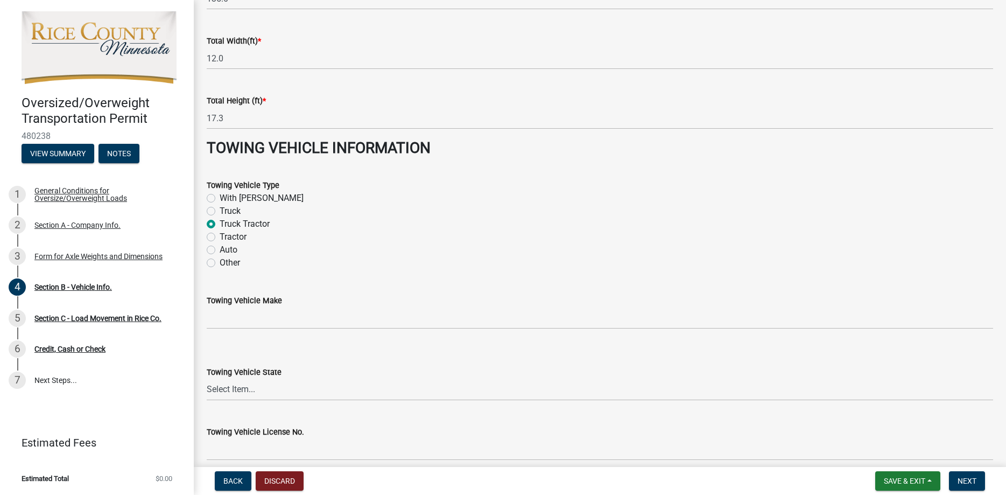
scroll to position [1122, 0]
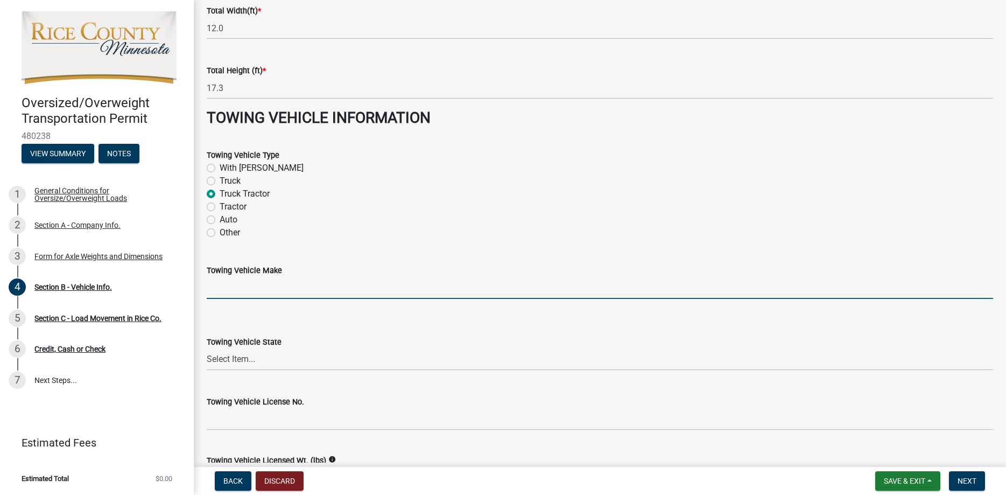
click at [230, 289] on input "Towing Vehicle Make" at bounding box center [600, 288] width 786 height 22
type input "Western Star"
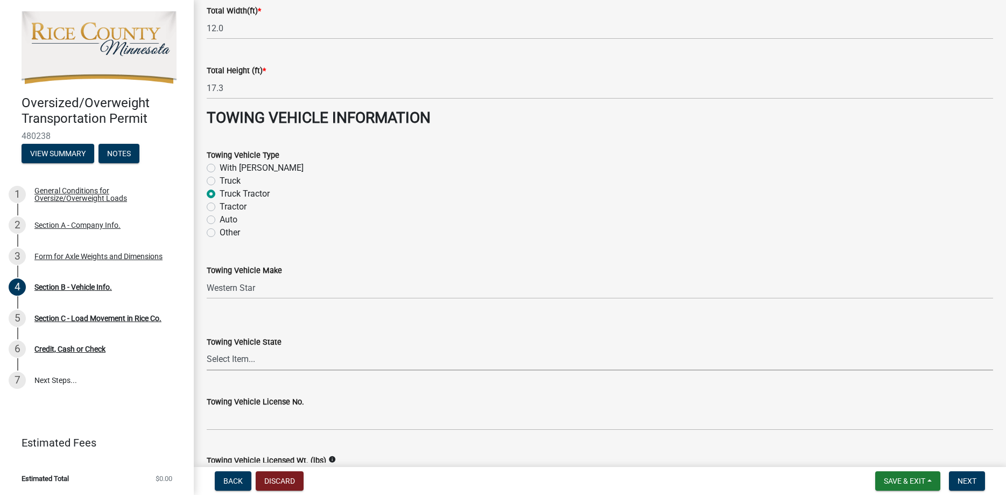
click at [207, 348] on select "Select Item... [US_STATE] [US_STATE] [US_STATE] [US_STATE] [US_STATE] [US_STATE…" at bounding box center [600, 359] width 786 height 22
select select "MN"
click option "[US_STATE]" at bounding box center [0, 0] width 0 height 0
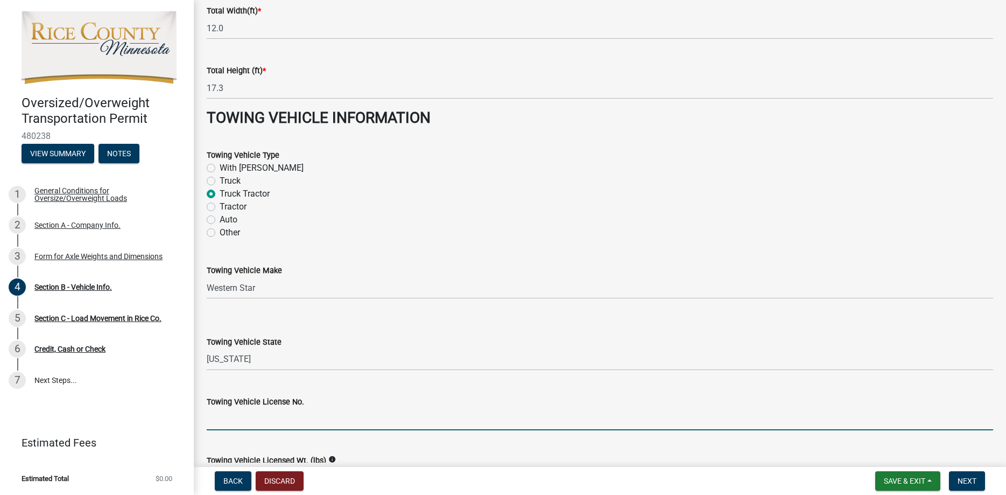
click at [282, 414] on input "Towing Vehicle License No." at bounding box center [600, 419] width 786 height 22
type input "PZA6228"
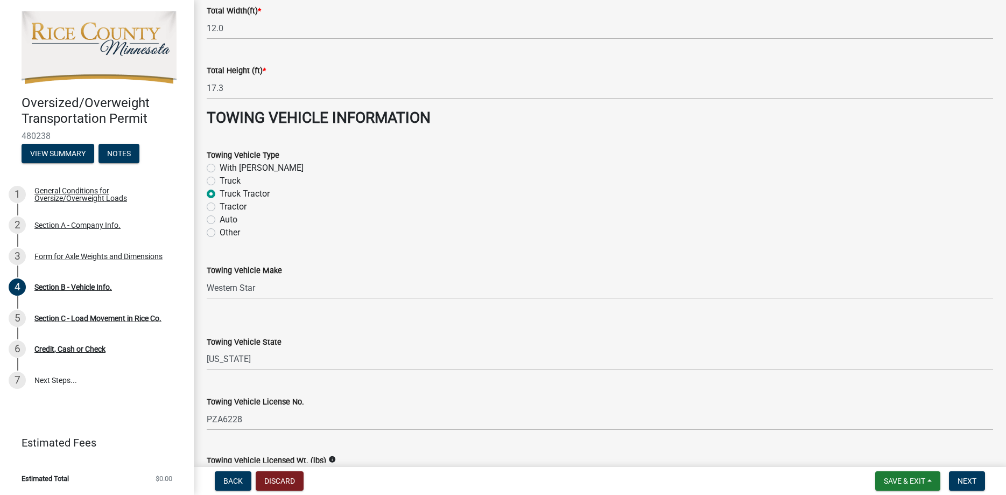
scroll to position [1368, 0]
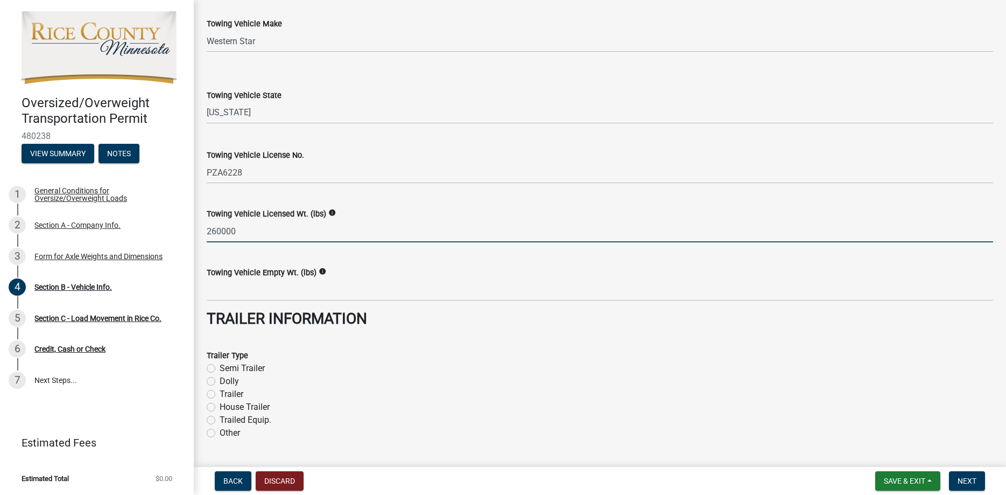
type input "260000"
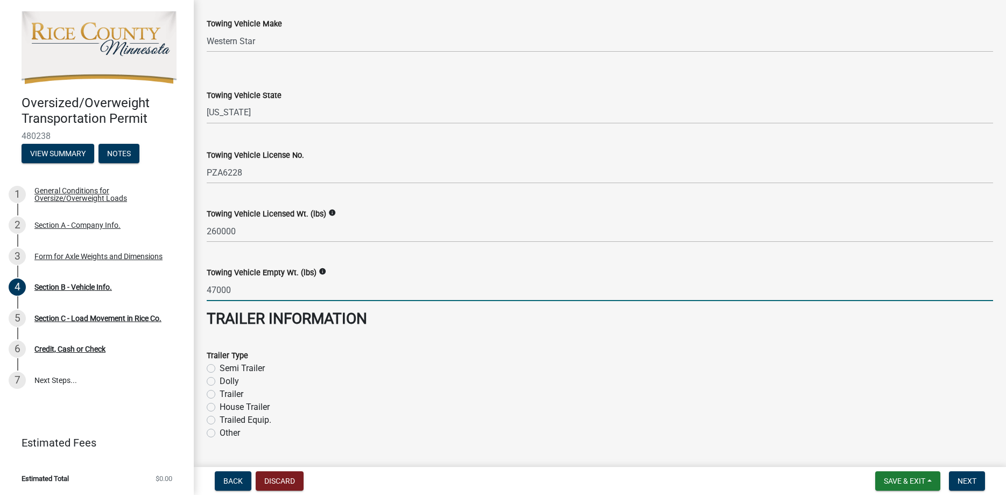
type input "47000"
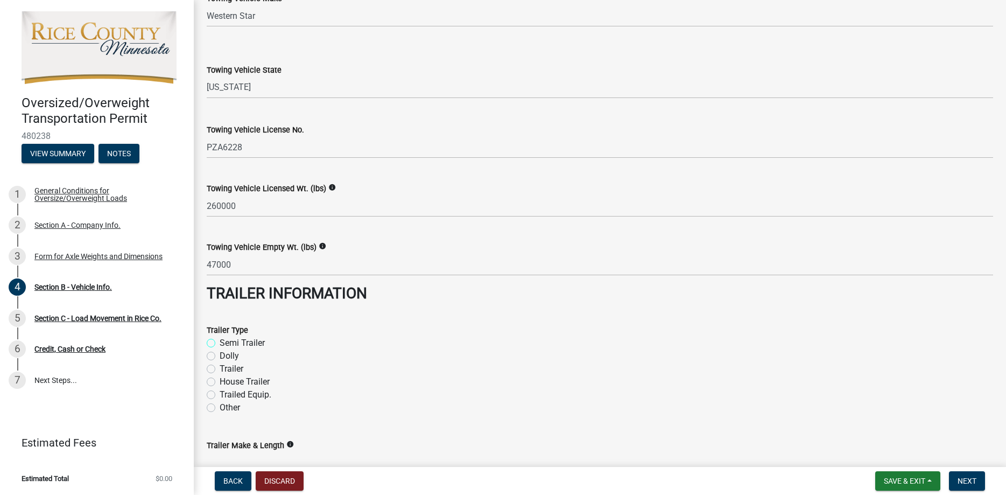
scroll to position [1471, 0]
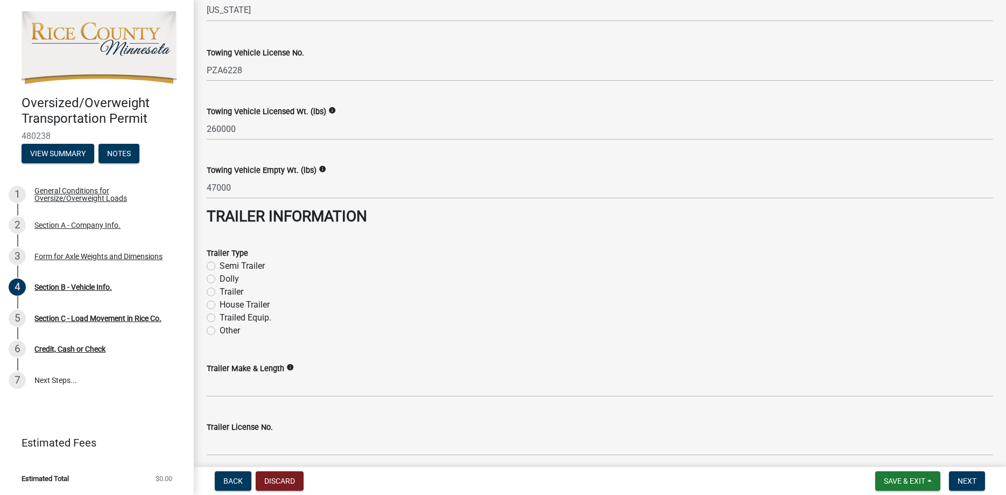
click at [220, 277] on label "Dolly" at bounding box center [229, 278] width 19 height 13
click at [220, 277] on input "Dolly" at bounding box center [223, 275] width 7 height 7
radio input "true"
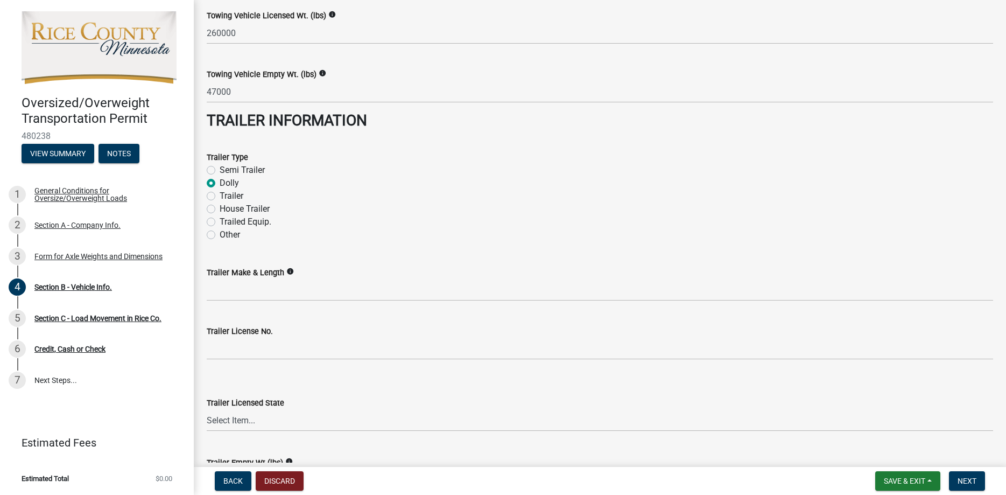
scroll to position [1593, 0]
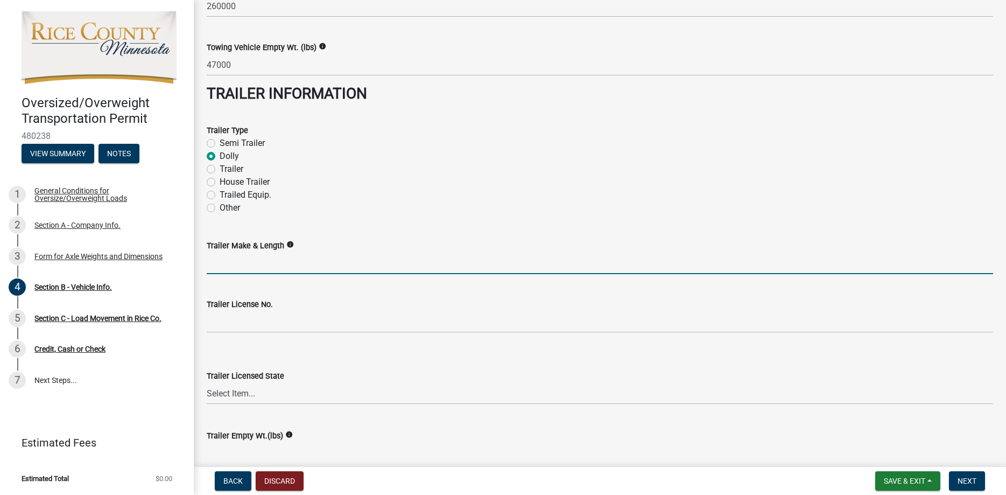
click at [222, 264] on input "Trailer Make & Length" at bounding box center [600, 263] width 786 height 22
drag, startPoint x: 238, startPoint y: 262, endPoint x: 105, endPoint y: 267, distance: 133.0
click at [207, 267] on input "110-0" at bounding box center [600, 263] width 786 height 22
type input "110"
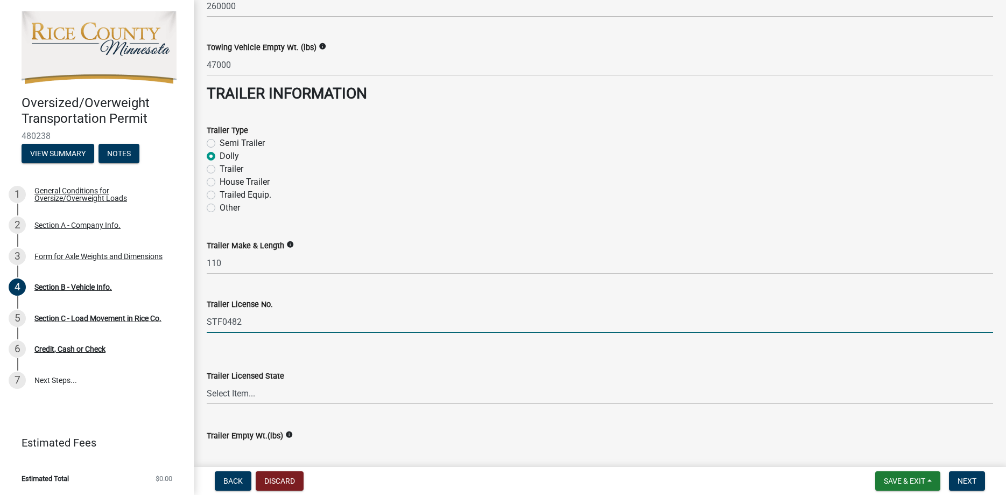
type input "STF0482"
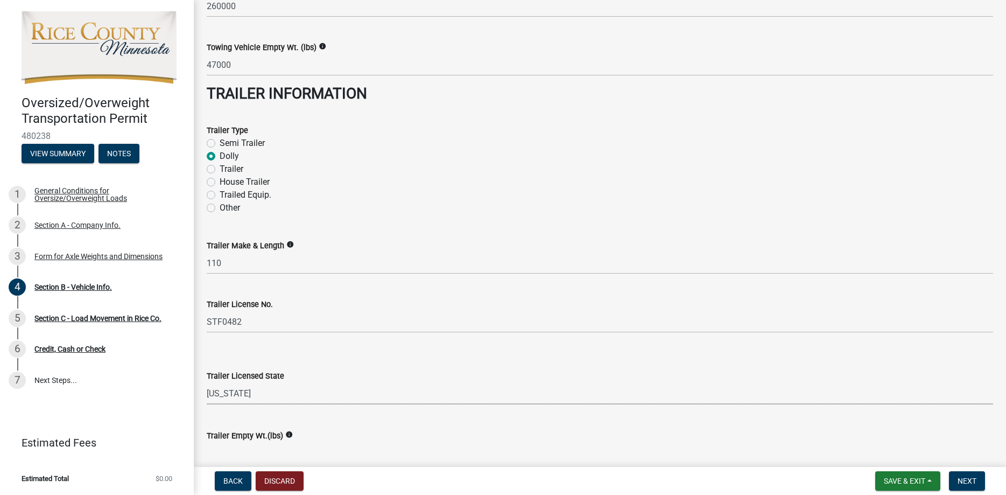
select select "MN"
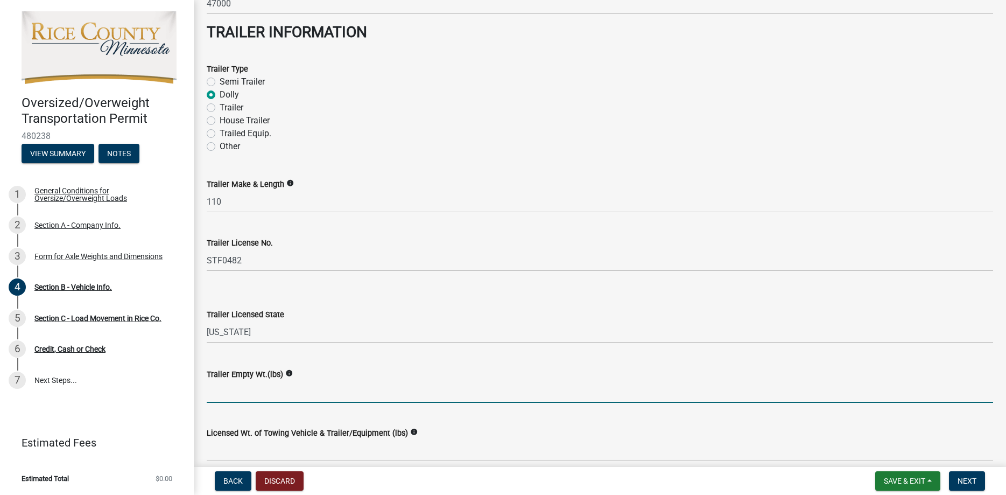
scroll to position [1675, 0]
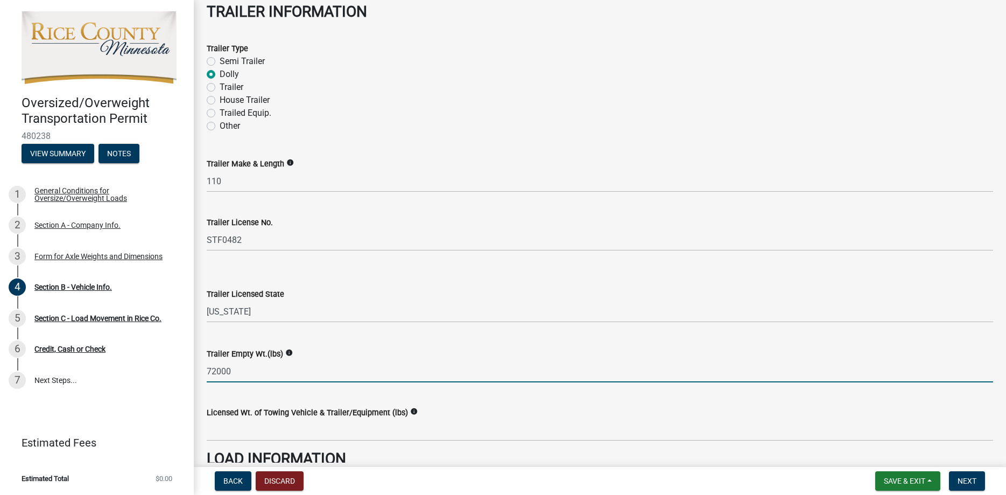
type input "72000"
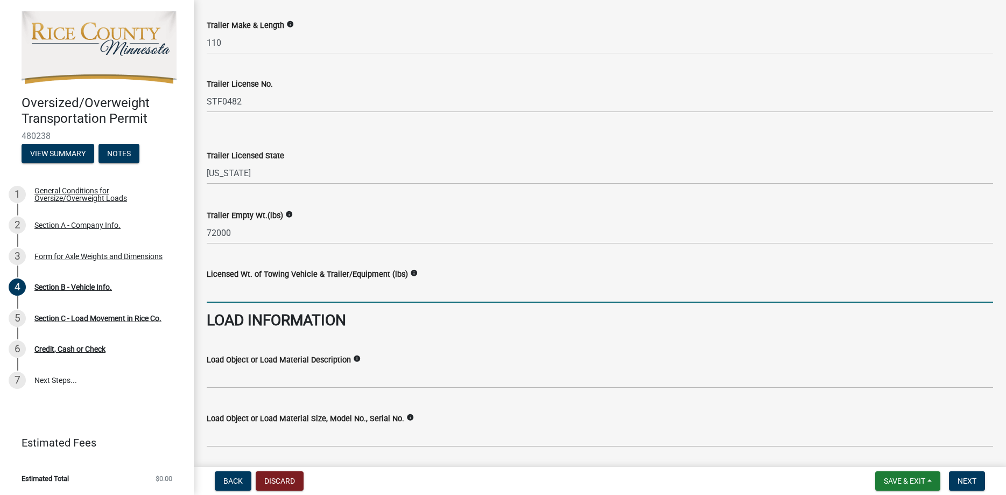
scroll to position [1818, 0]
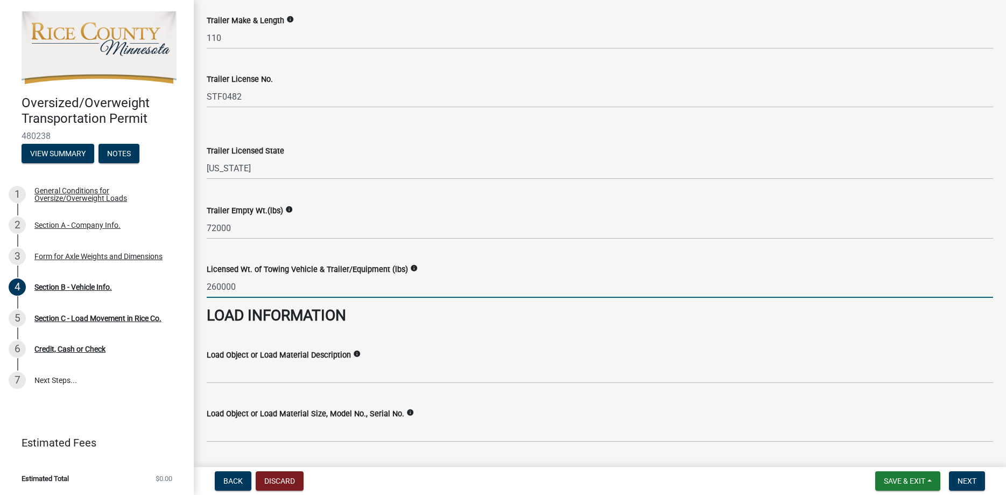
type input "260000"
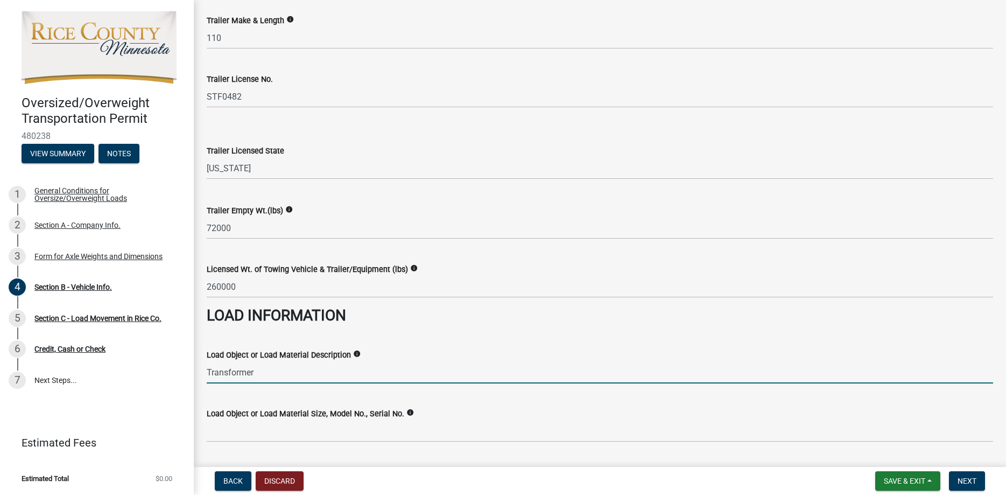
type input "Transformer"
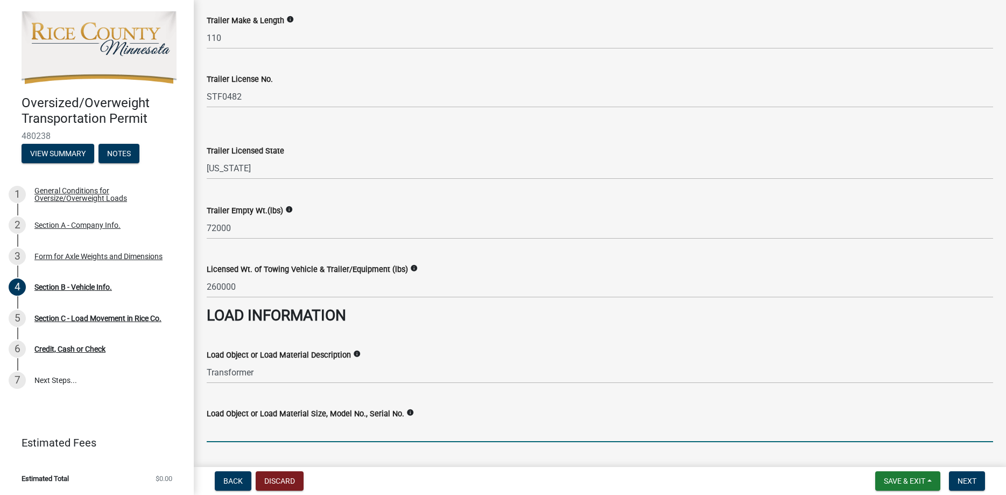
scroll to position [1907, 0]
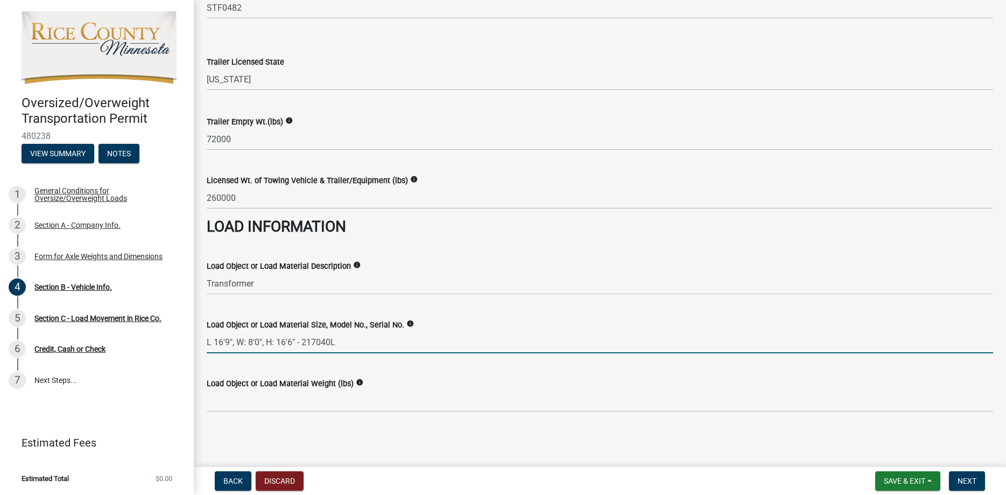
type input "L 16'9", W: 8'0", H: 16'6" - 217040L"
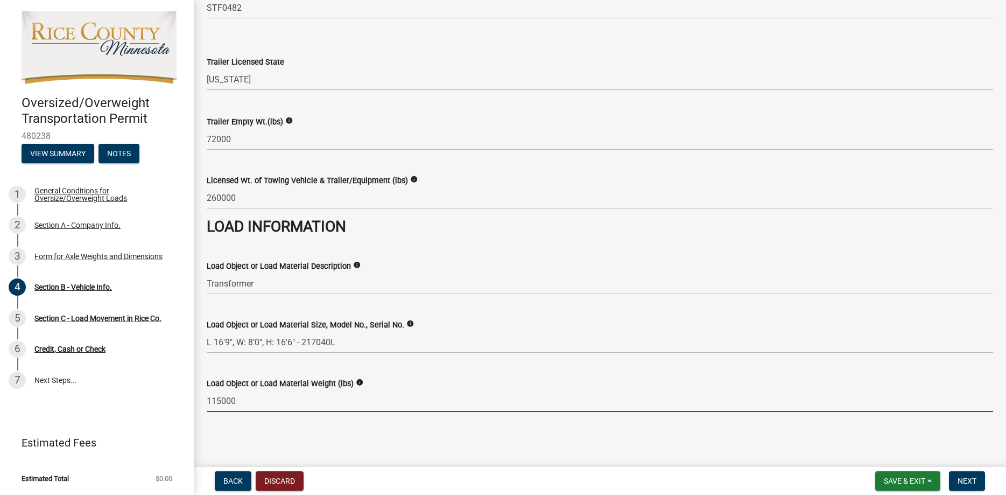
type input "115000"
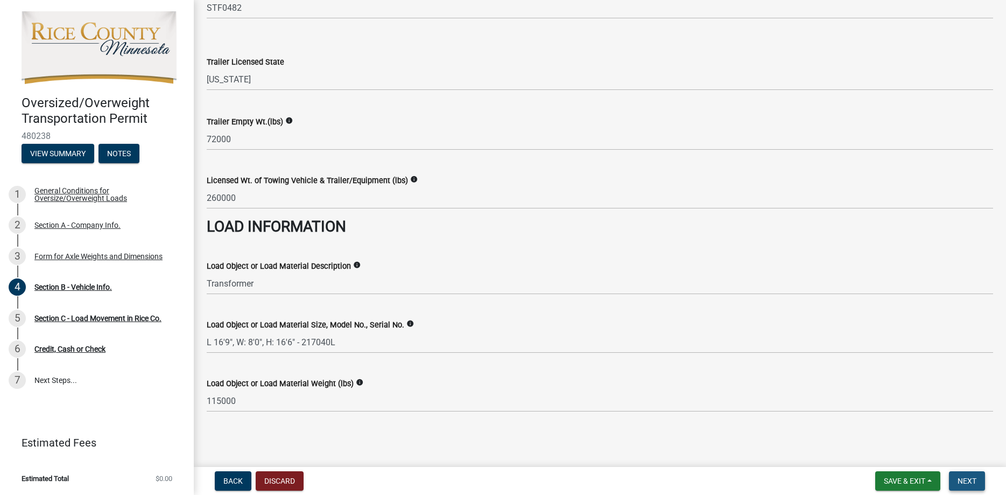
click at [976, 474] on button "Next" at bounding box center [967, 480] width 36 height 19
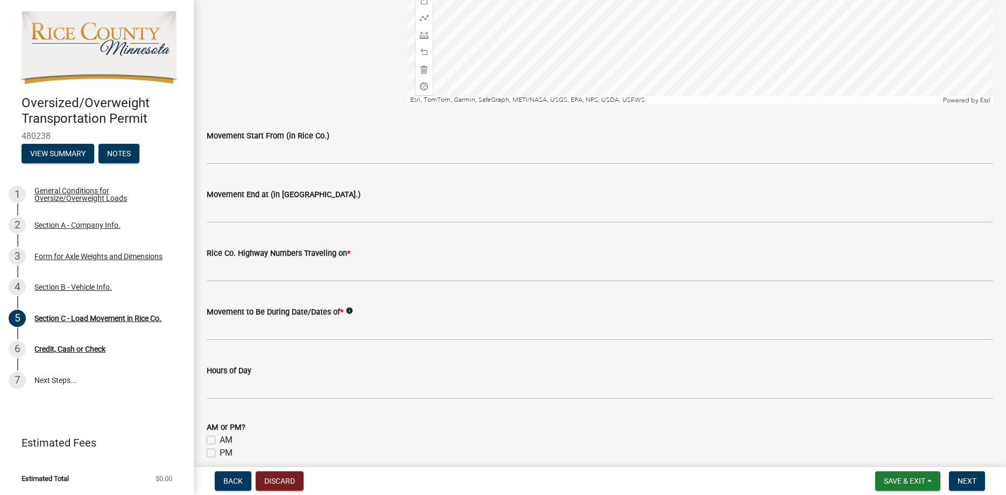
scroll to position [389, 0]
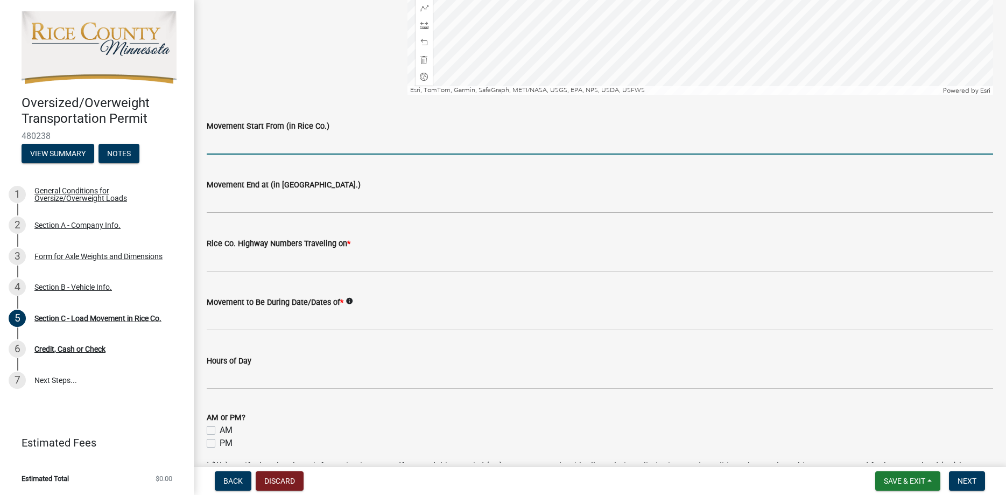
click at [287, 143] on input "Movement Start From (in Rice Co.)" at bounding box center [600, 143] width 786 height 22
type input "MN-3 SB"
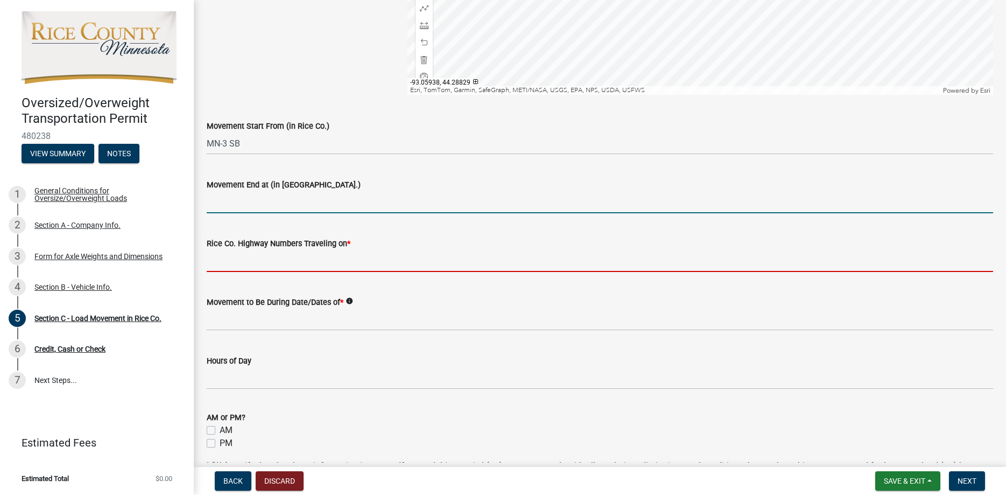
click at [238, 259] on input "Rice Co. Highway Numbers Traveling on *" at bounding box center [600, 261] width 786 height 22
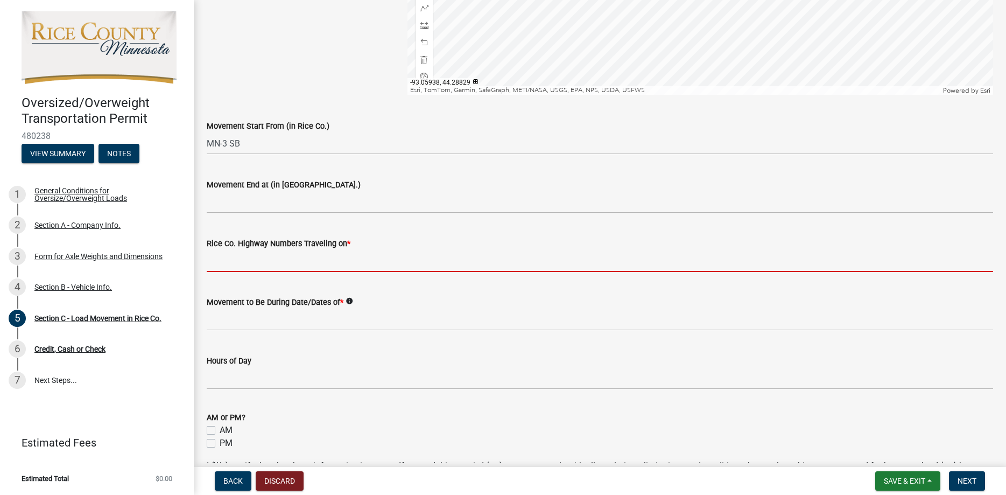
paste input "N-3 SB, [PERSON_NAME]-1 WB, [PERSON_NAME]- 46 NB, MN-19 WB, [PERSON_NAME]-2 WB"
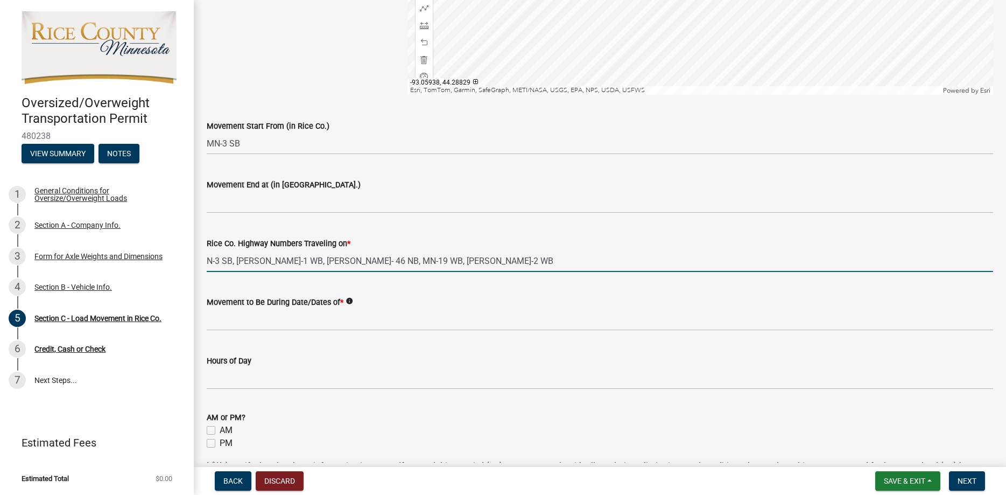
click at [207, 261] on input "N-3 SB, [PERSON_NAME]-1 WB, [PERSON_NAME]- 46 NB, MN-19 WB, [PERSON_NAME]-2 WB" at bounding box center [600, 261] width 786 height 22
type input "MN-3 SB, [PERSON_NAME]-1 WB, [PERSON_NAME]- 46 NB, [GEOGRAPHIC_DATA]-19 WB, [PE…"
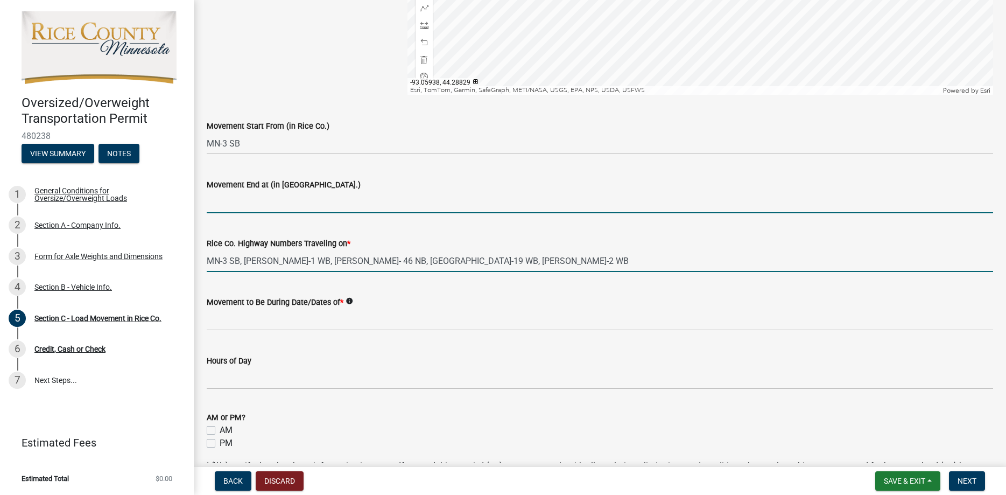
click at [282, 208] on input "Movement End at (in [GEOGRAPHIC_DATA].)" at bounding box center [600, 202] width 786 height 22
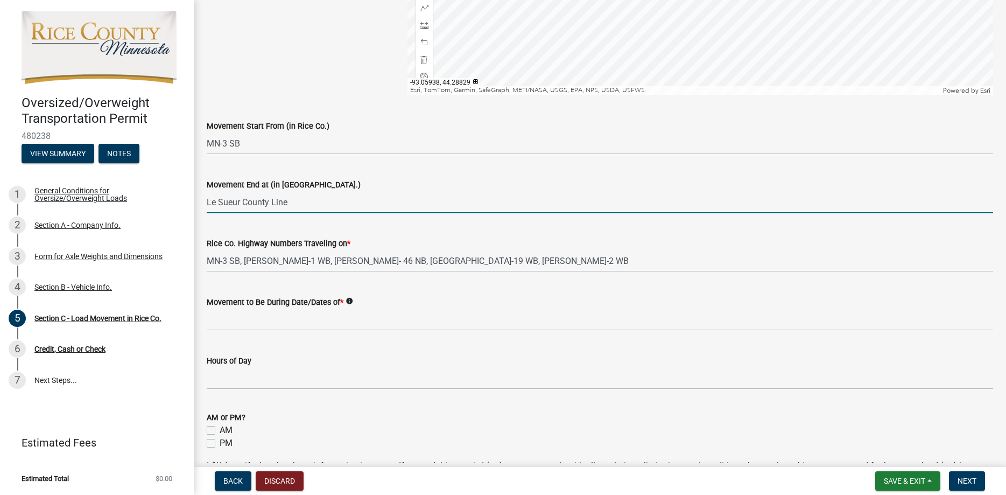
type input "Le Sueur County Line"
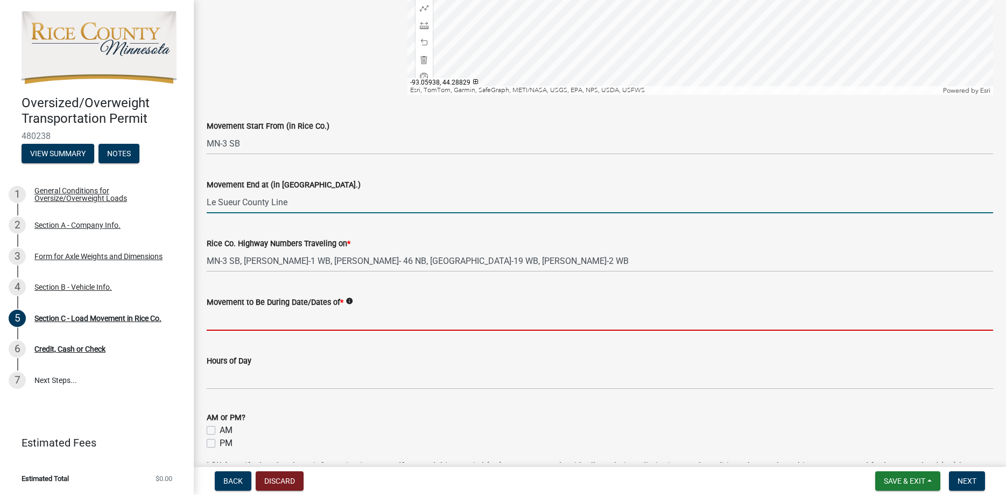
click at [293, 313] on input "Movement to Be During Date/Dates of *" at bounding box center [600, 319] width 786 height 22
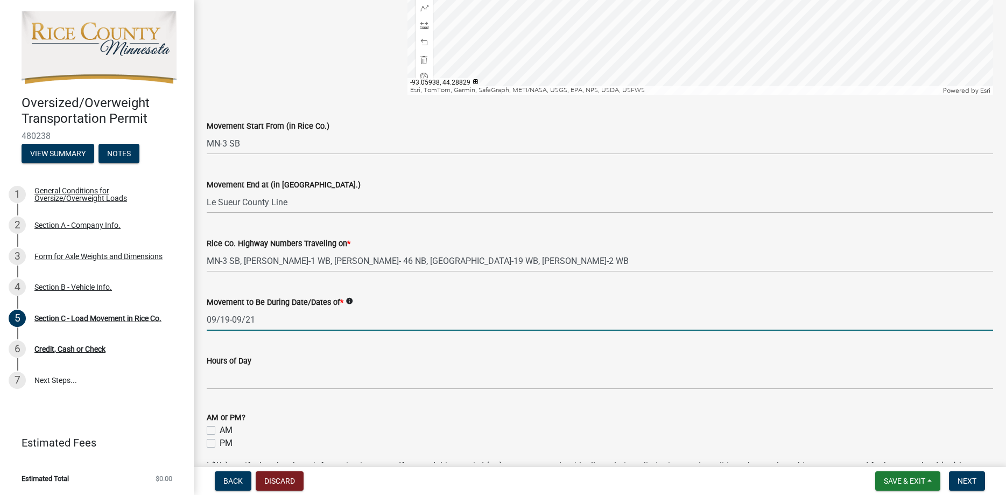
type input "09/19-09/21"
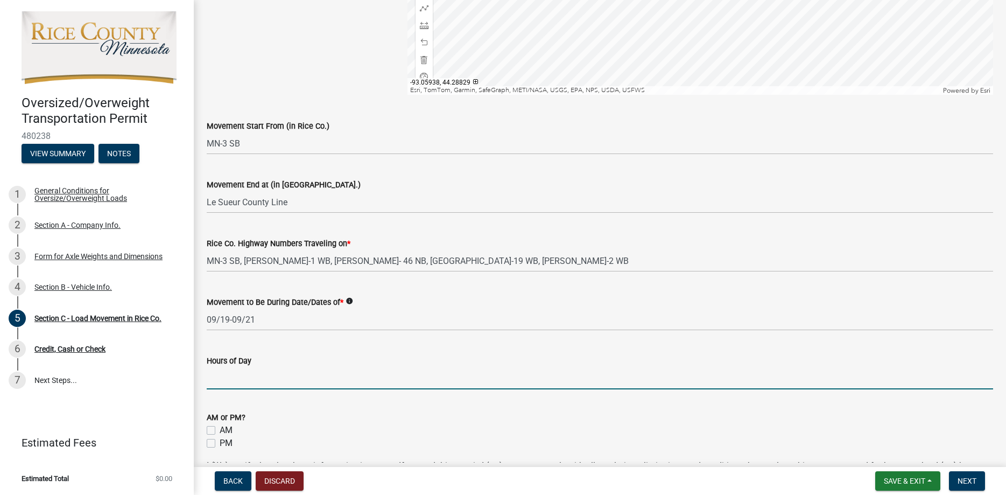
click at [293, 382] on input "Hours of Day" at bounding box center [600, 378] width 786 height 22
type input "12:00"
click at [220, 442] on label "PM" at bounding box center [226, 443] width 13 height 13
click at [220, 442] on input "PM" at bounding box center [223, 440] width 7 height 7
checkbox input "true"
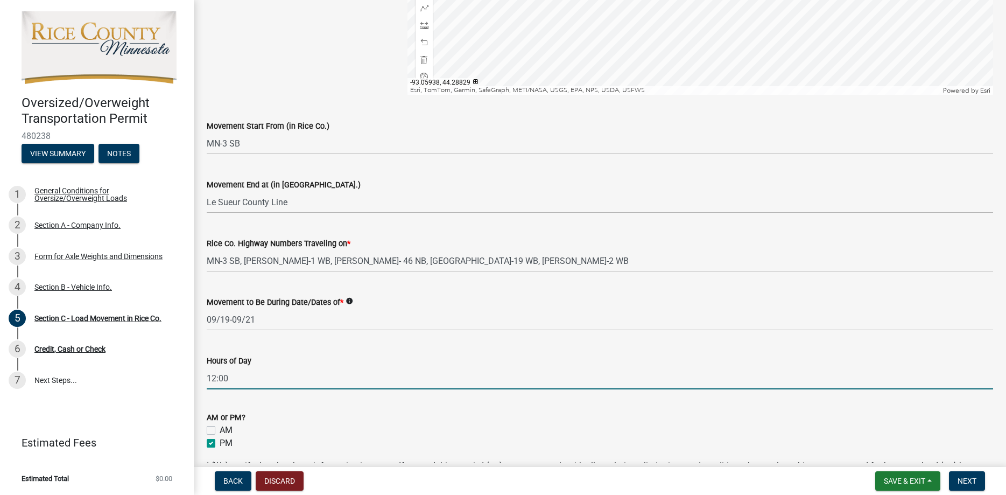
checkbox input "false"
checkbox input "true"
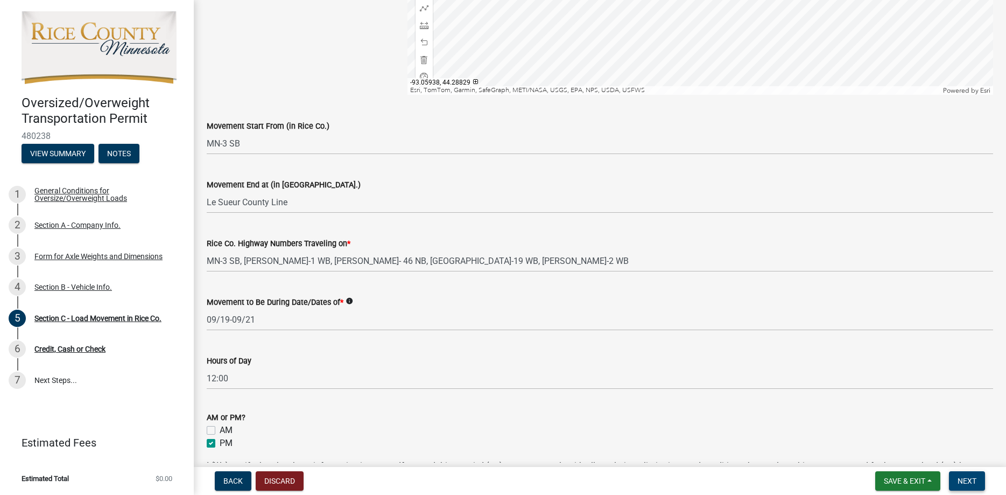
click at [963, 480] on span "Next" at bounding box center [967, 480] width 19 height 9
click at [971, 482] on span "Next" at bounding box center [967, 480] width 19 height 9
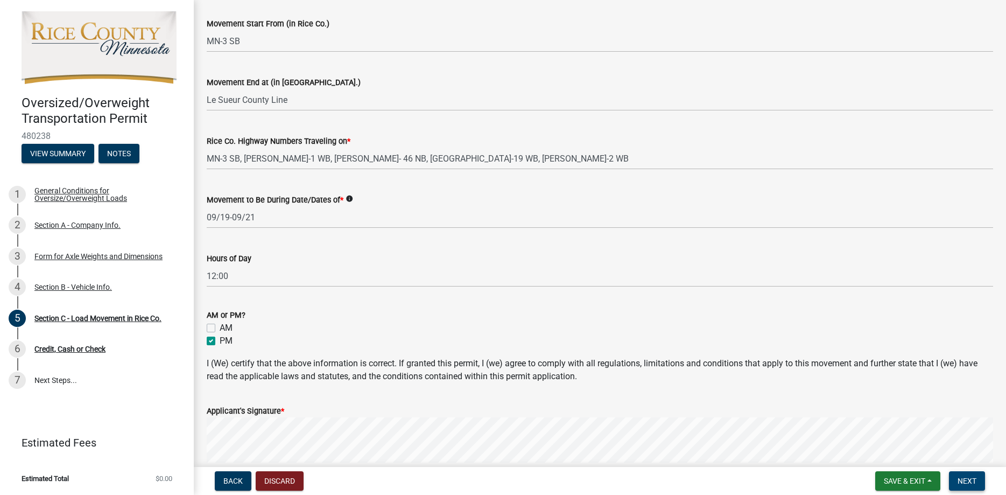
scroll to position [593, 0]
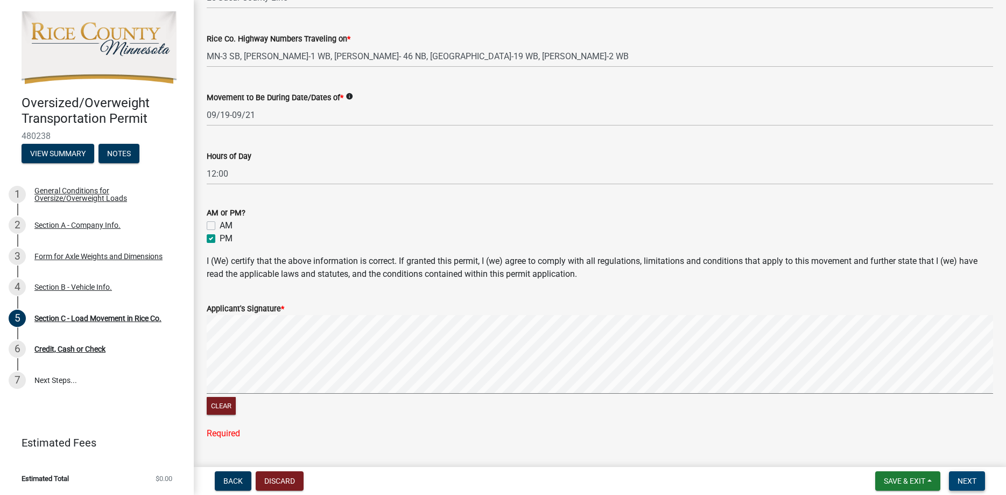
click at [373, 444] on wm-data-entity-input "Applicant's Signature * Clear Required" at bounding box center [600, 368] width 786 height 159
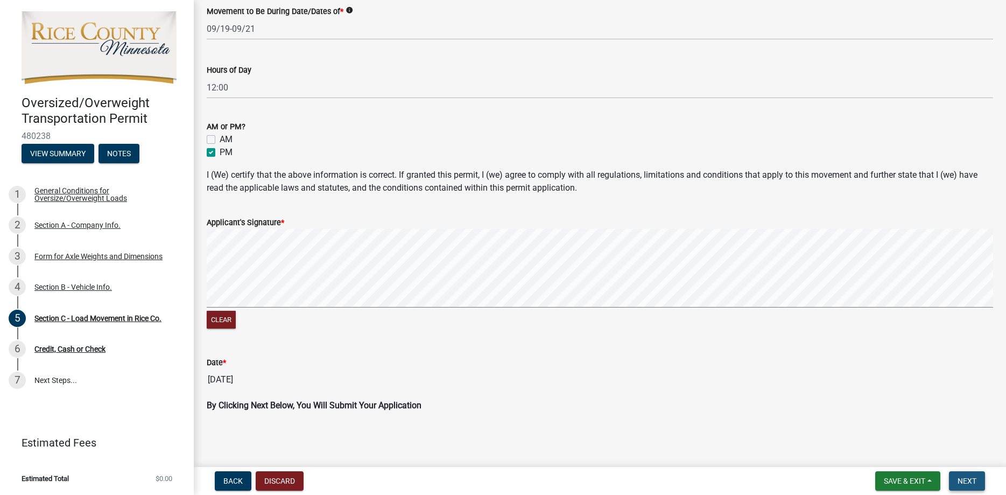
click at [960, 475] on button "Next" at bounding box center [967, 480] width 36 height 19
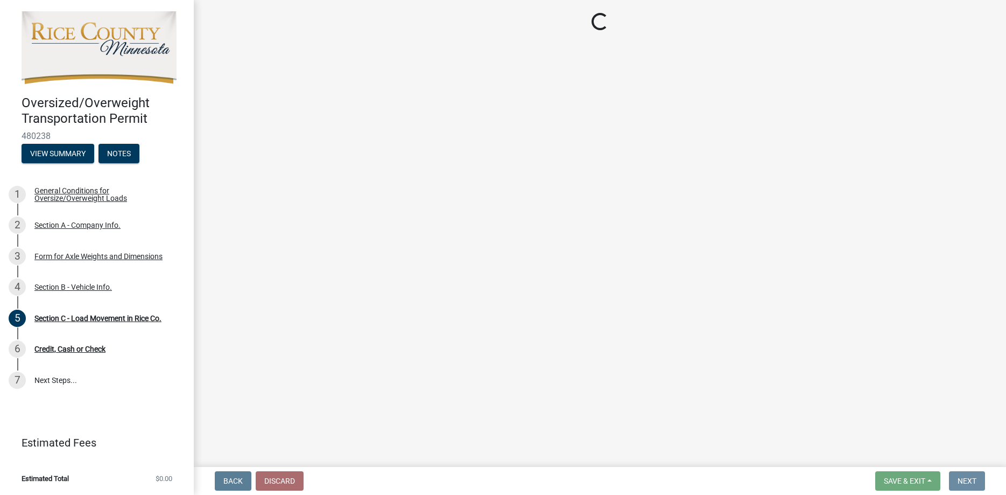
scroll to position [0, 0]
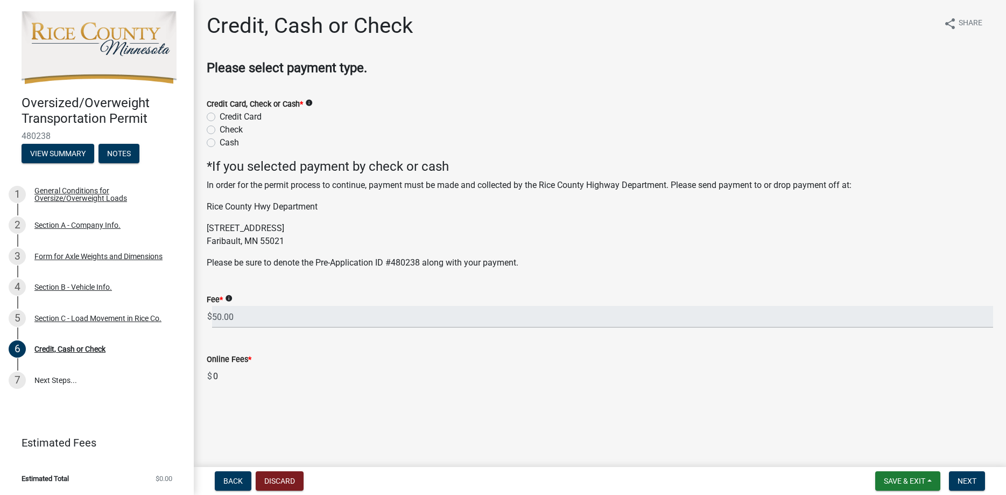
click at [220, 115] on label "Credit Card" at bounding box center [241, 116] width 42 height 13
click at [220, 115] on input "Credit Card" at bounding box center [223, 113] width 7 height 7
radio input "true"
click at [967, 479] on span "Next" at bounding box center [967, 480] width 19 height 9
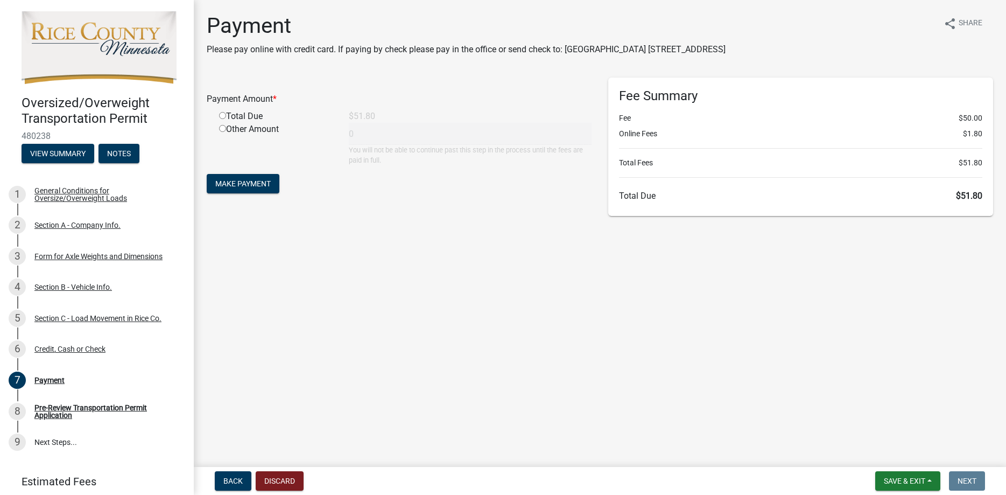
click at [220, 115] on input "radio" at bounding box center [222, 115] width 7 height 7
radio input "true"
type input "51.8"
click at [259, 182] on span "Make Payment" at bounding box center [242, 183] width 55 height 9
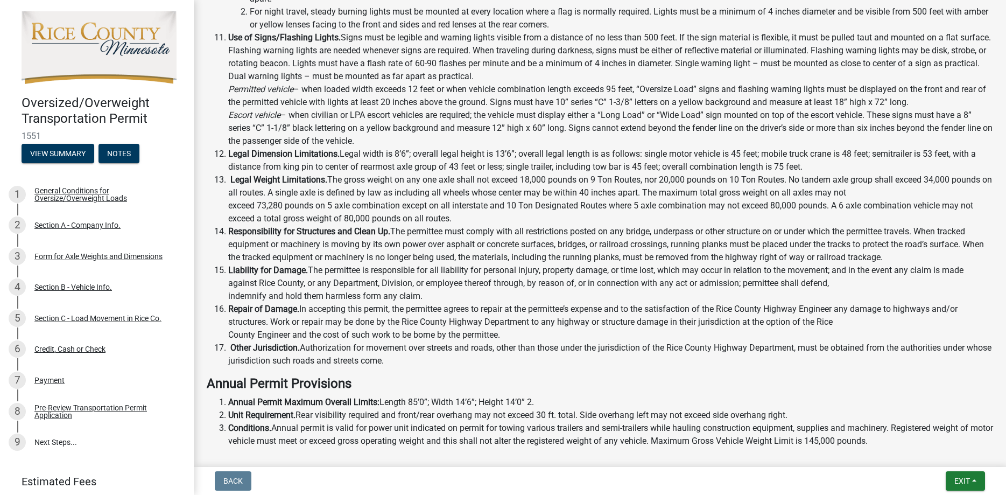
scroll to position [638, 0]
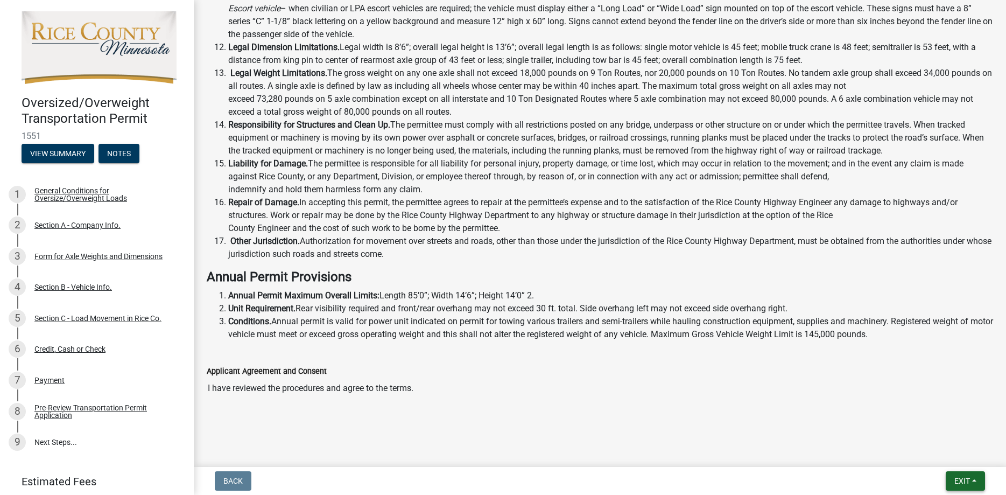
click at [962, 479] on span "Exit" at bounding box center [962, 480] width 16 height 9
click at [946, 454] on button "Save & Exit" at bounding box center [942, 453] width 86 height 26
